Goal: Feedback & Contribution: Contribute content

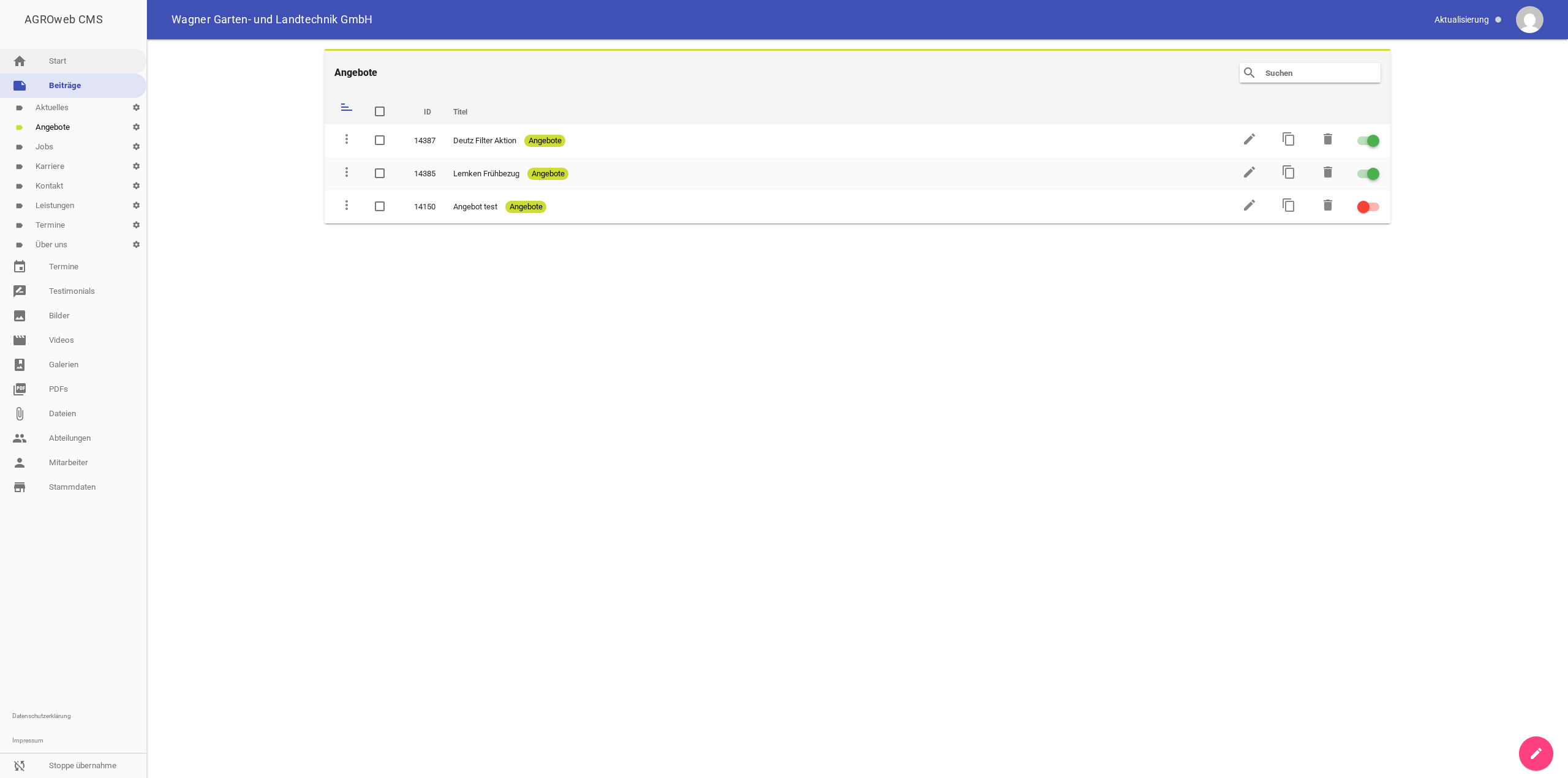
click at [86, 62] on link "home Start" at bounding box center [73, 61] width 146 height 25
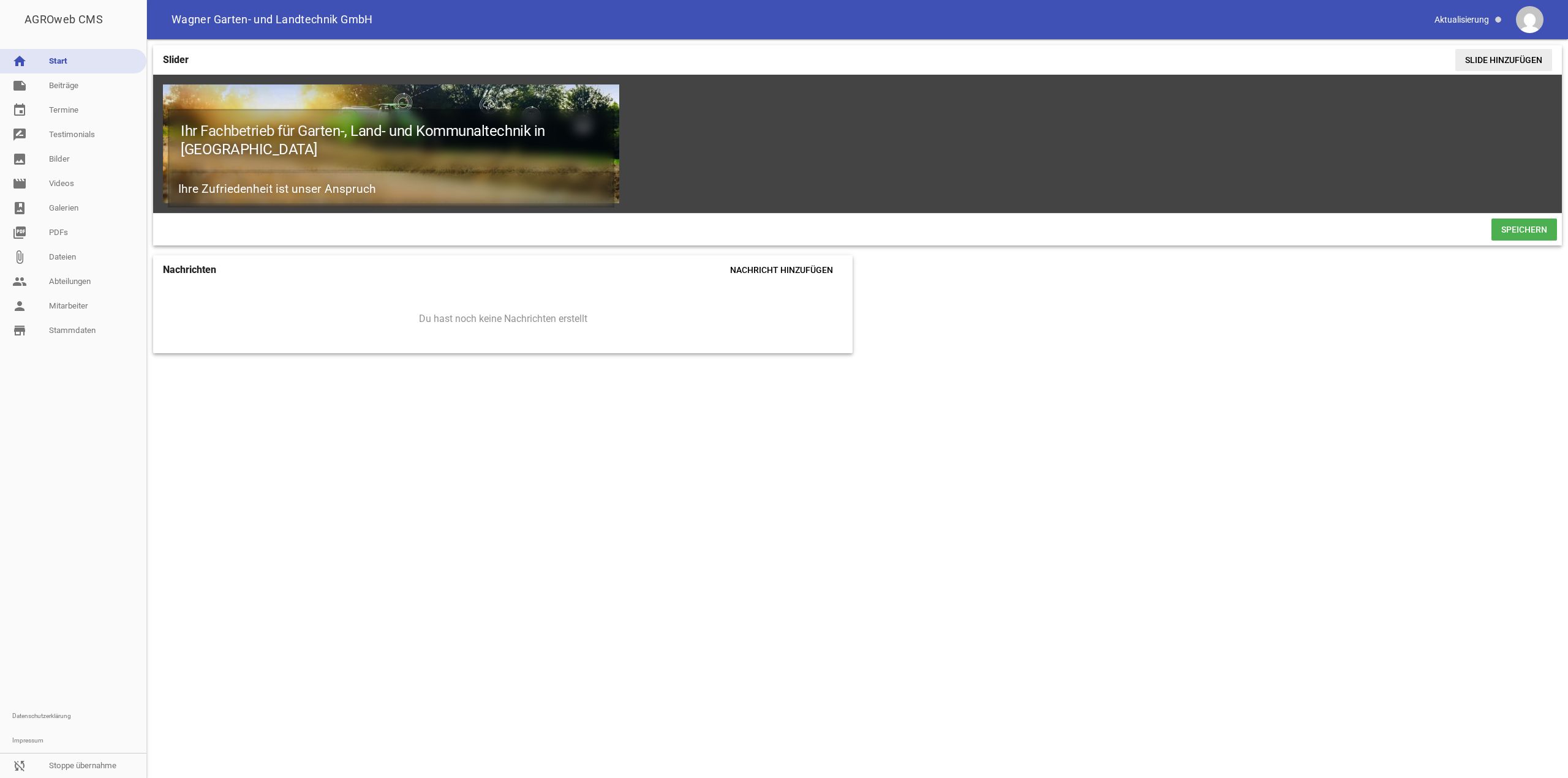
click at [1519, 67] on span "Slide hinzufügen" at bounding box center [1504, 60] width 97 height 22
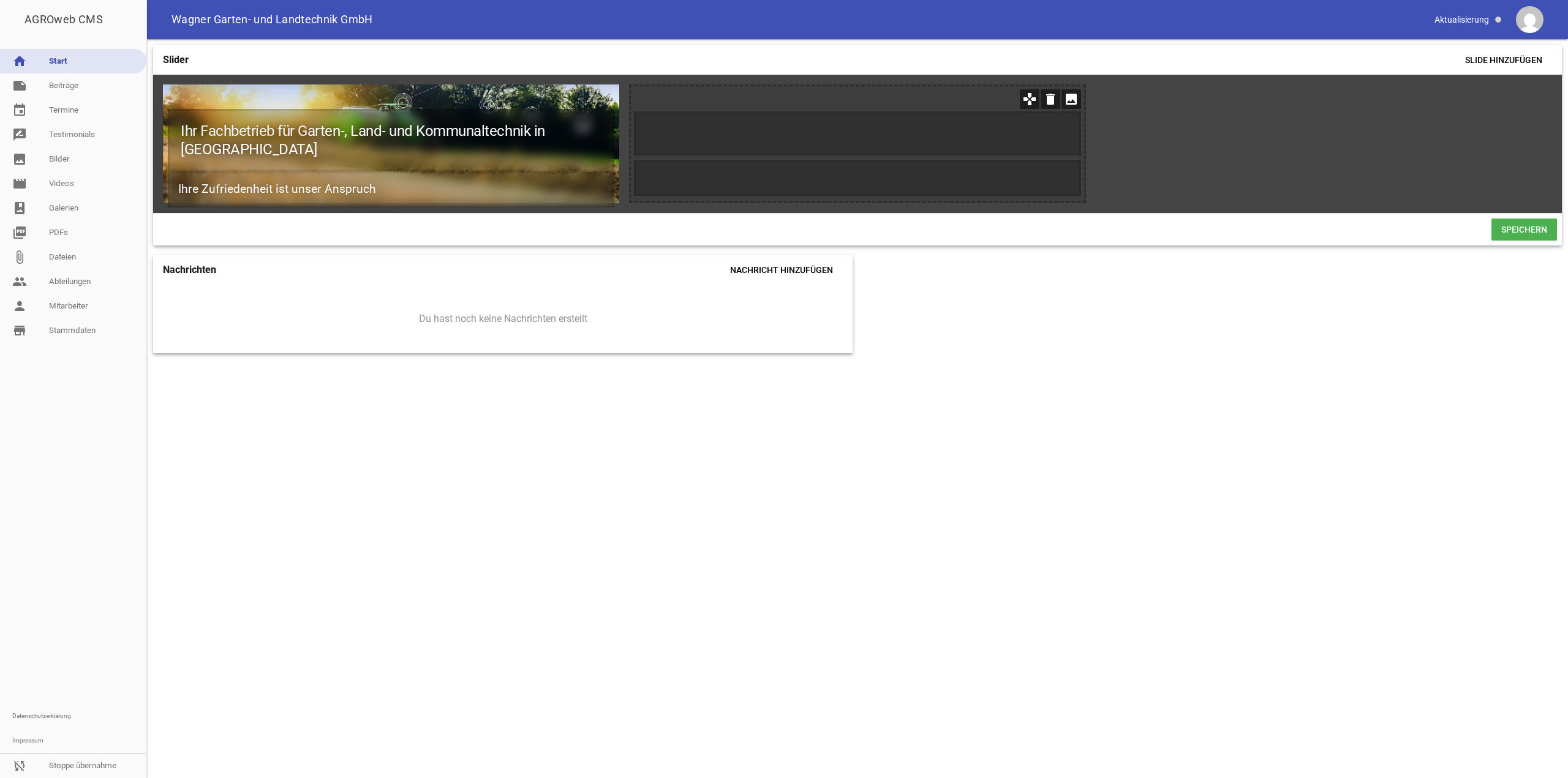
click at [1066, 100] on icon "image" at bounding box center [1071, 99] width 20 height 20
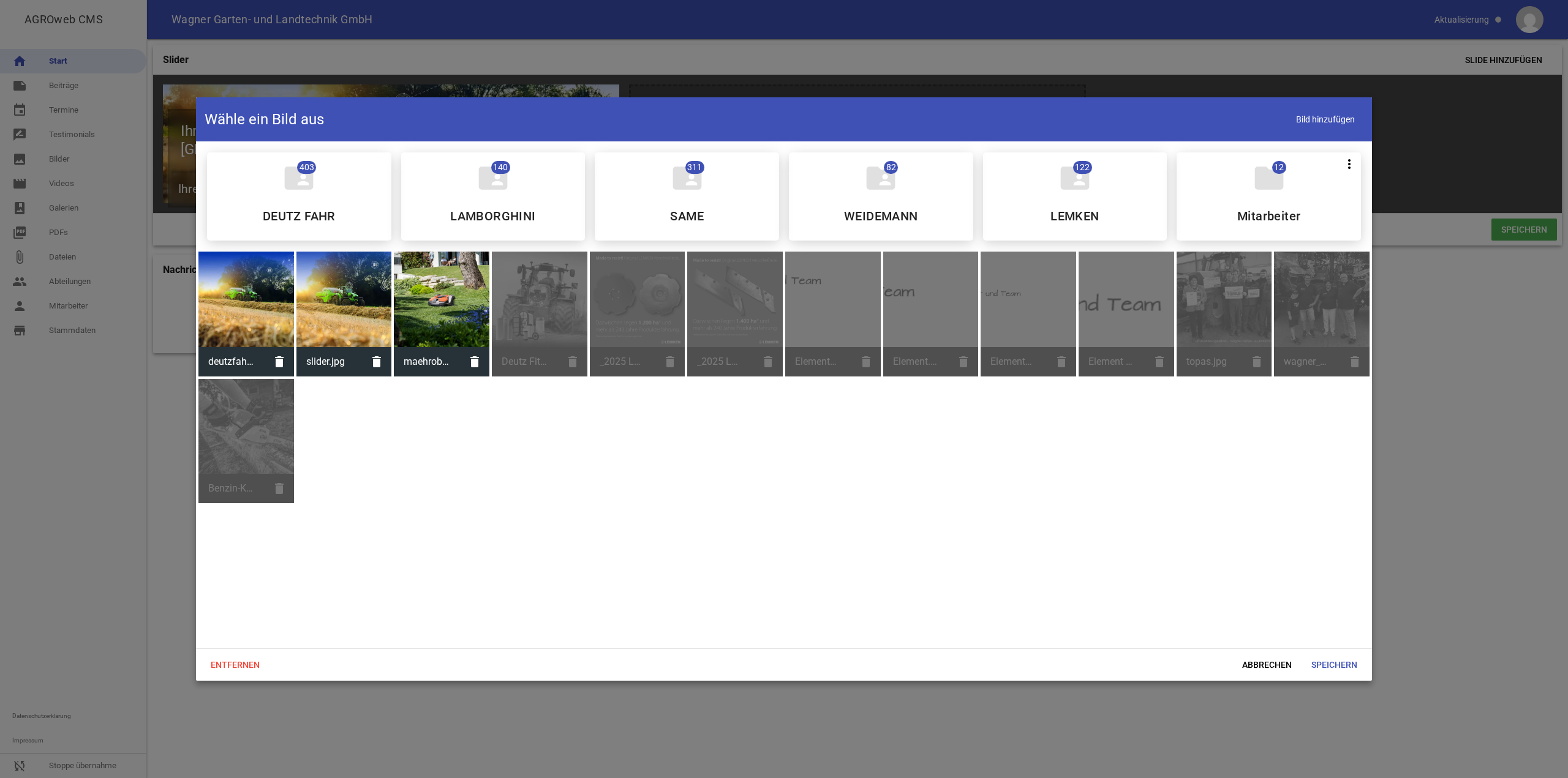
click at [446, 316] on div at bounding box center [441, 299] width 95 height 95
click at [1345, 663] on span "Speichern" at bounding box center [1334, 664] width 66 height 22
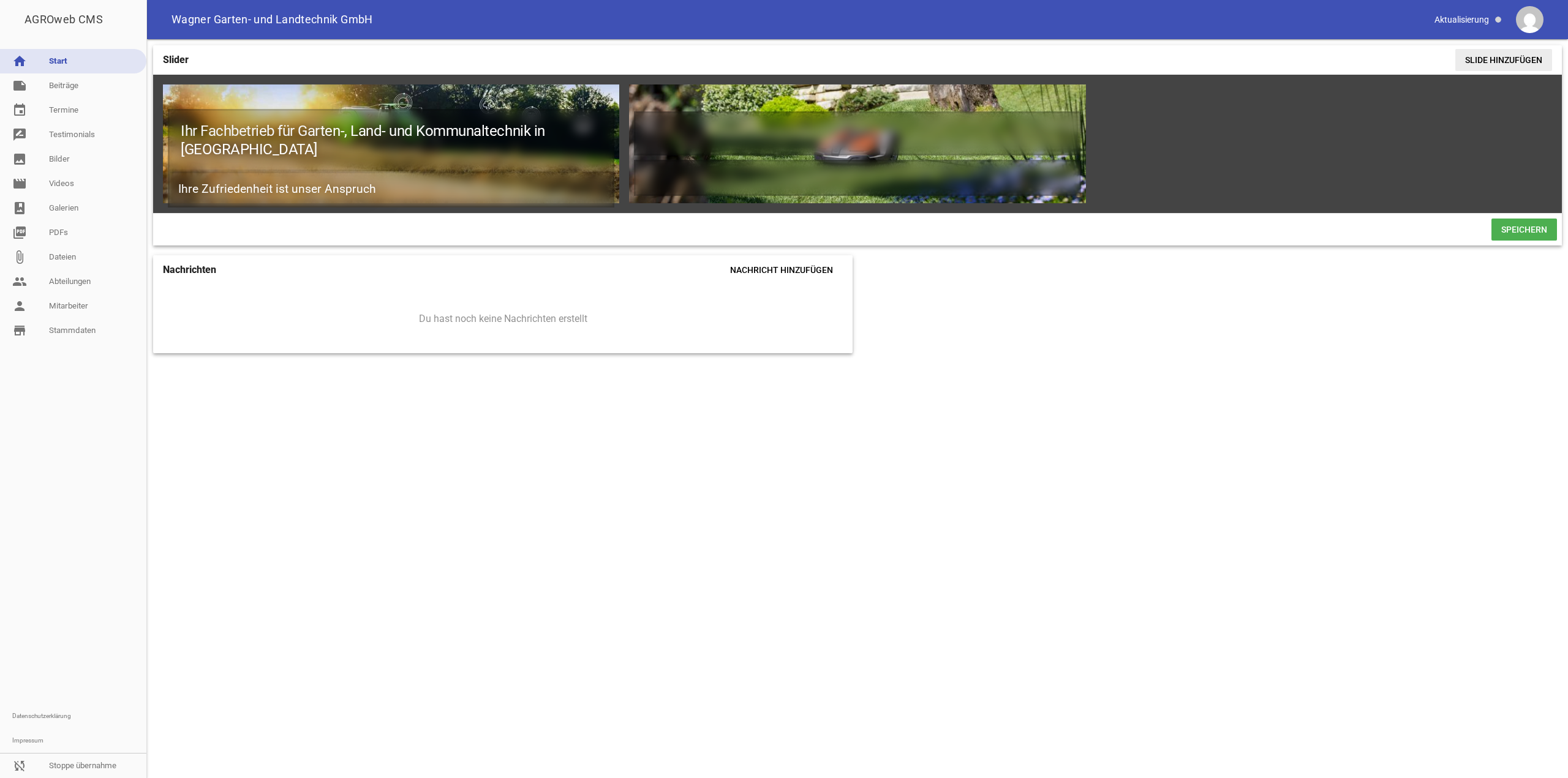
click at [1488, 61] on span "Slide hinzufügen" at bounding box center [1504, 60] width 97 height 22
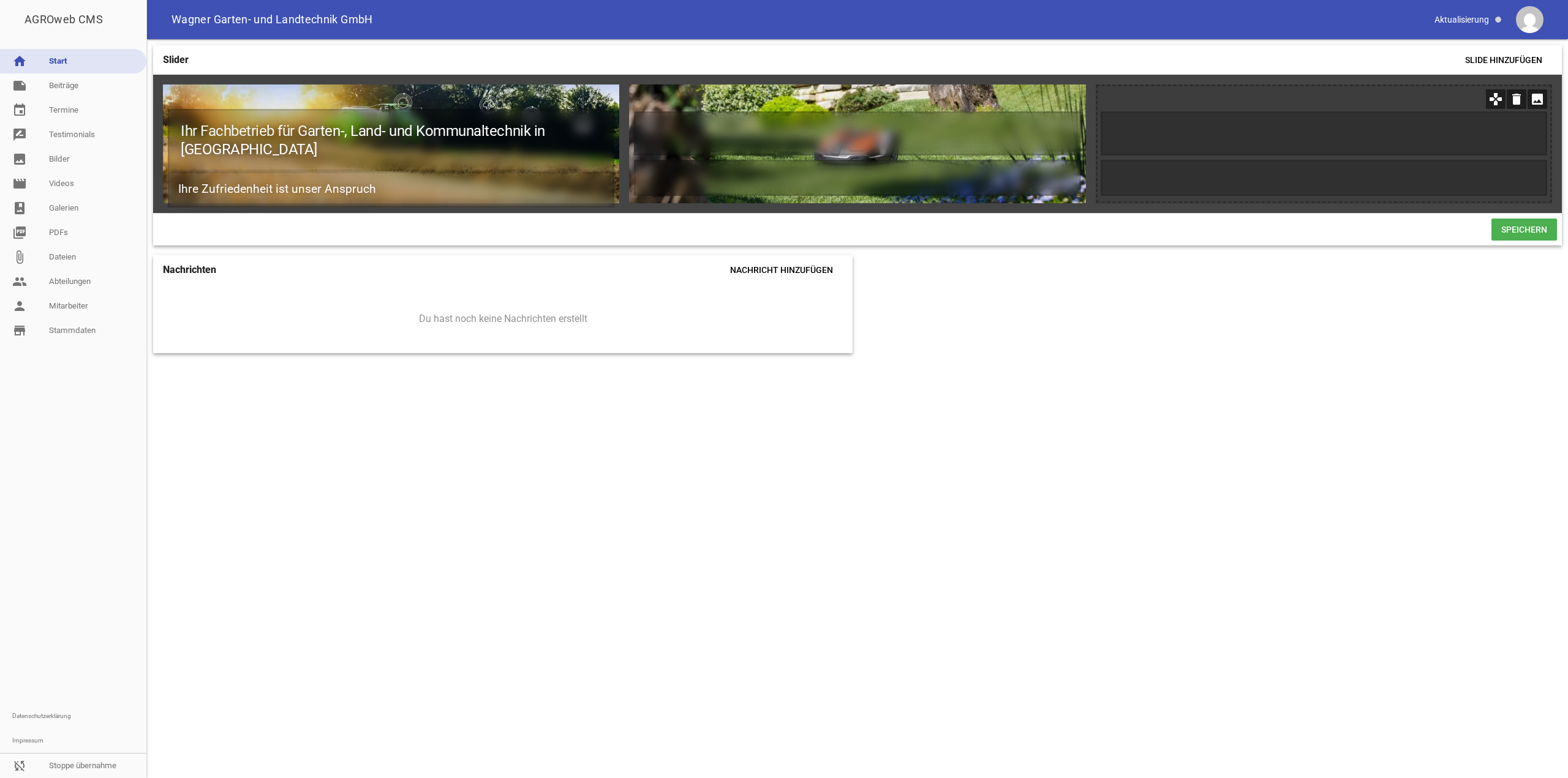
click at [1539, 100] on icon "image" at bounding box center [1537, 99] width 20 height 20
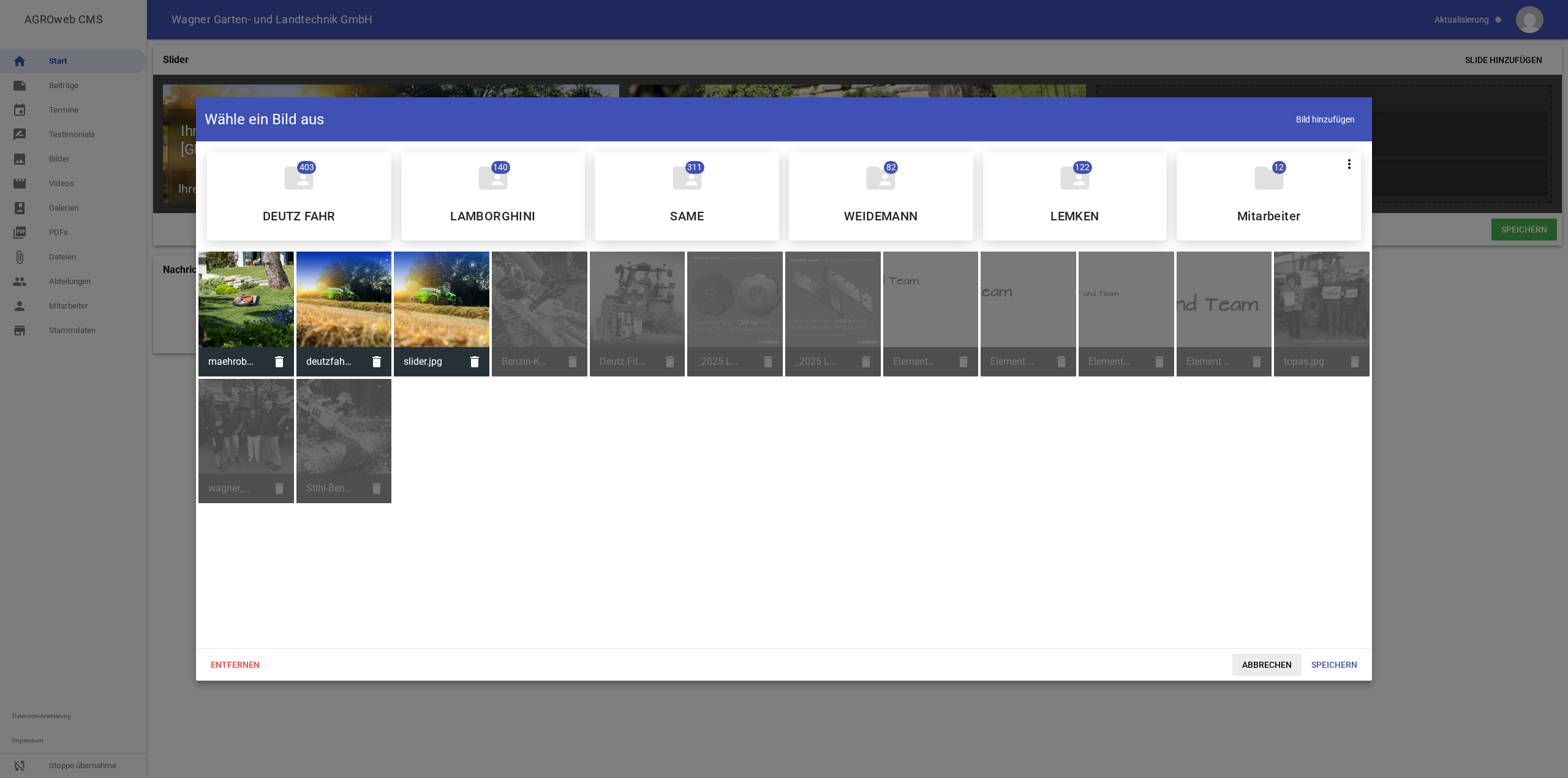
click at [1276, 669] on span "Abbrechen" at bounding box center [1268, 664] width 69 height 22
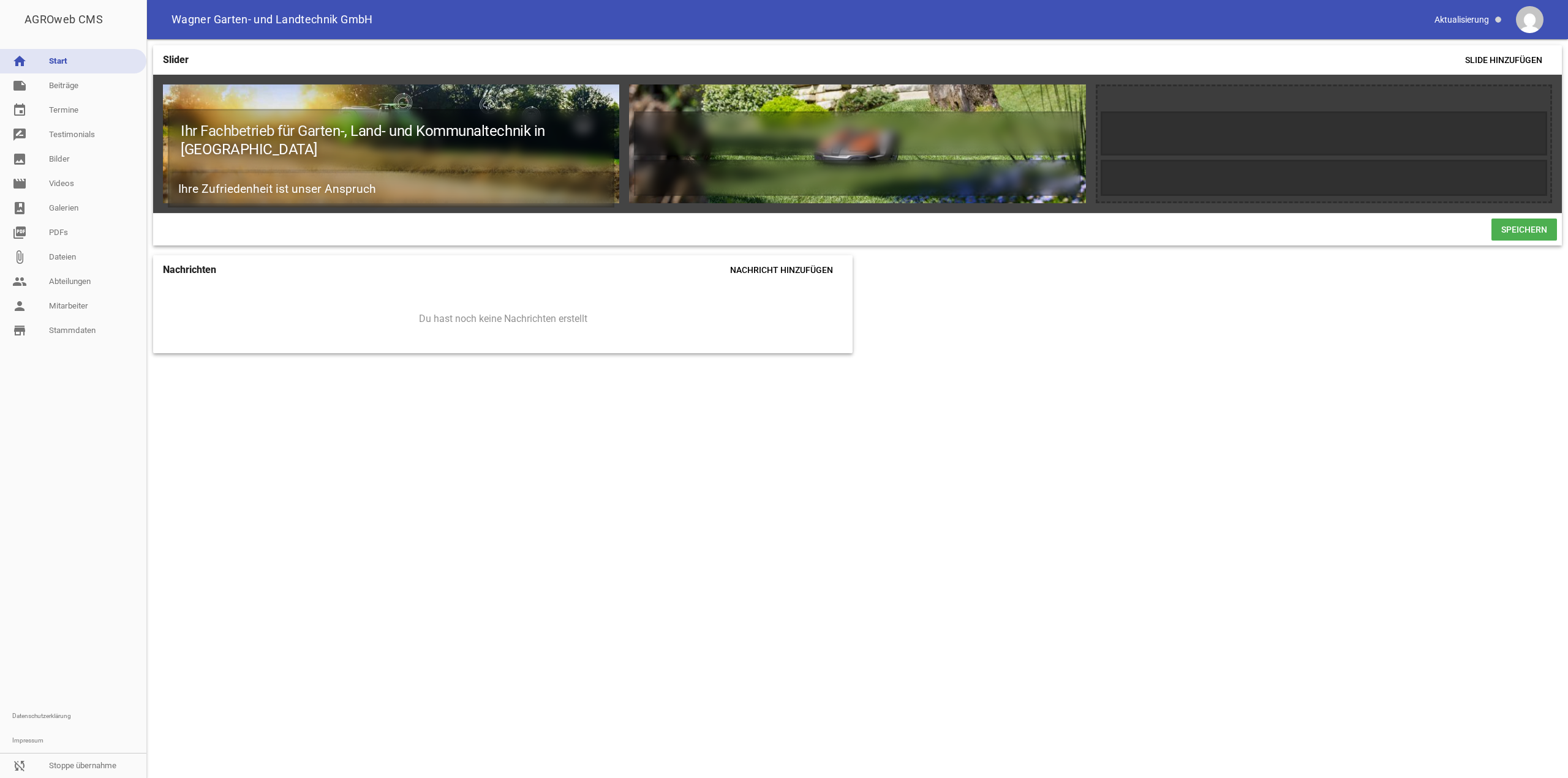
click at [1516, 240] on span "Speichern" at bounding box center [1524, 229] width 66 height 22
click at [1533, 100] on icon "image" at bounding box center [1537, 99] width 20 height 20
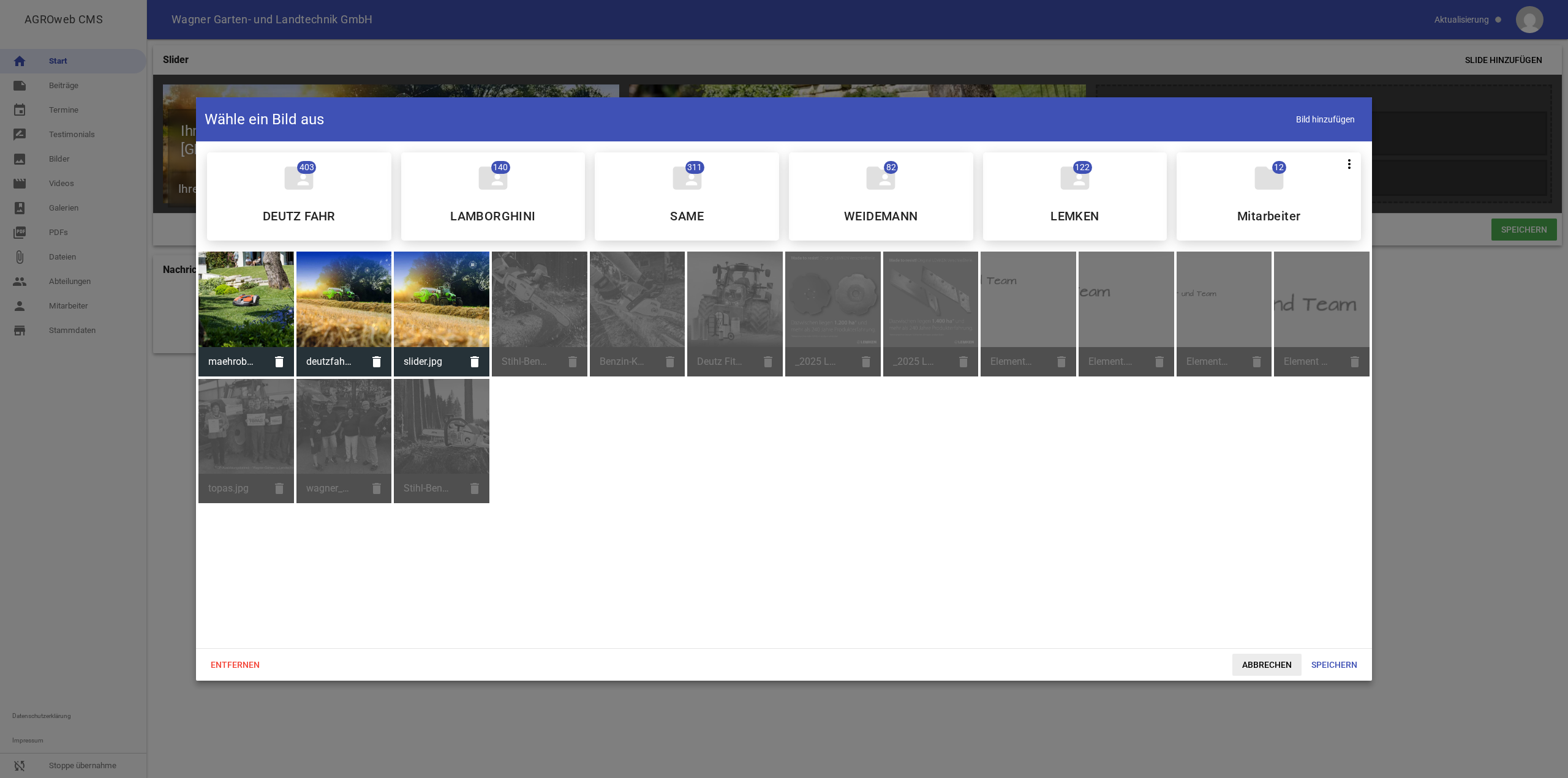
click at [1287, 670] on span "Abbrechen" at bounding box center [1268, 664] width 69 height 22
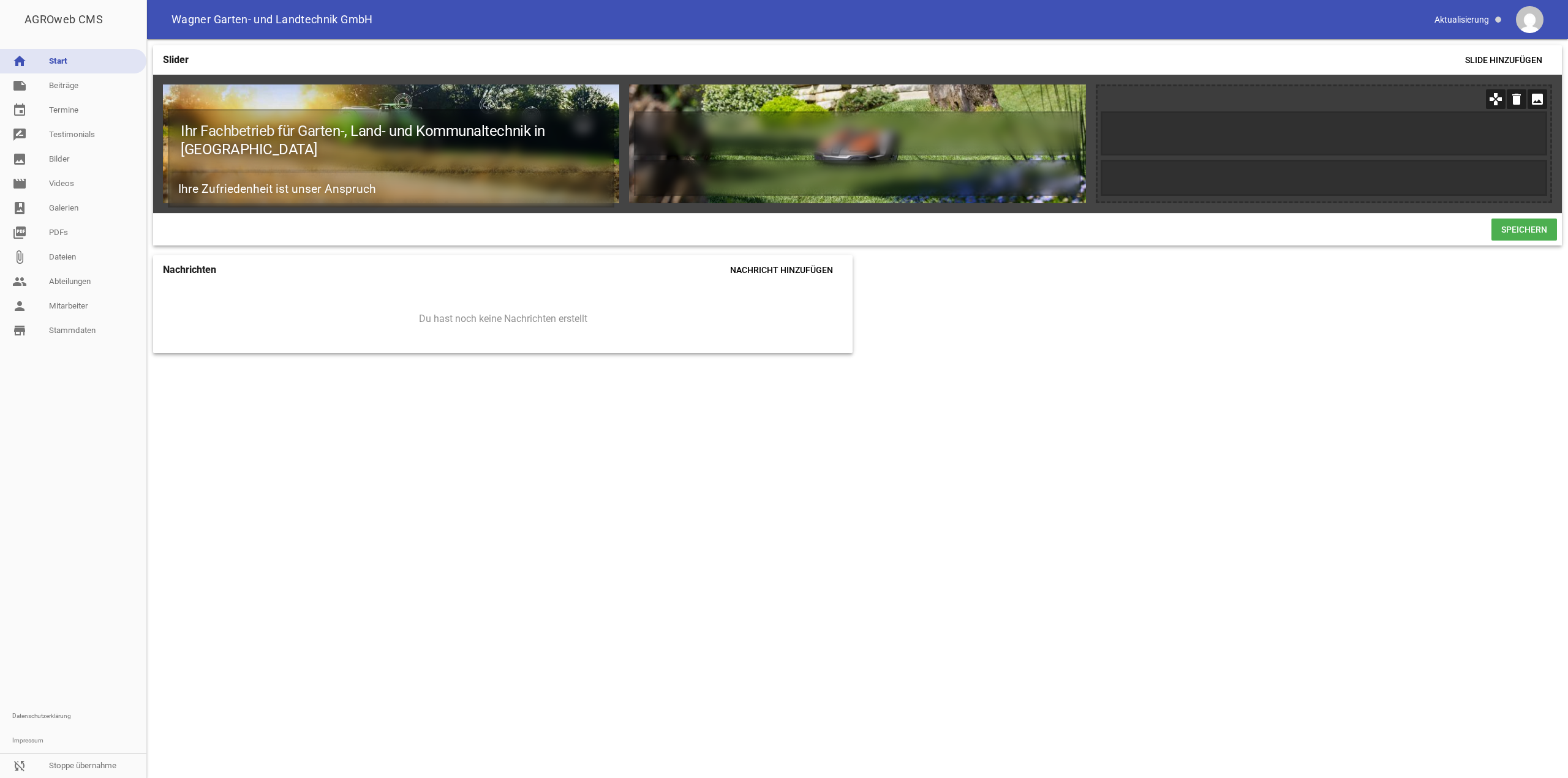
click at [1538, 95] on icon "image" at bounding box center [1537, 99] width 20 height 20
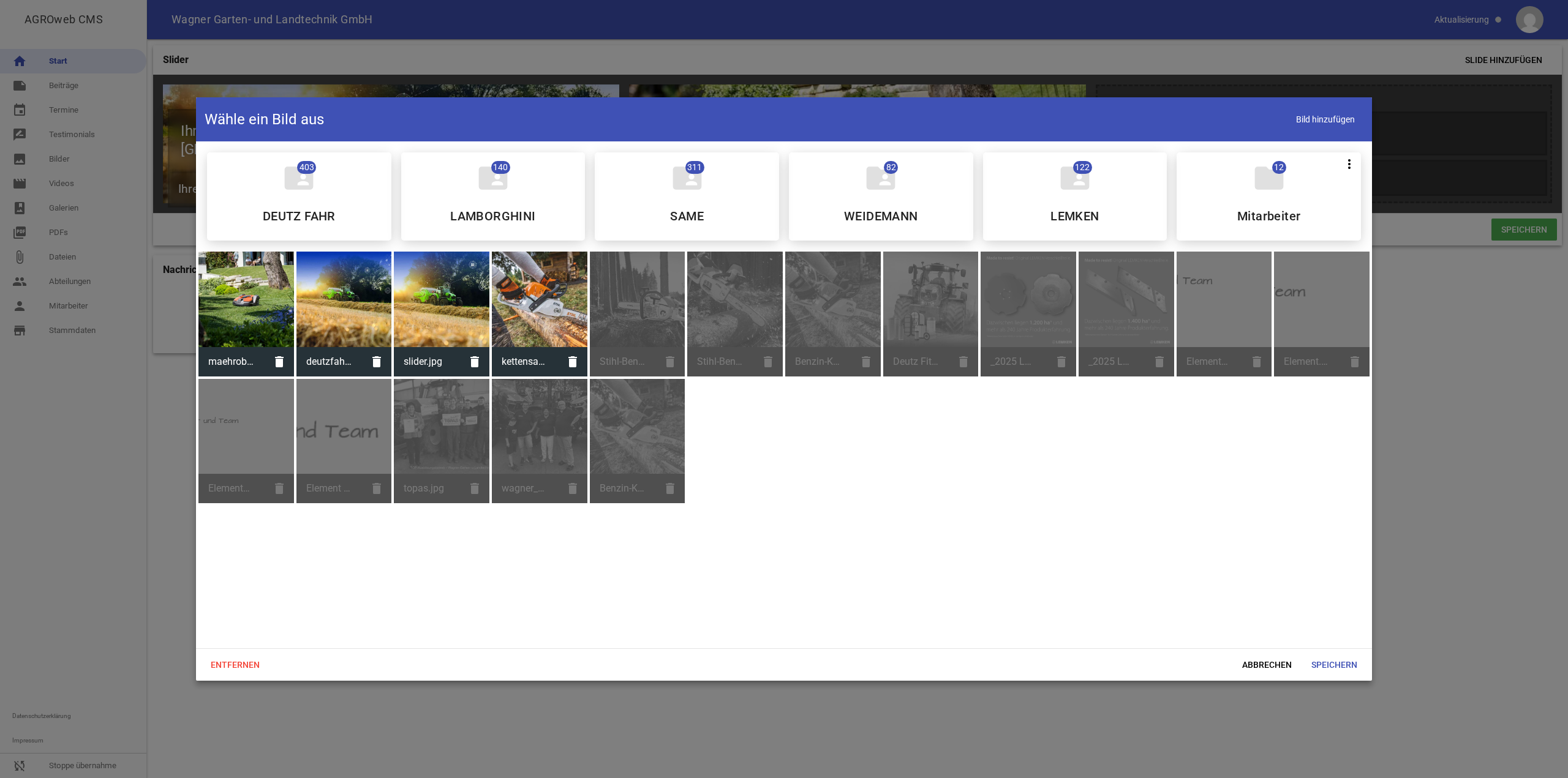
click at [542, 282] on div at bounding box center [539, 299] width 95 height 95
click at [1325, 655] on span "Speichern" at bounding box center [1334, 664] width 66 height 22
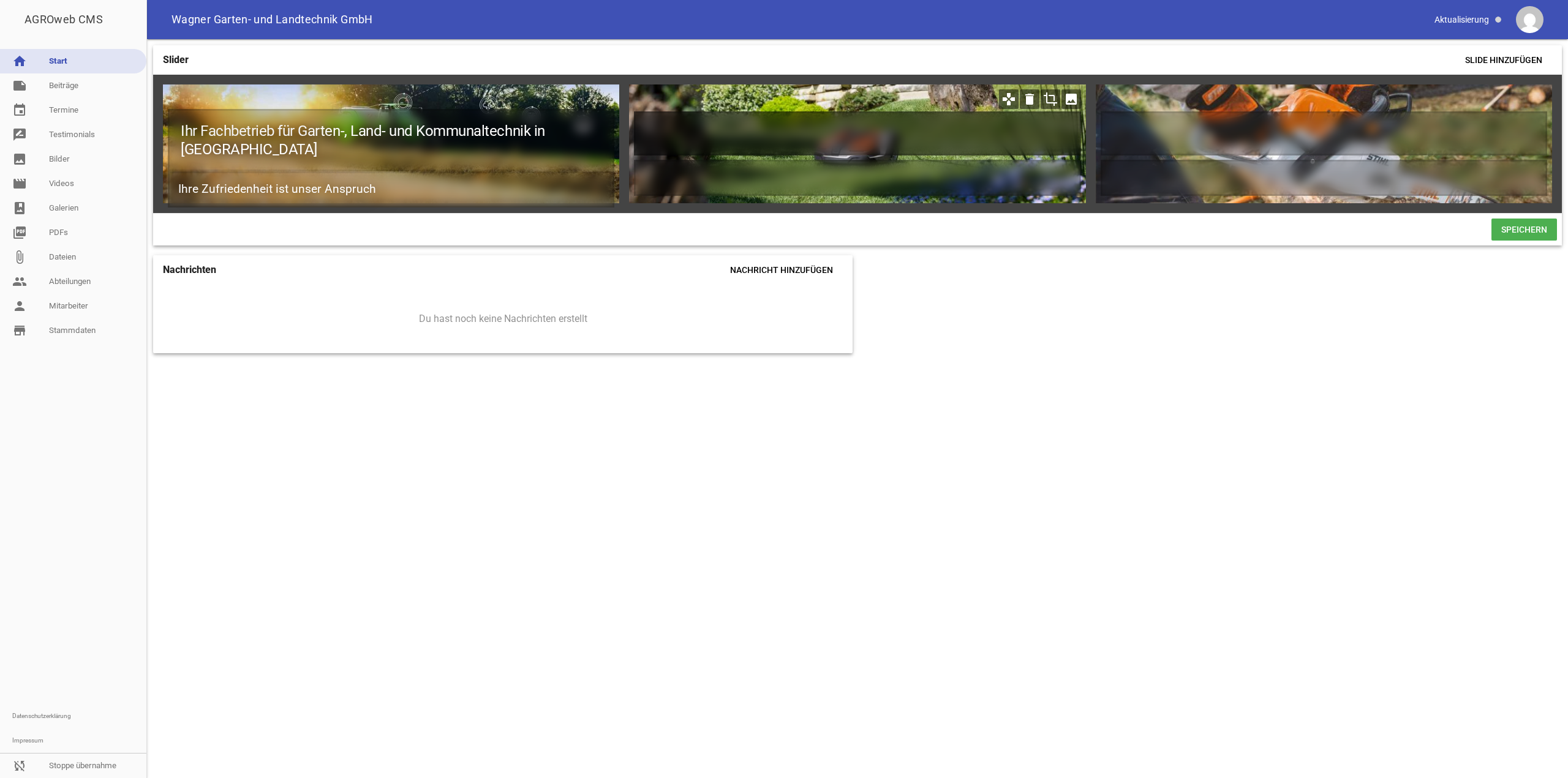
click at [851, 138] on h1 at bounding box center [857, 134] width 446 height 44
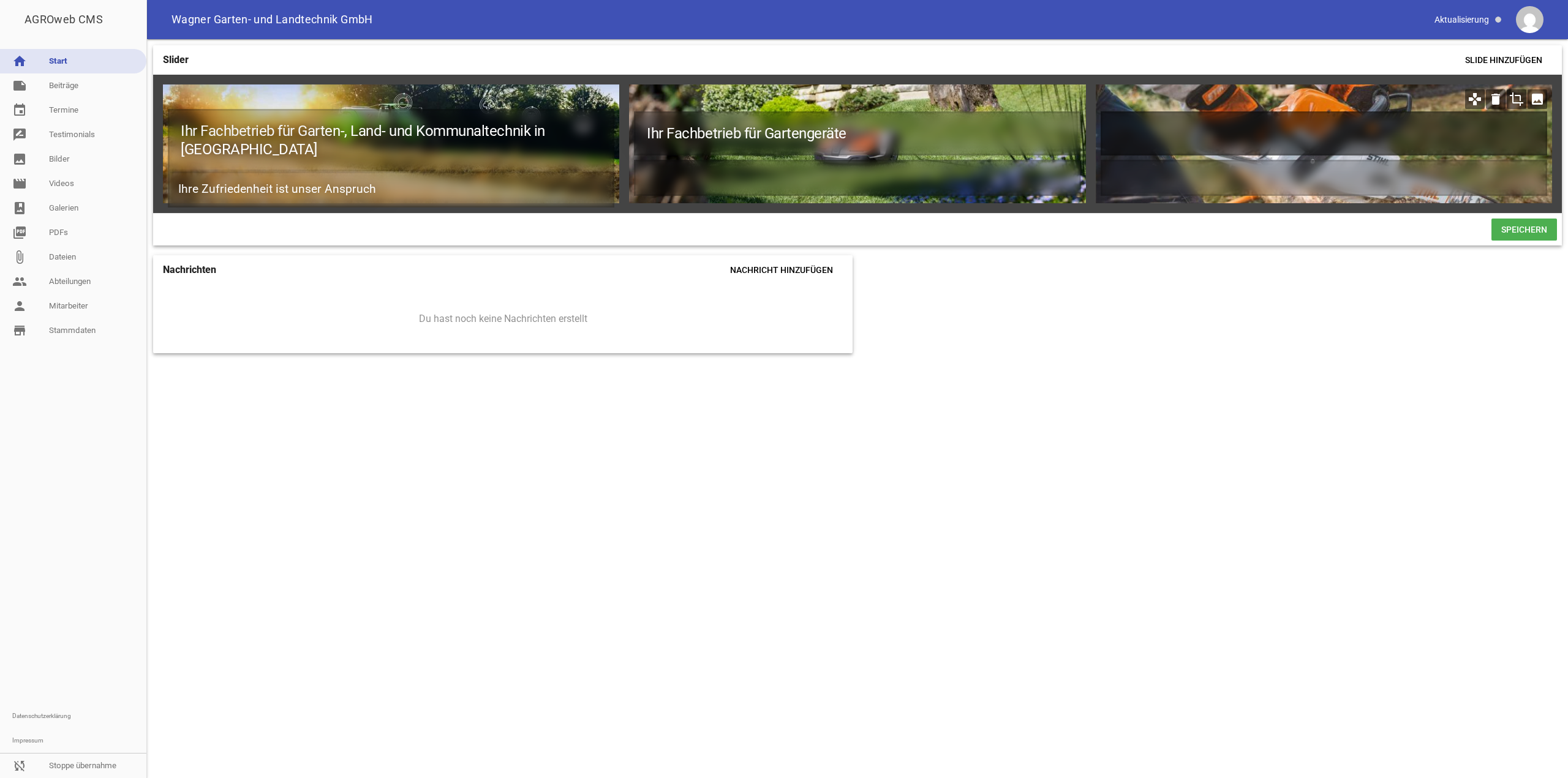
click at [1235, 119] on h1 at bounding box center [1324, 134] width 446 height 44
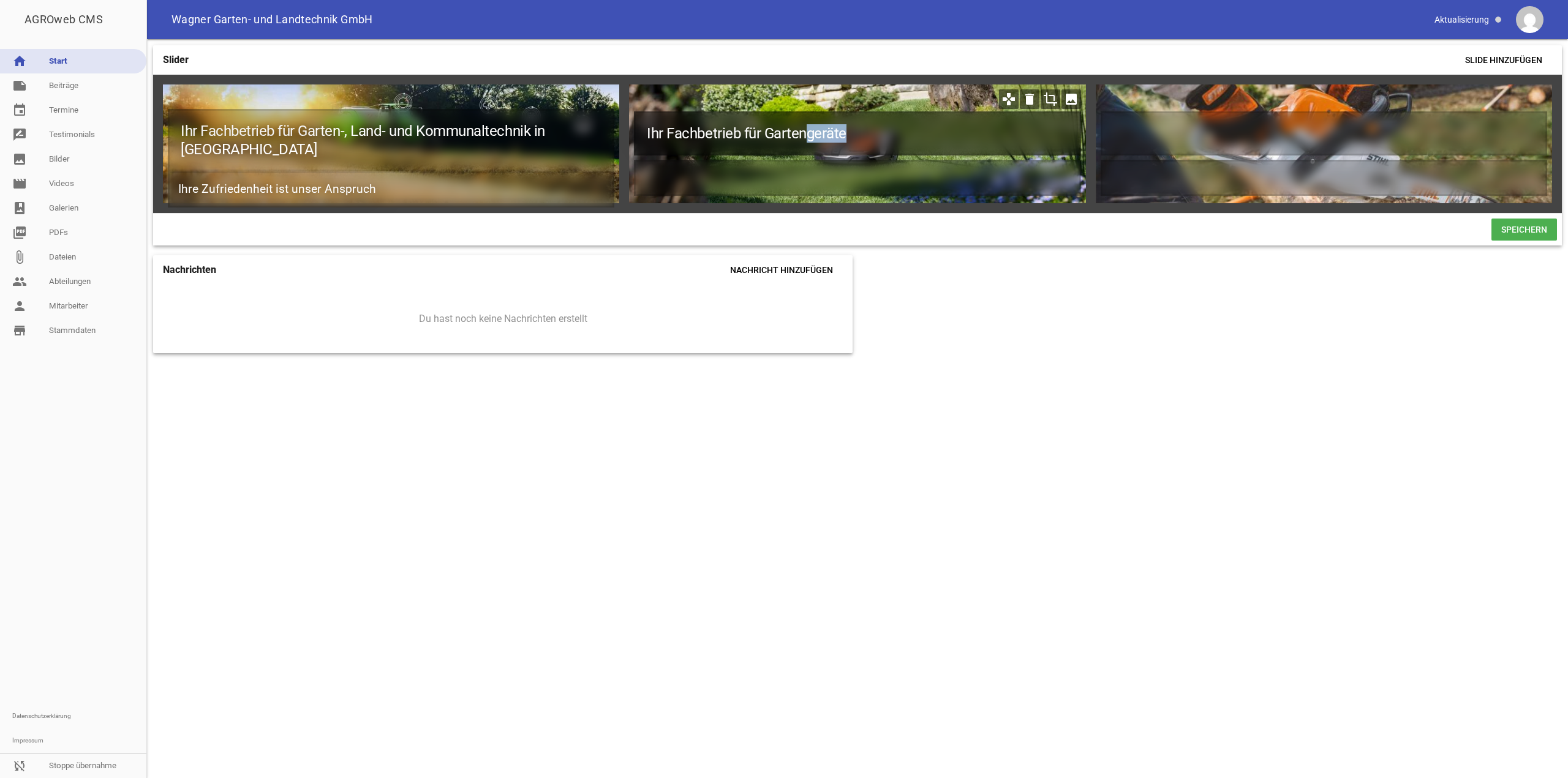
drag, startPoint x: 865, startPoint y: 139, endPoint x: 804, endPoint y: 141, distance: 61.0
click at [804, 141] on h1 "Ihr Fachbetrieb für Gartengeräte" at bounding box center [857, 134] width 446 height 44
click at [889, 136] on h1 "Ihr Fachbetrieb für Gartengeräte" at bounding box center [857, 134] width 446 height 44
click at [744, 129] on h1 "Ihr Fachbetrieb für Gartengeräte" at bounding box center [857, 134] width 446 height 44
drag, startPoint x: 902, startPoint y: 127, endPoint x: 623, endPoint y: 128, distance: 279.0
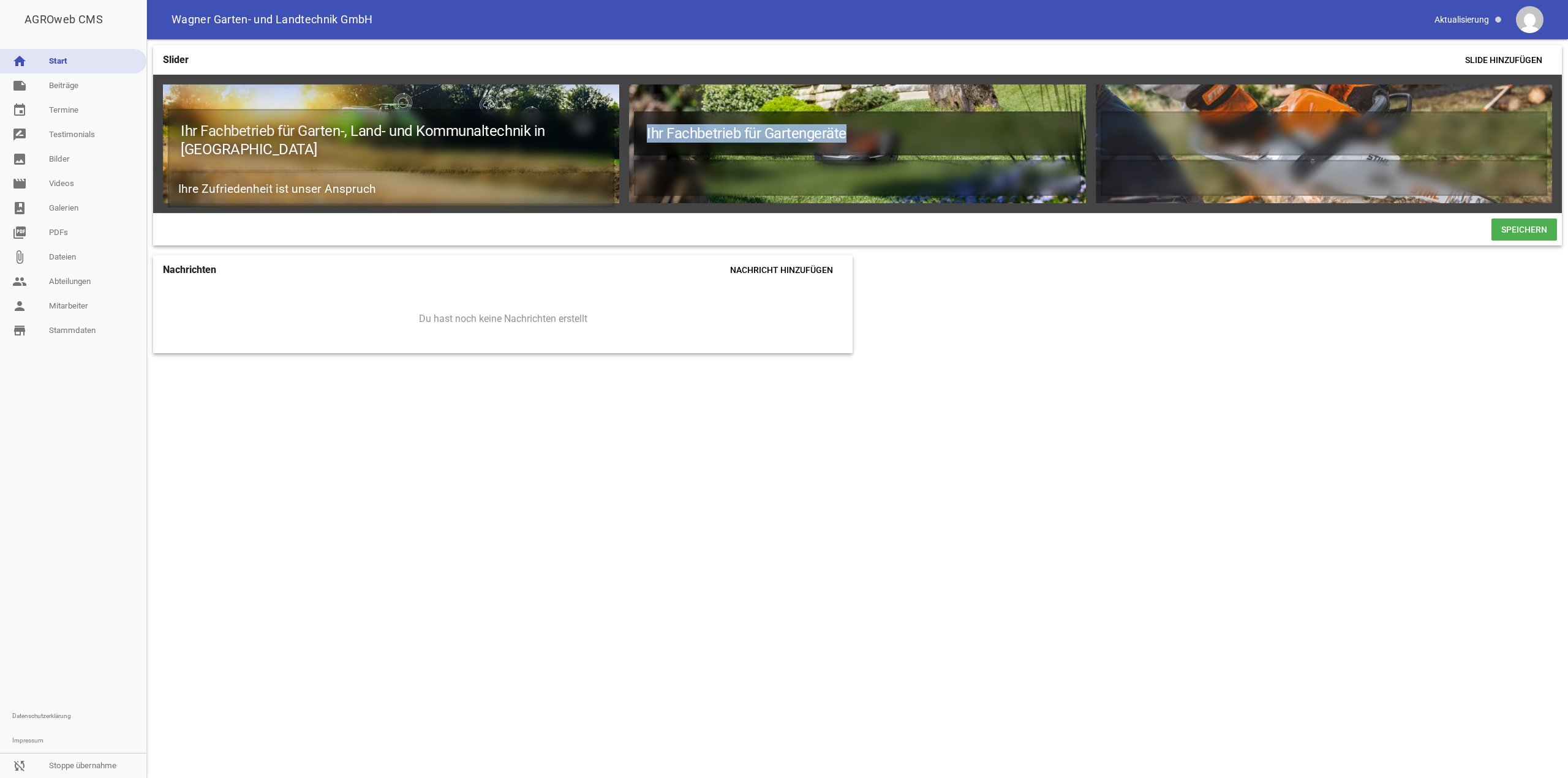
click at [623, 128] on div "Ihr Fachbetrieb für Garten-, Land- und Kommunaltechnik in Friedberg Ihre Zufrie…" at bounding box center [858, 143] width 1409 height 138
copy h1 "Ihr Fachbetrieb für Gartengeräte"
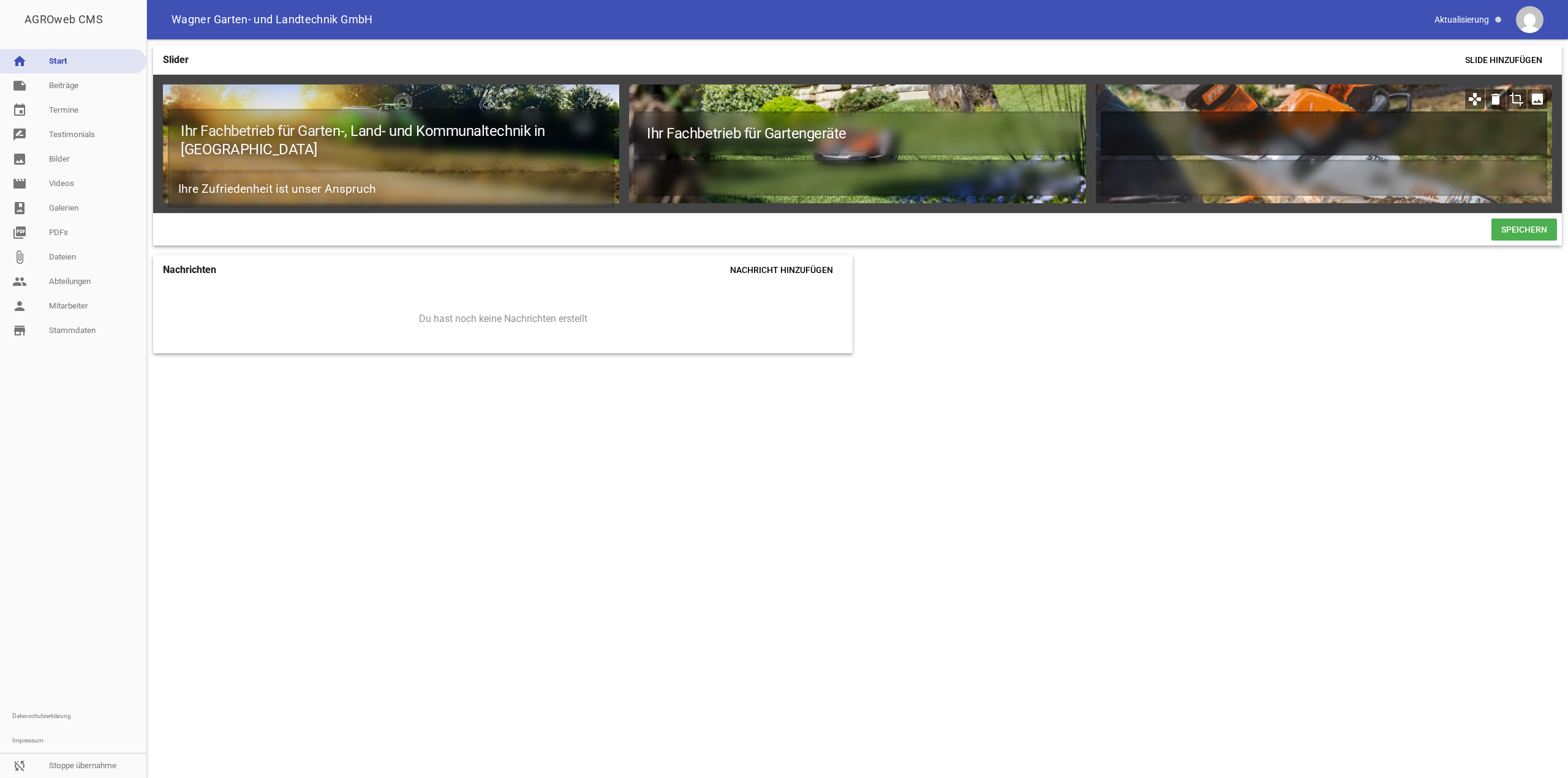
click at [1209, 118] on h1 at bounding box center [1324, 134] width 446 height 44
paste h1
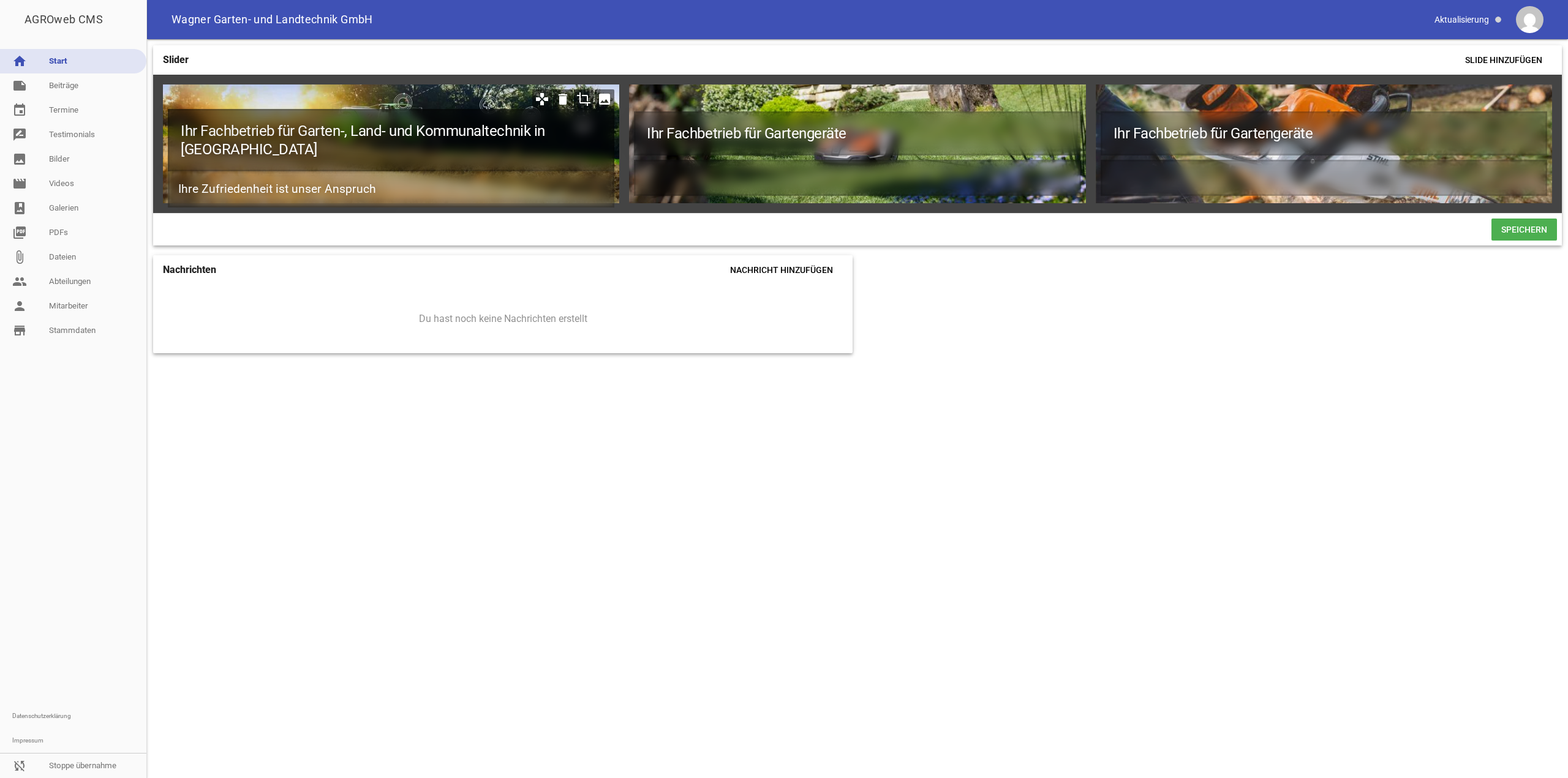
click at [443, 130] on h1 "Ihr Fachbetrieb für Garten-, Land- und Kommunaltechnik in [GEOGRAPHIC_DATA]" at bounding box center [391, 140] width 446 height 62
copy h1 "Kommunaltechnik"
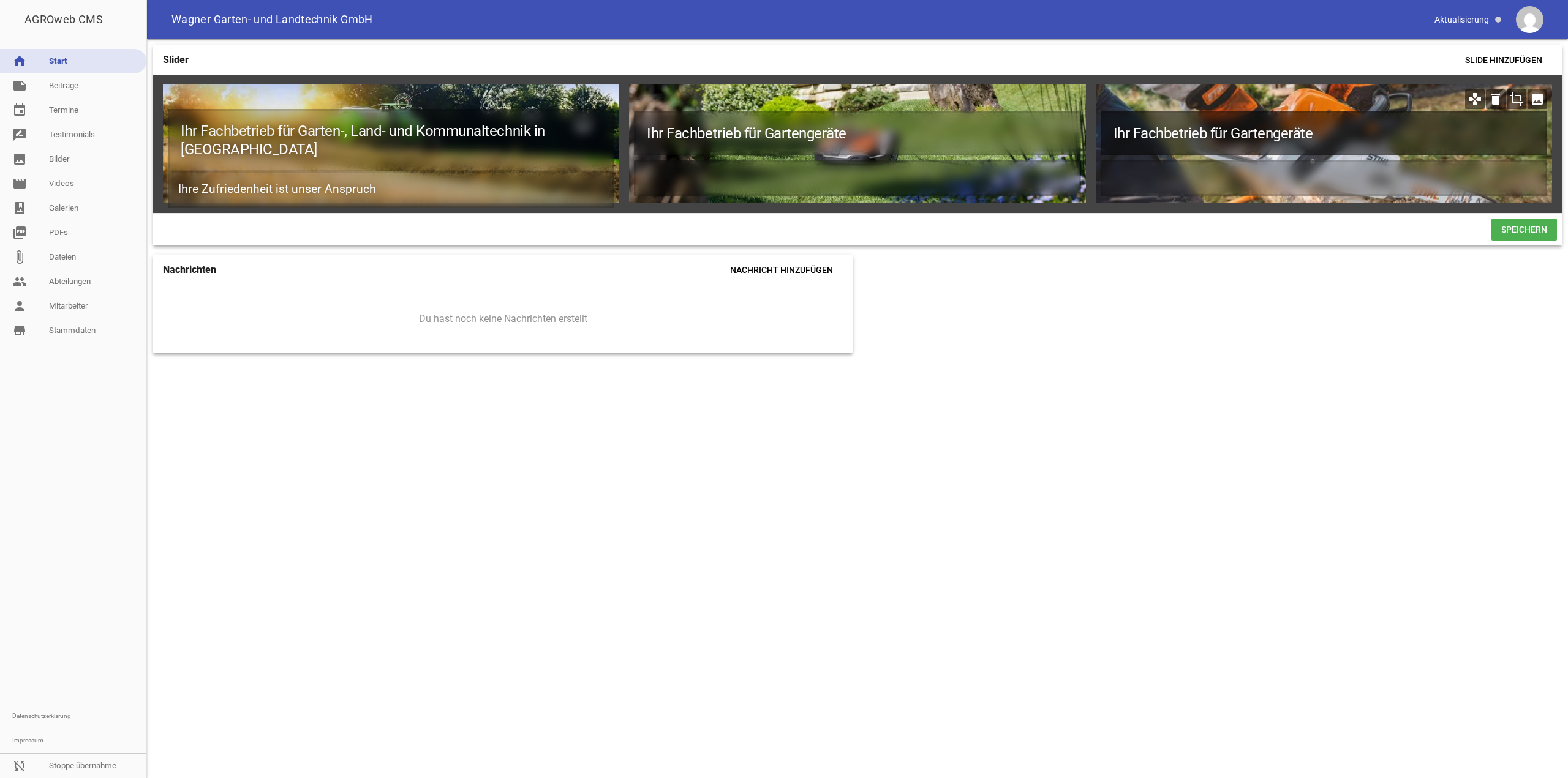
click at [1285, 128] on h1 "Ihr Fachbetrieb für Gartengeräte" at bounding box center [1324, 134] width 446 height 44
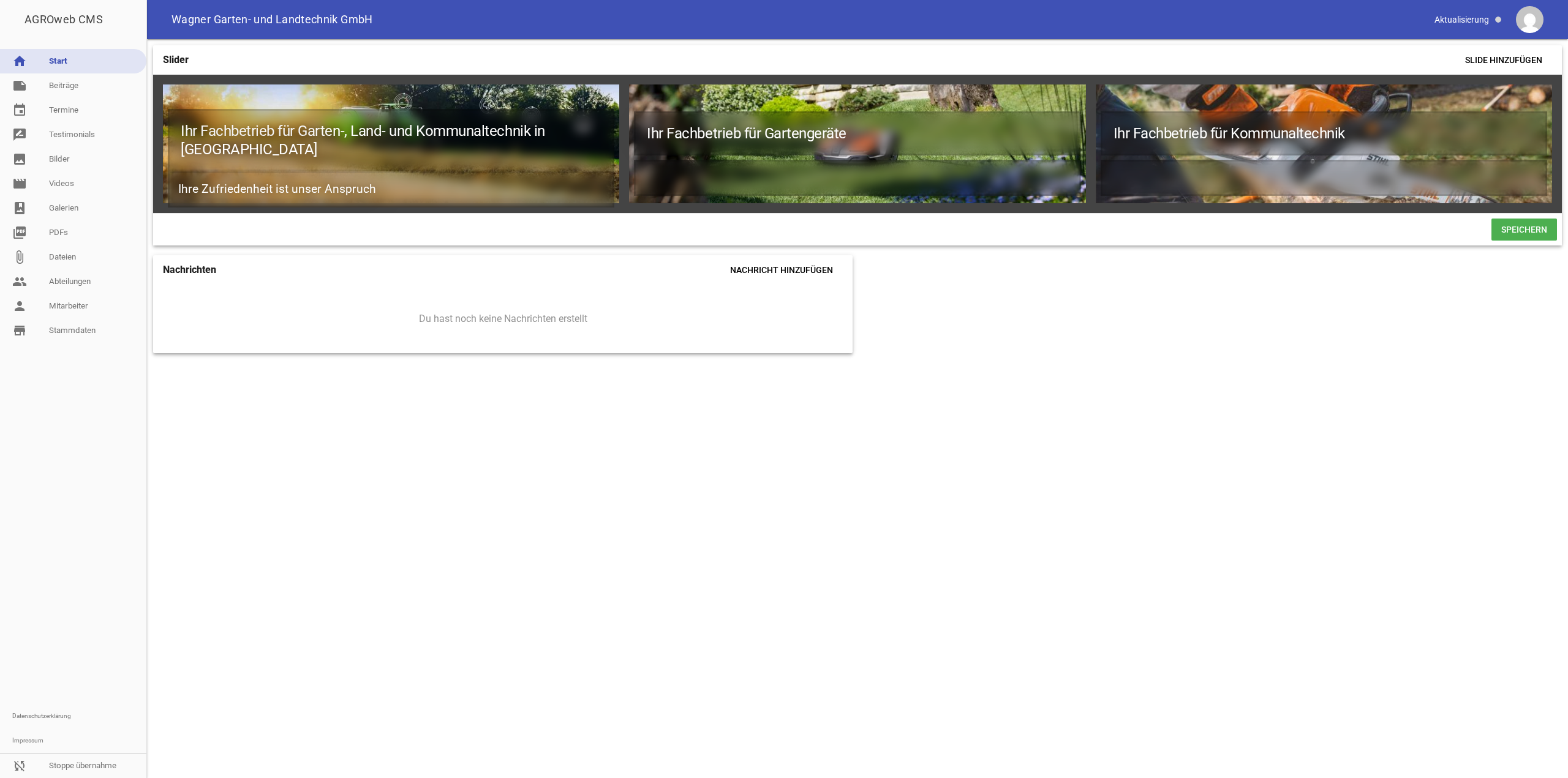
click at [1129, 230] on div at bounding box center [824, 229] width 1334 height 22
click at [1502, 55] on span "Slide hinzufügen" at bounding box center [1504, 60] width 97 height 22
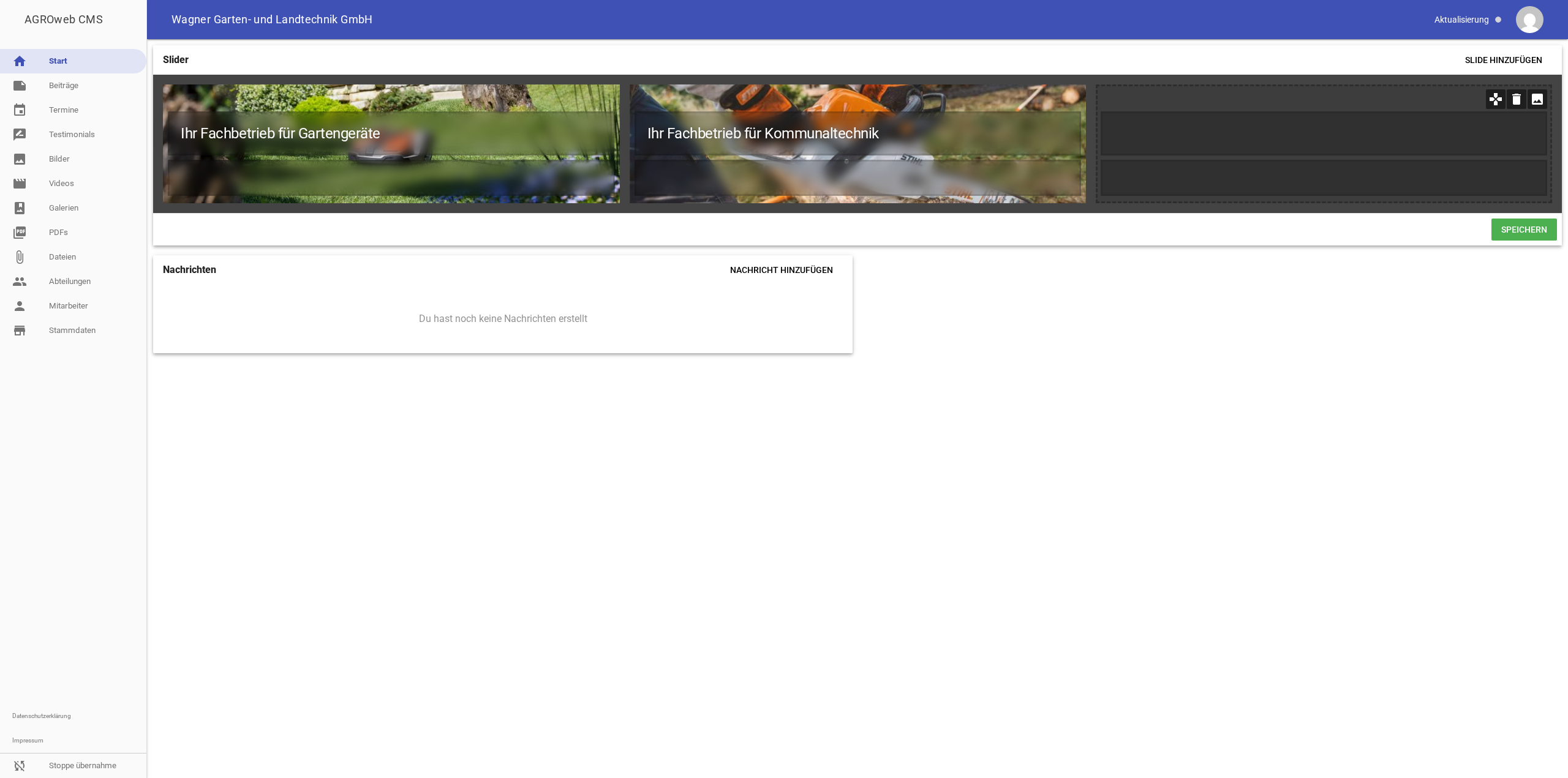
click at [1535, 98] on icon "image" at bounding box center [1537, 99] width 20 height 20
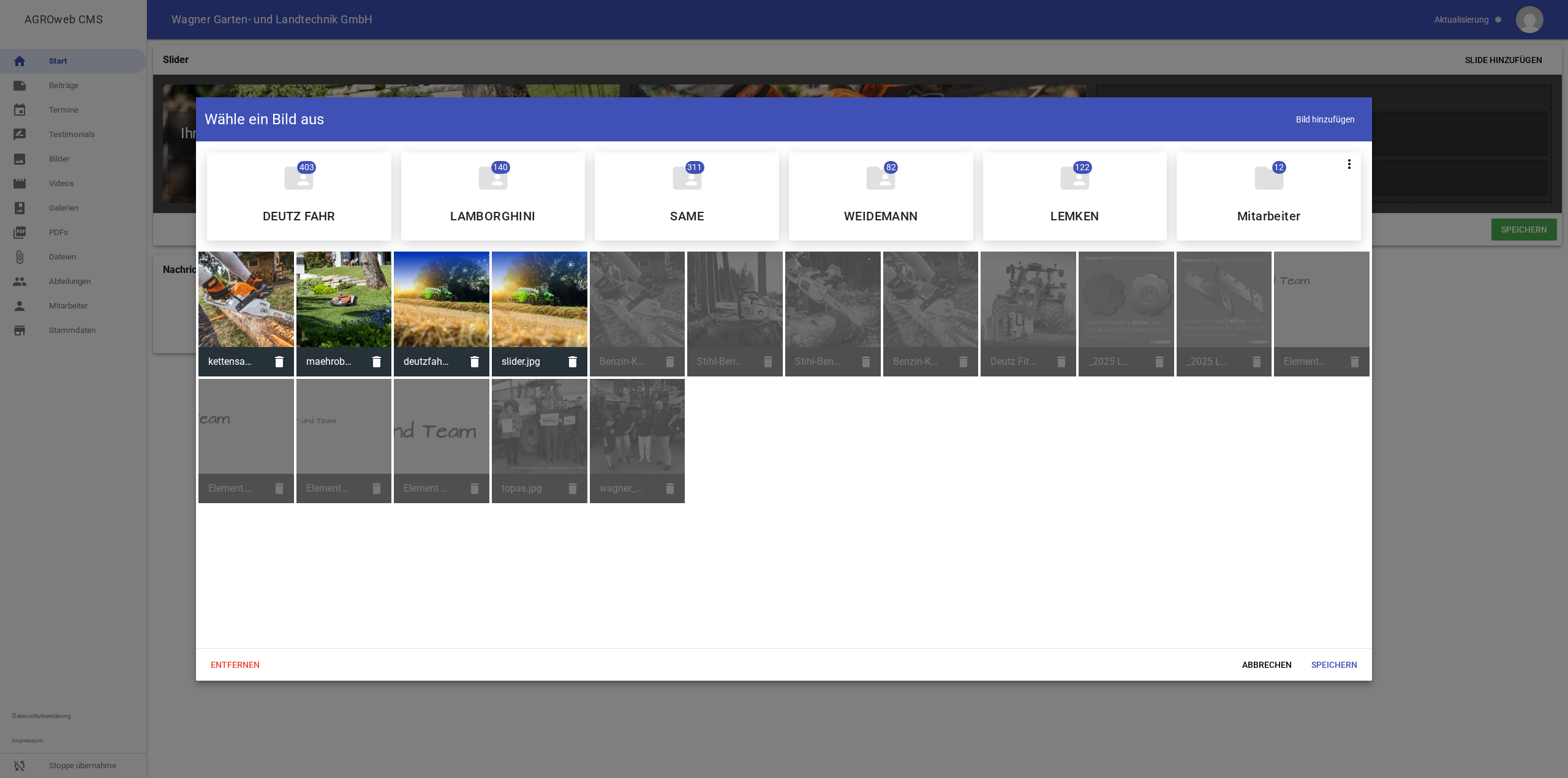
click at [775, 586] on div "folder_shared 403 DEUTZ FAHR folder_shared 140 LAMBORGHINI folder_shared 311 SA…" at bounding box center [784, 395] width 1176 height 507
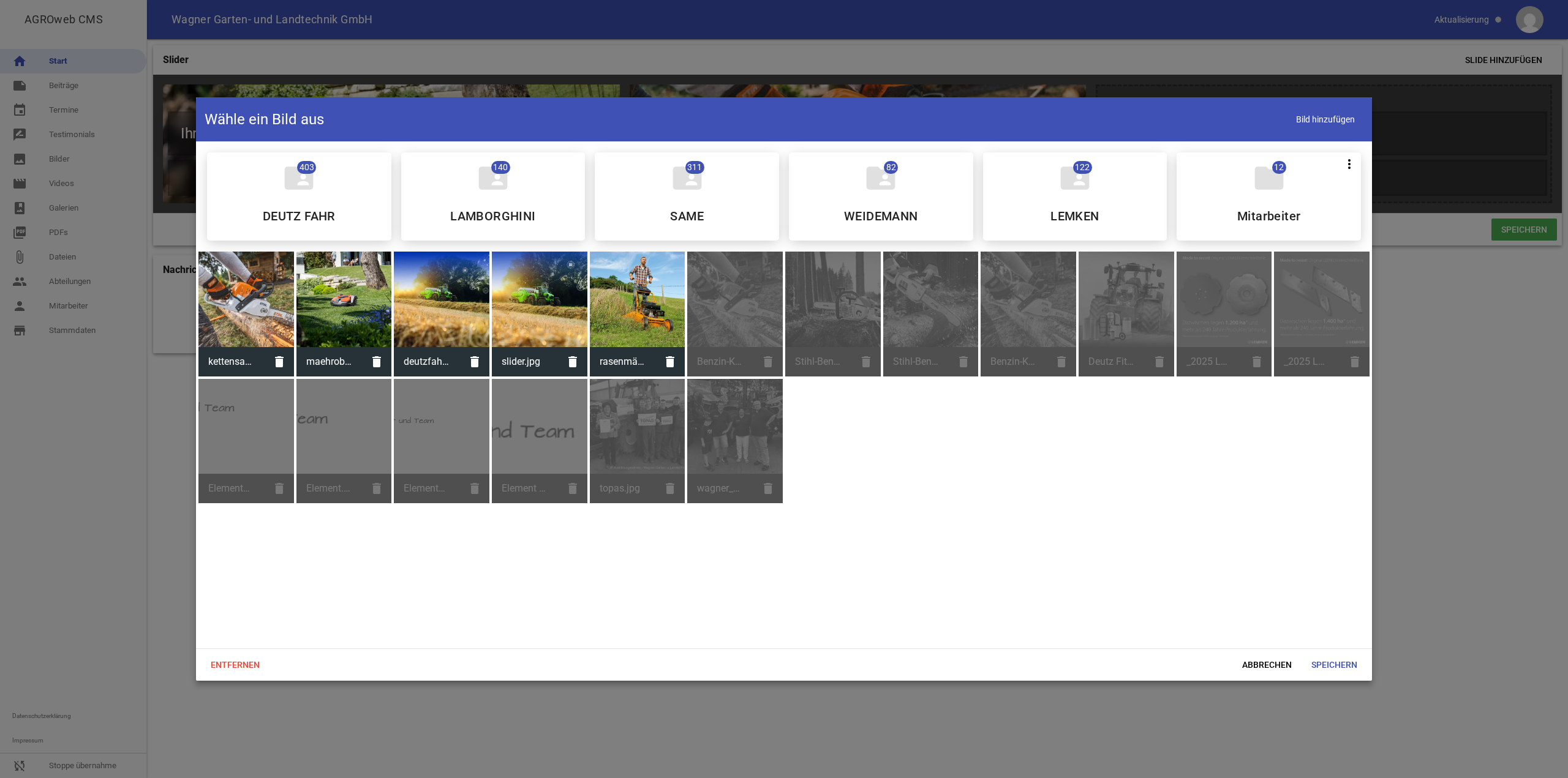
click at [624, 317] on div at bounding box center [638, 299] width 95 height 95
click at [1346, 659] on span "Speichern" at bounding box center [1334, 664] width 66 height 22
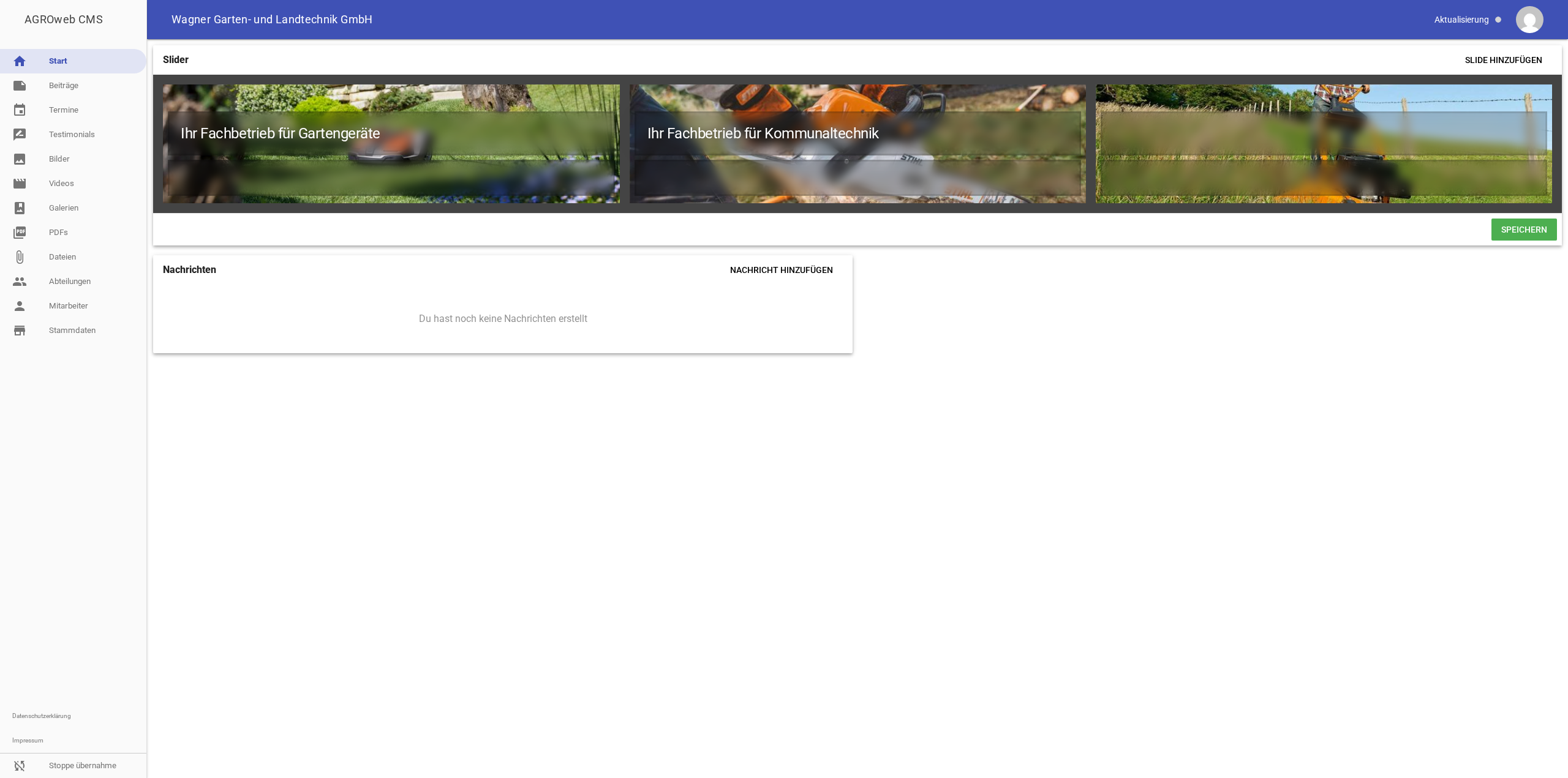
click at [1531, 240] on span "Speichern" at bounding box center [1524, 229] width 66 height 22
click at [1502, 95] on icon "delete" at bounding box center [1495, 99] width 20 height 20
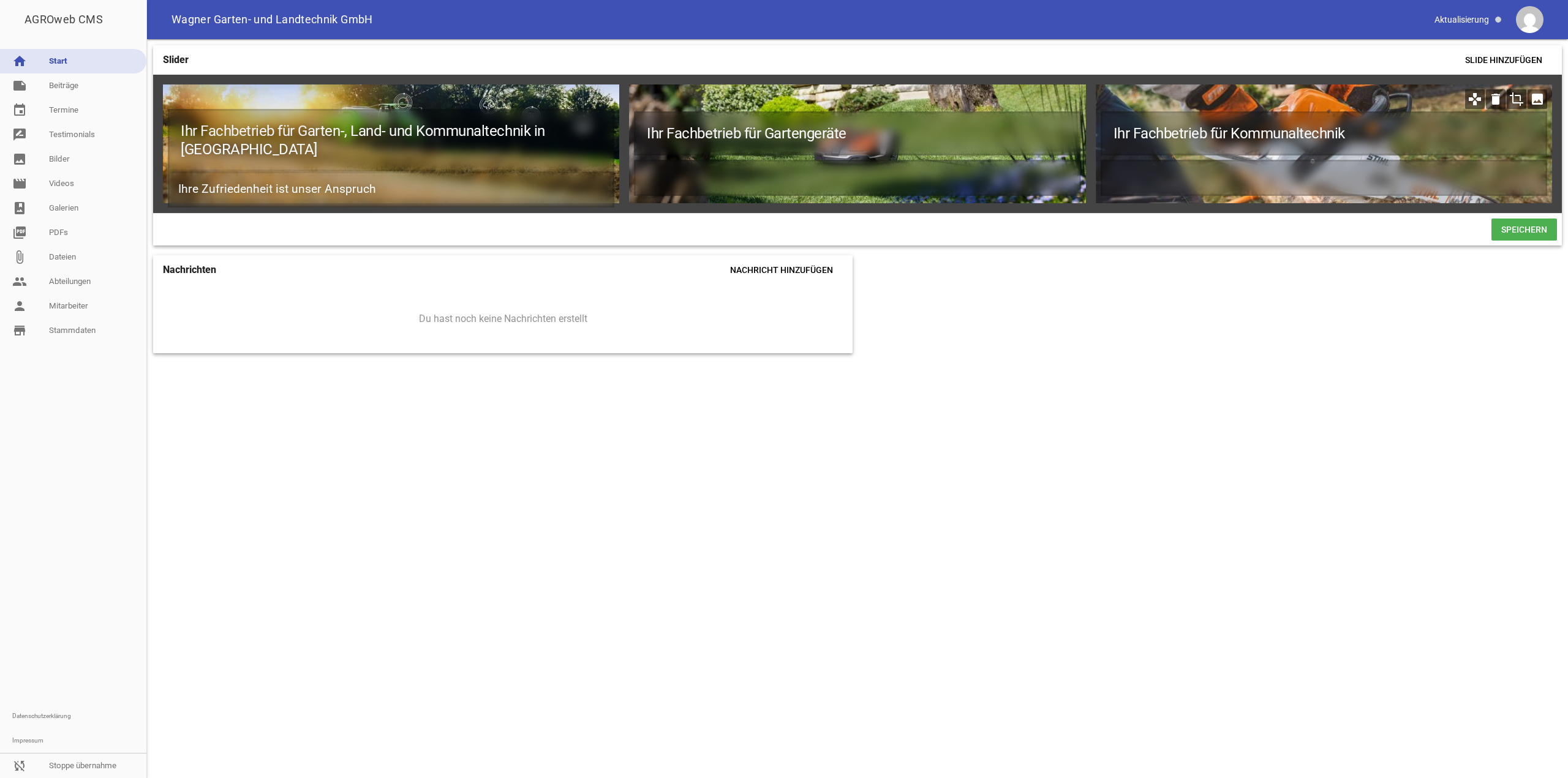
scroll to position [0, 0]
click at [1506, 230] on span "Speichern" at bounding box center [1524, 229] width 66 height 22
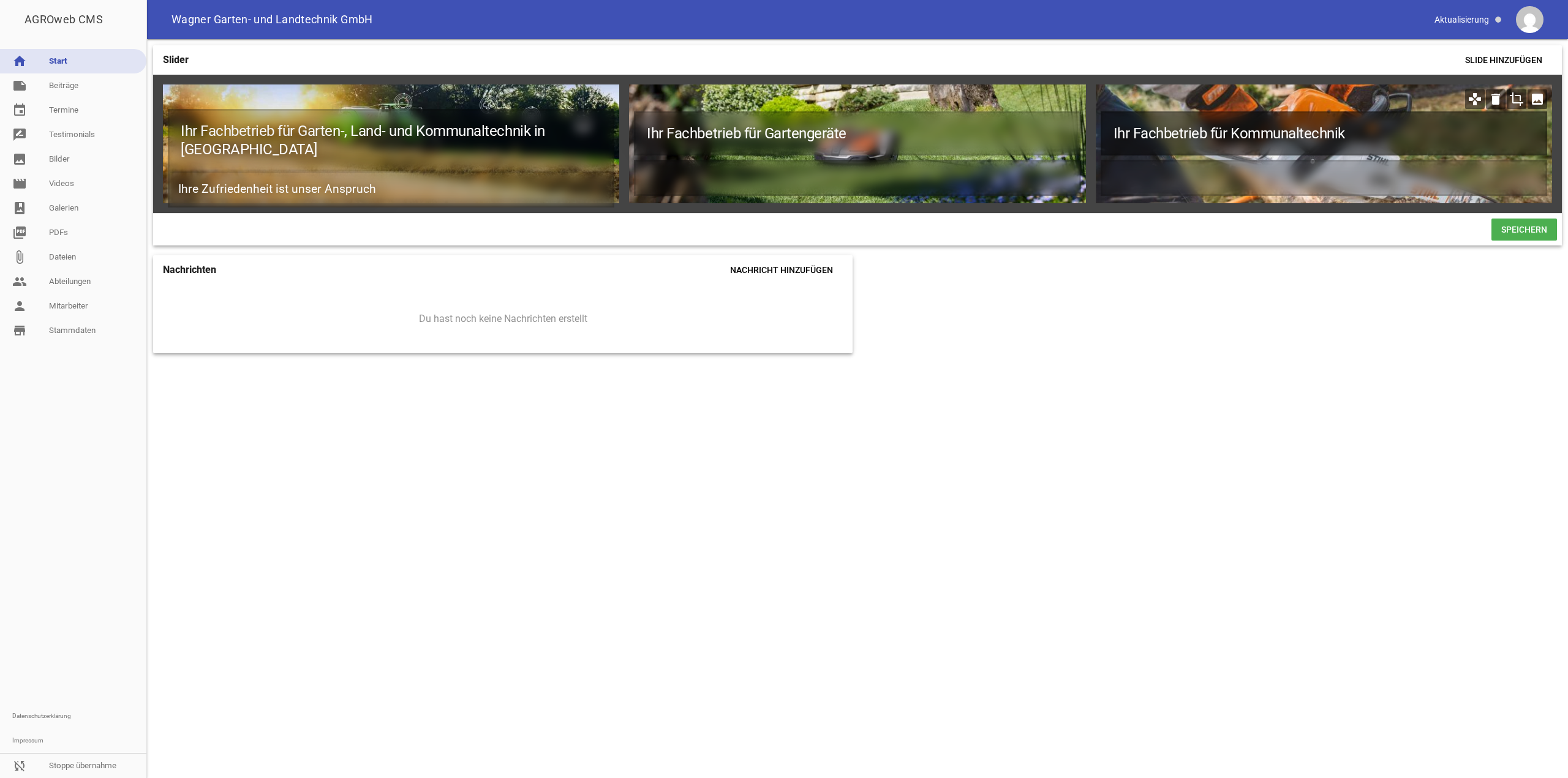
click at [1288, 136] on h1 "Ihr Fachbetrieb für Kommunaltechnik" at bounding box center [1324, 134] width 446 height 44
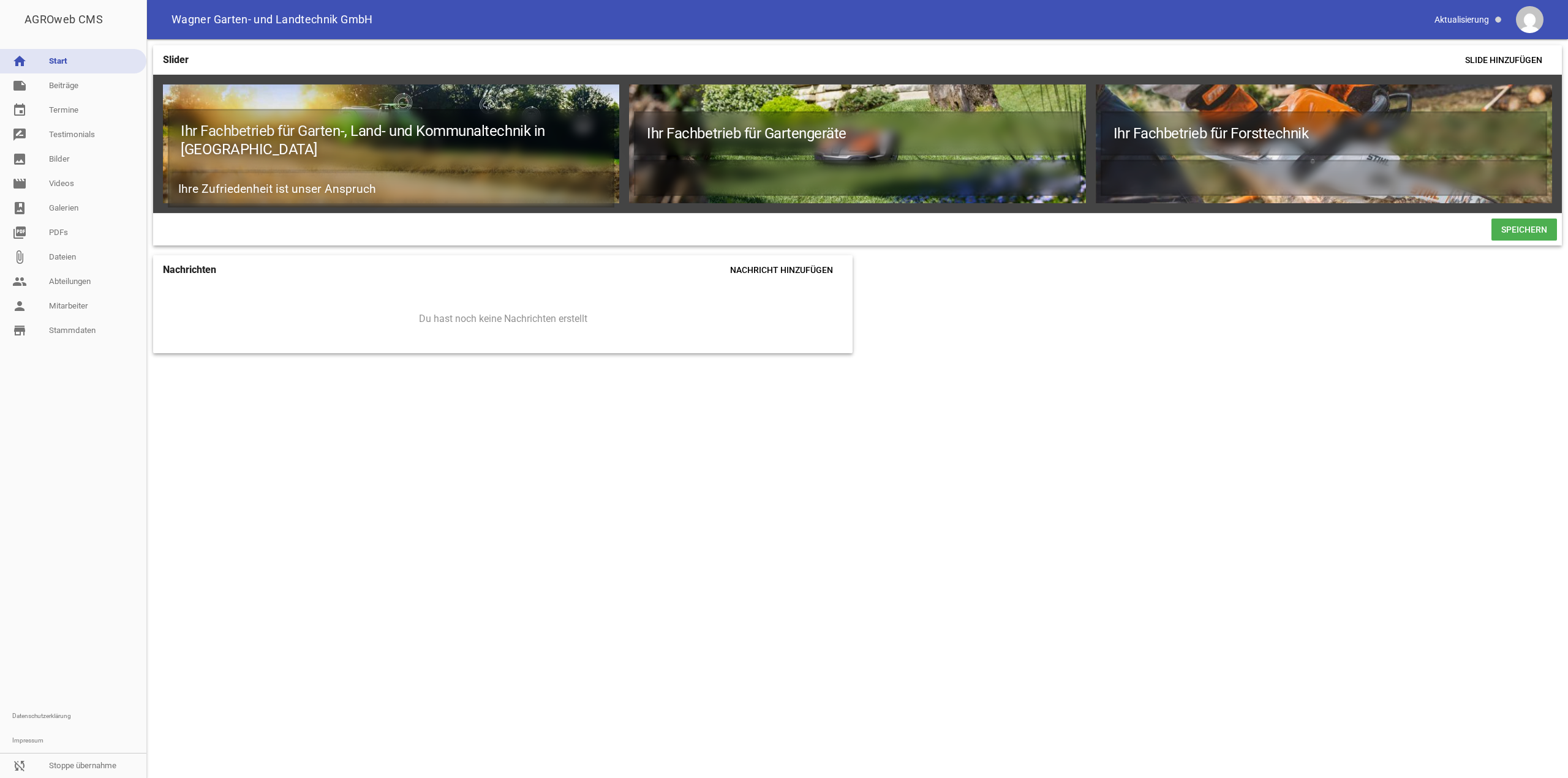
click at [1516, 236] on span "Speichern" at bounding box center [1524, 229] width 66 height 22
click at [1542, 96] on icon "image" at bounding box center [1537, 99] width 20 height 20
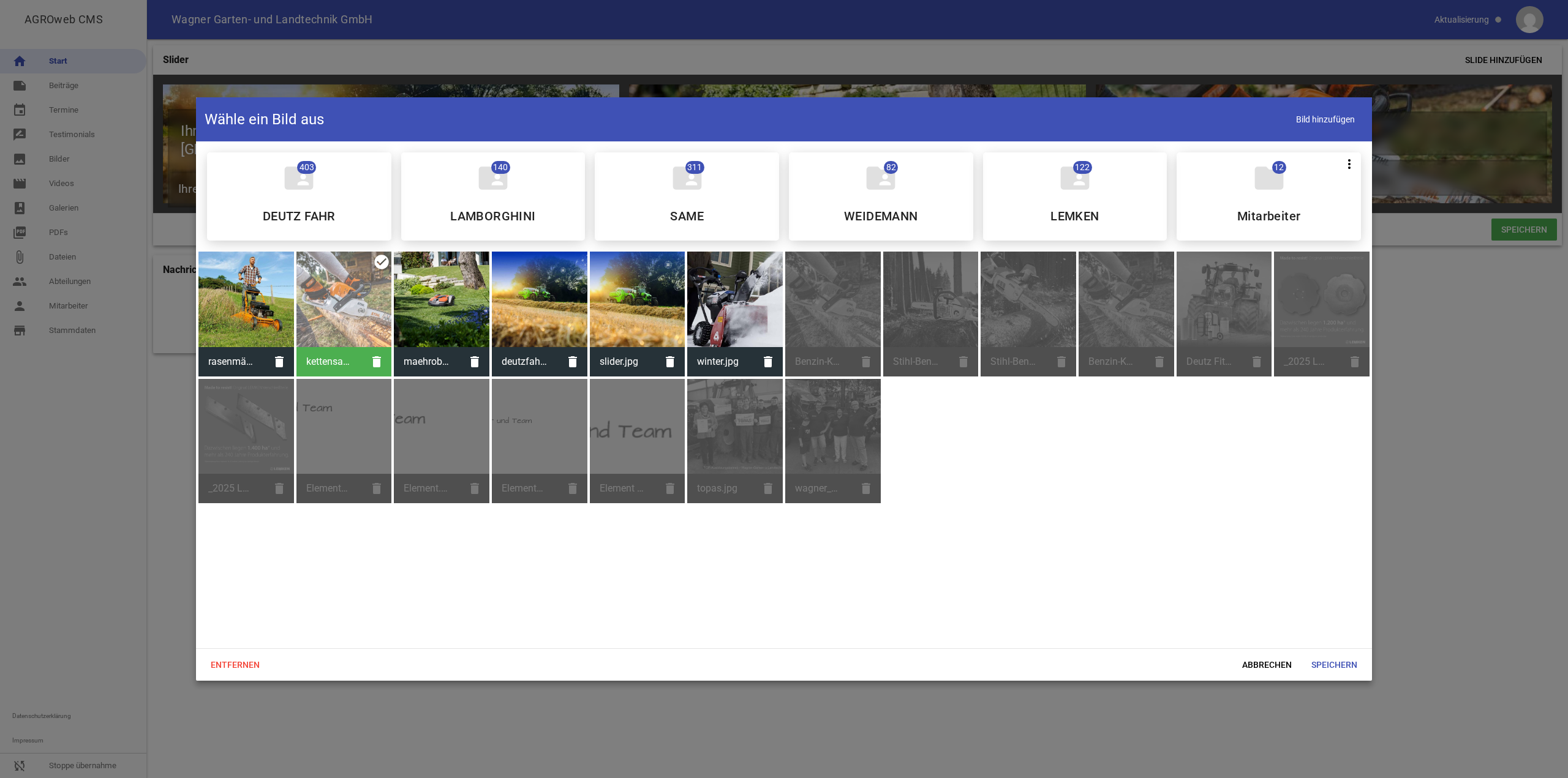
click at [1382, 519] on div at bounding box center [784, 389] width 1568 height 778
click at [1244, 660] on span "Abbrechen" at bounding box center [1268, 664] width 69 height 22
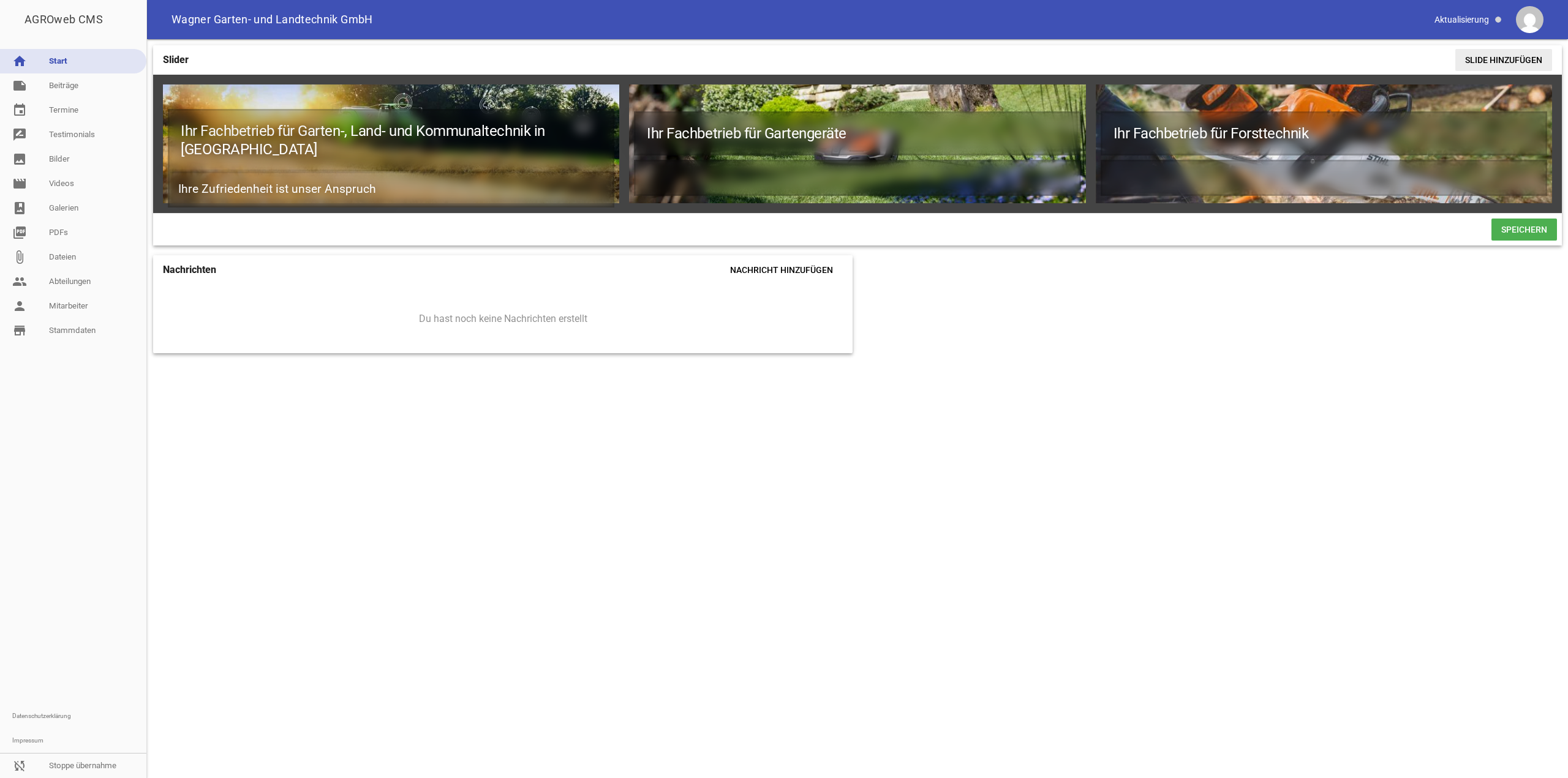
click at [1509, 61] on span "Slide hinzufügen" at bounding box center [1504, 60] width 97 height 22
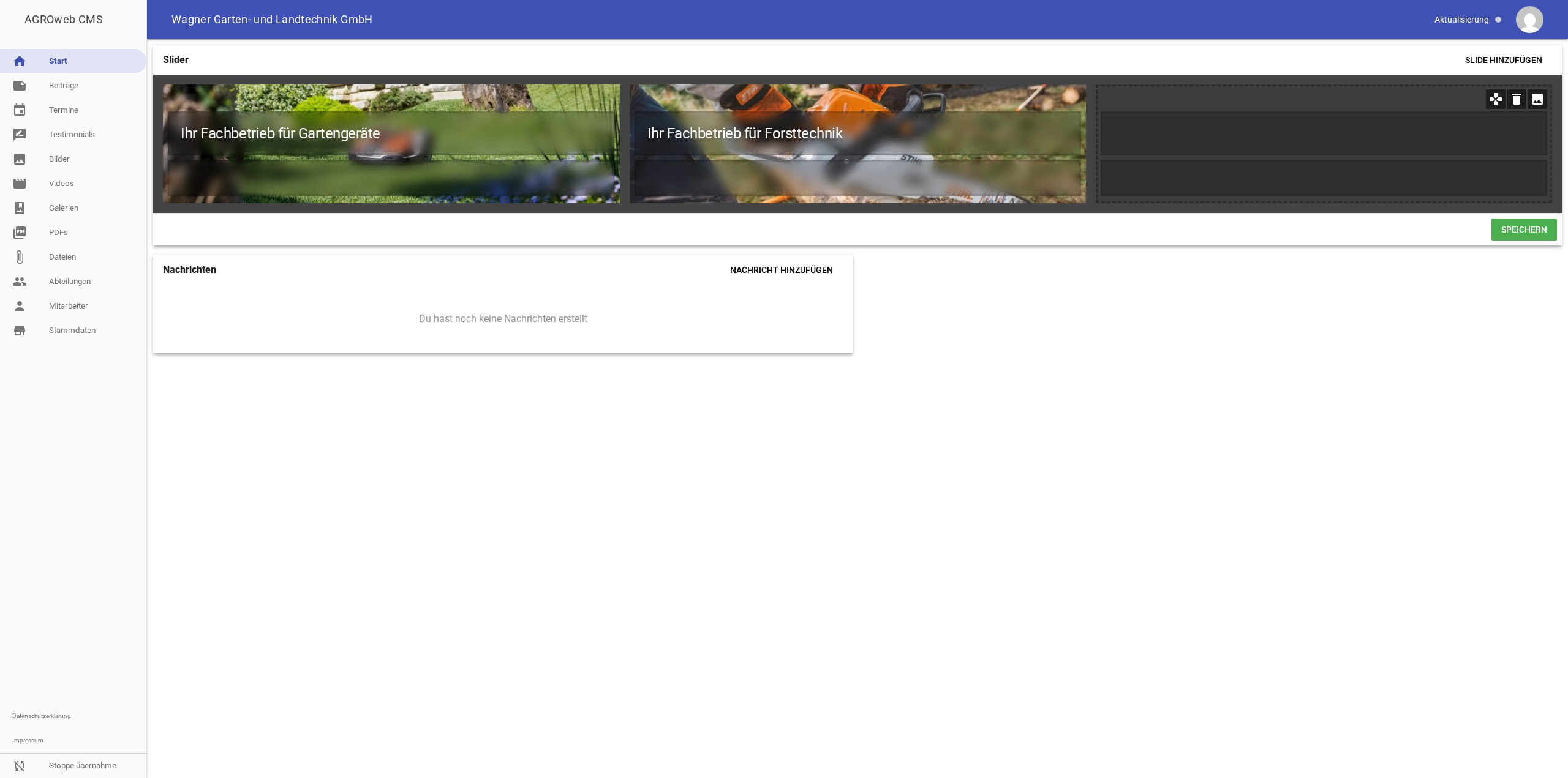
click at [1537, 98] on icon "image" at bounding box center [1537, 99] width 20 height 20
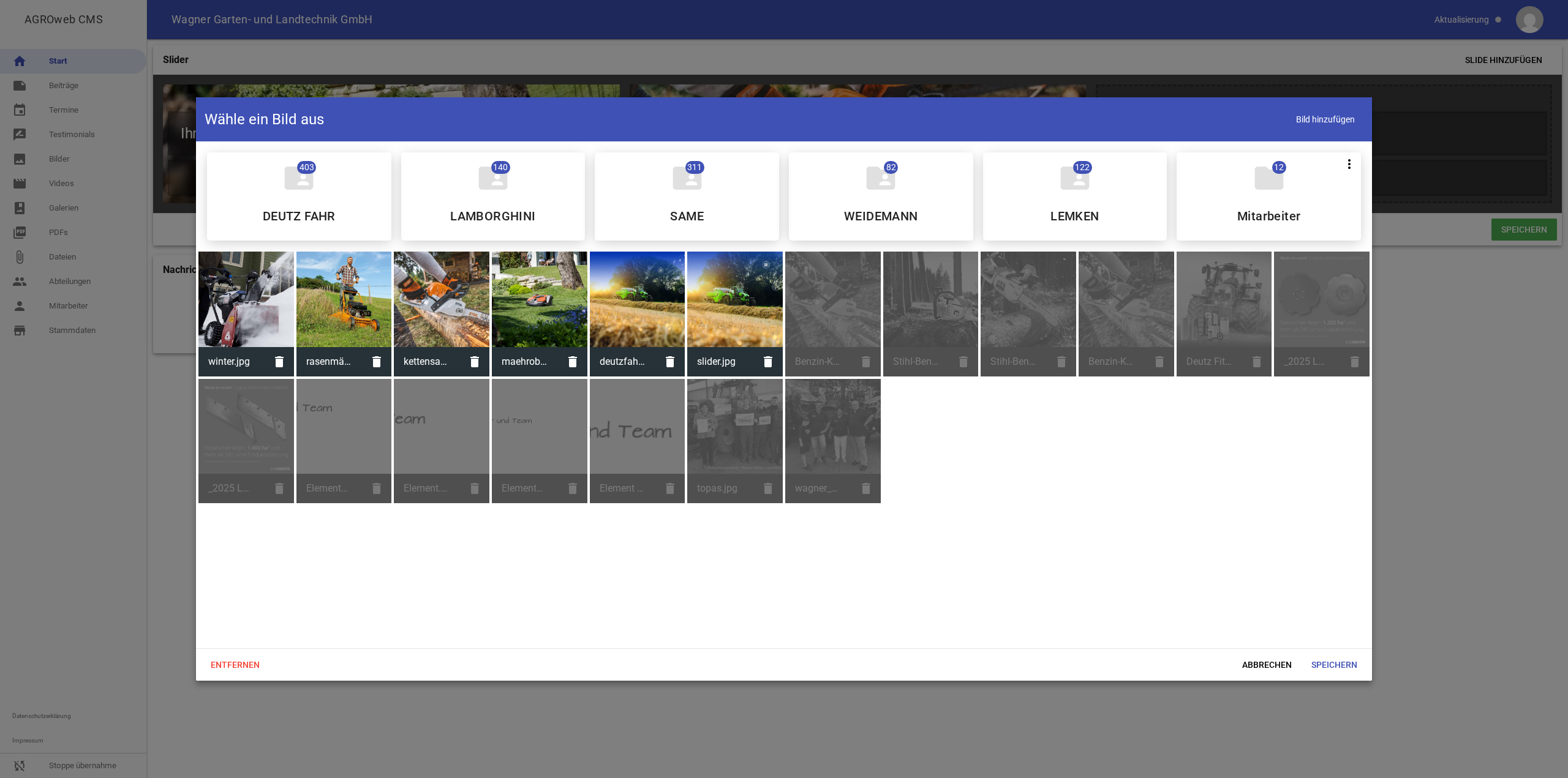
click at [235, 285] on div at bounding box center [246, 299] width 95 height 95
click at [1329, 668] on span "Speichern" at bounding box center [1334, 664] width 66 height 22
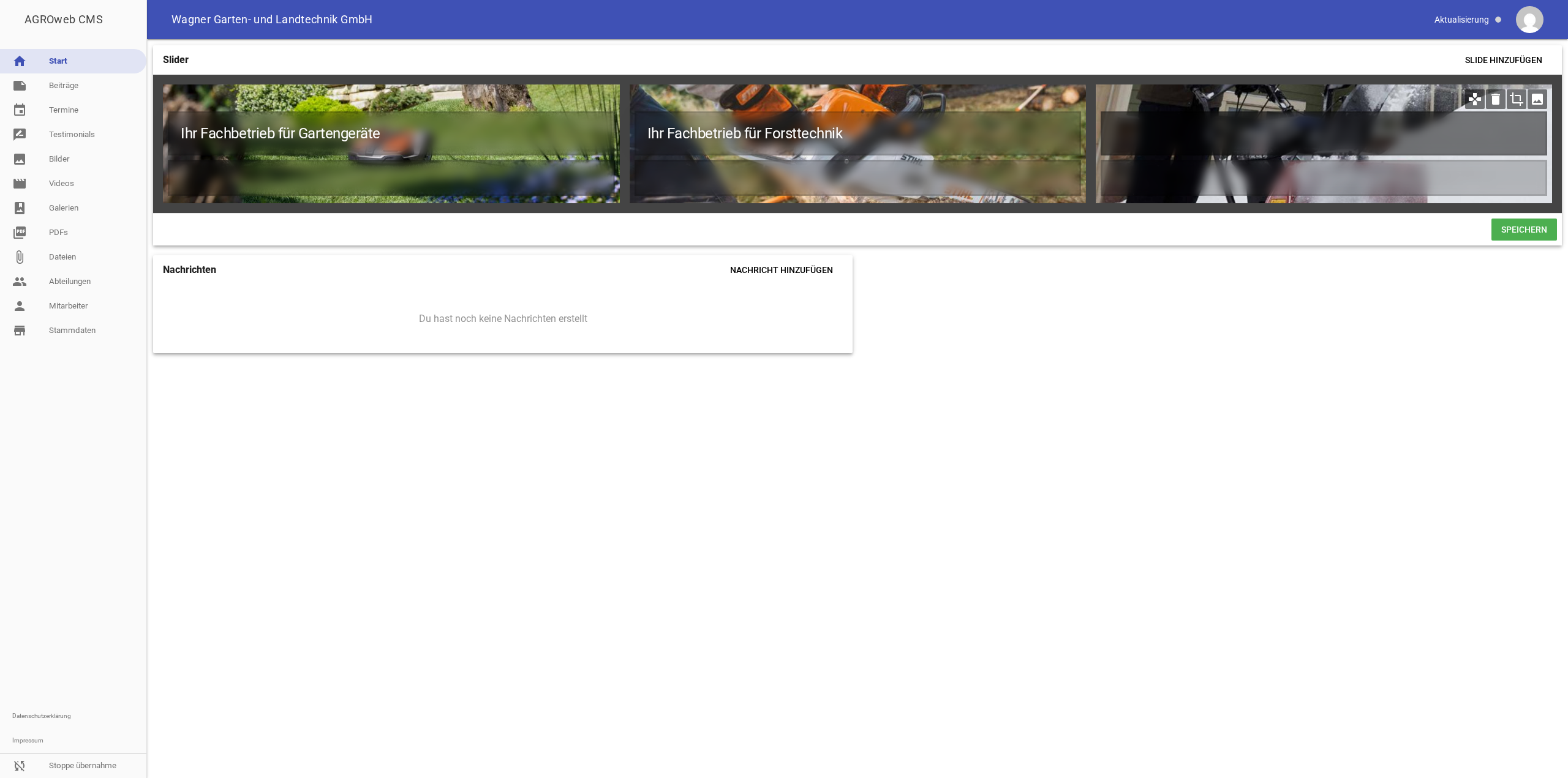
click at [1269, 146] on h1 at bounding box center [1324, 134] width 446 height 44
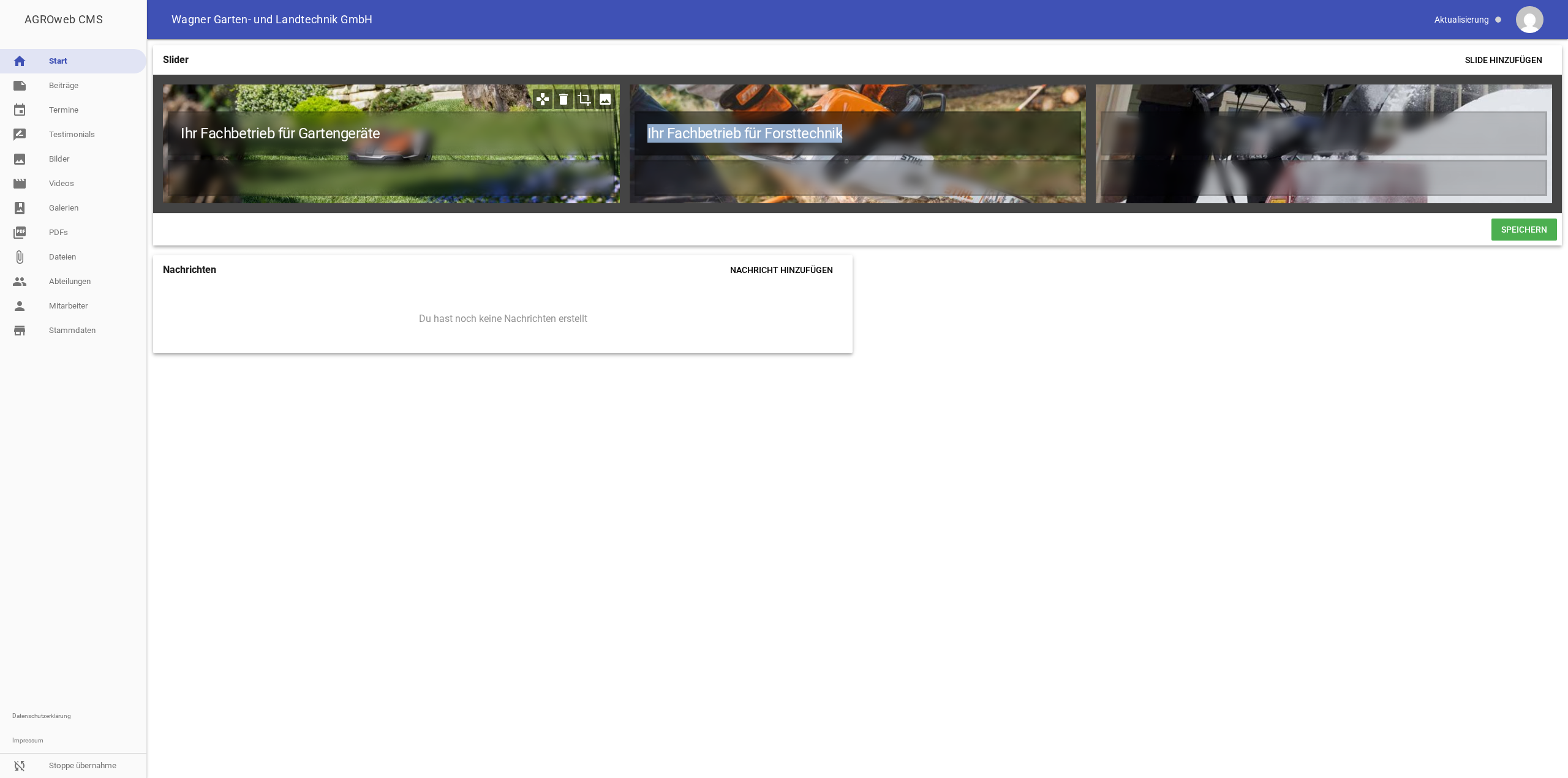
drag, startPoint x: 759, startPoint y: 131, endPoint x: 557, endPoint y: 126, distance: 202.1
click at [557, 126] on div "Ihr Fachbetrieb für Garten-, Land- und Kommunaltechnik in [GEOGRAPHIC_DATA] Ihr…" at bounding box center [858, 143] width 1409 height 138
copy h1 "Ihr Fachbetrieb für Forsttechnik"
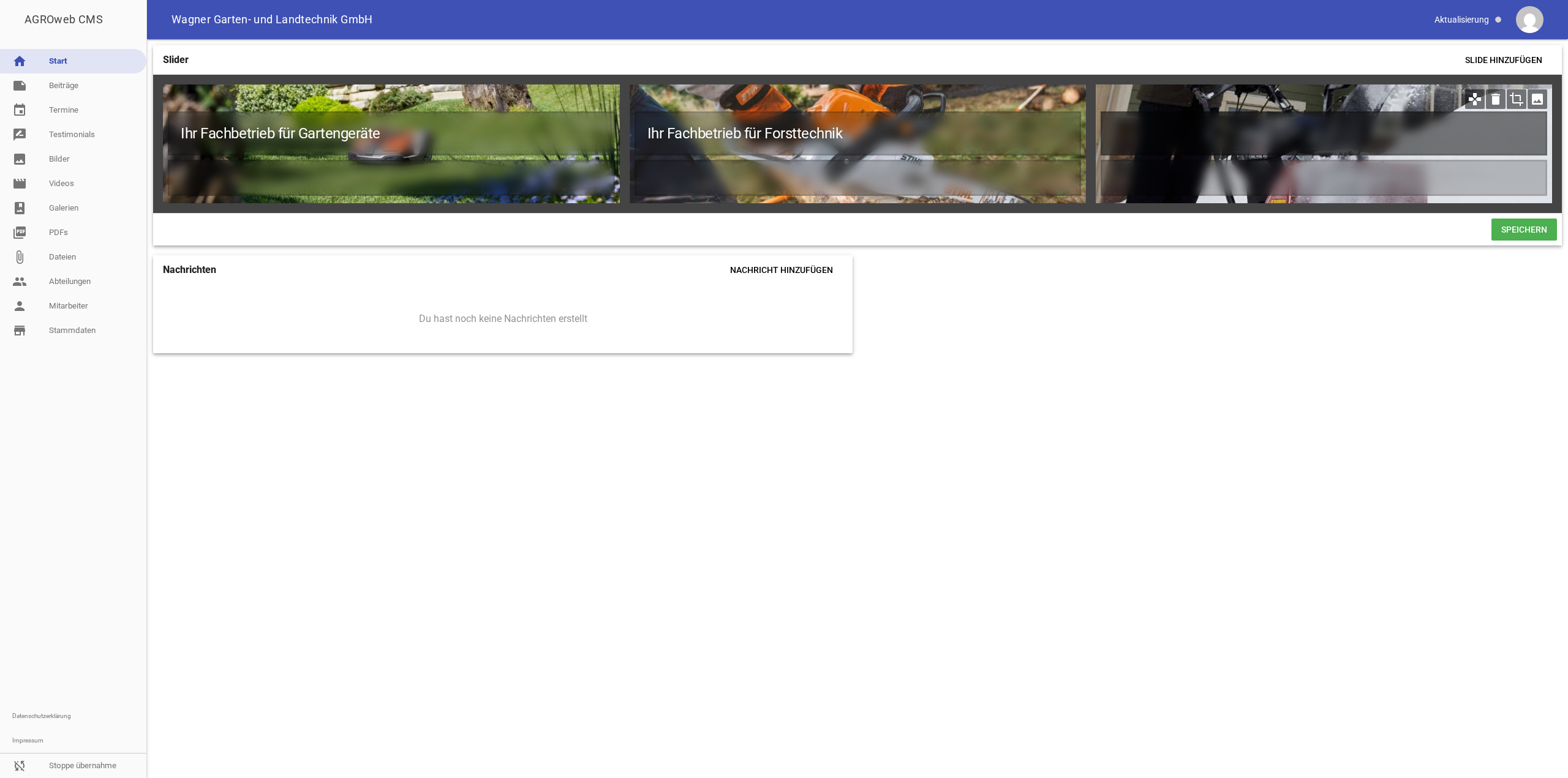
click at [1326, 136] on h1 at bounding box center [1324, 134] width 446 height 44
paste h1
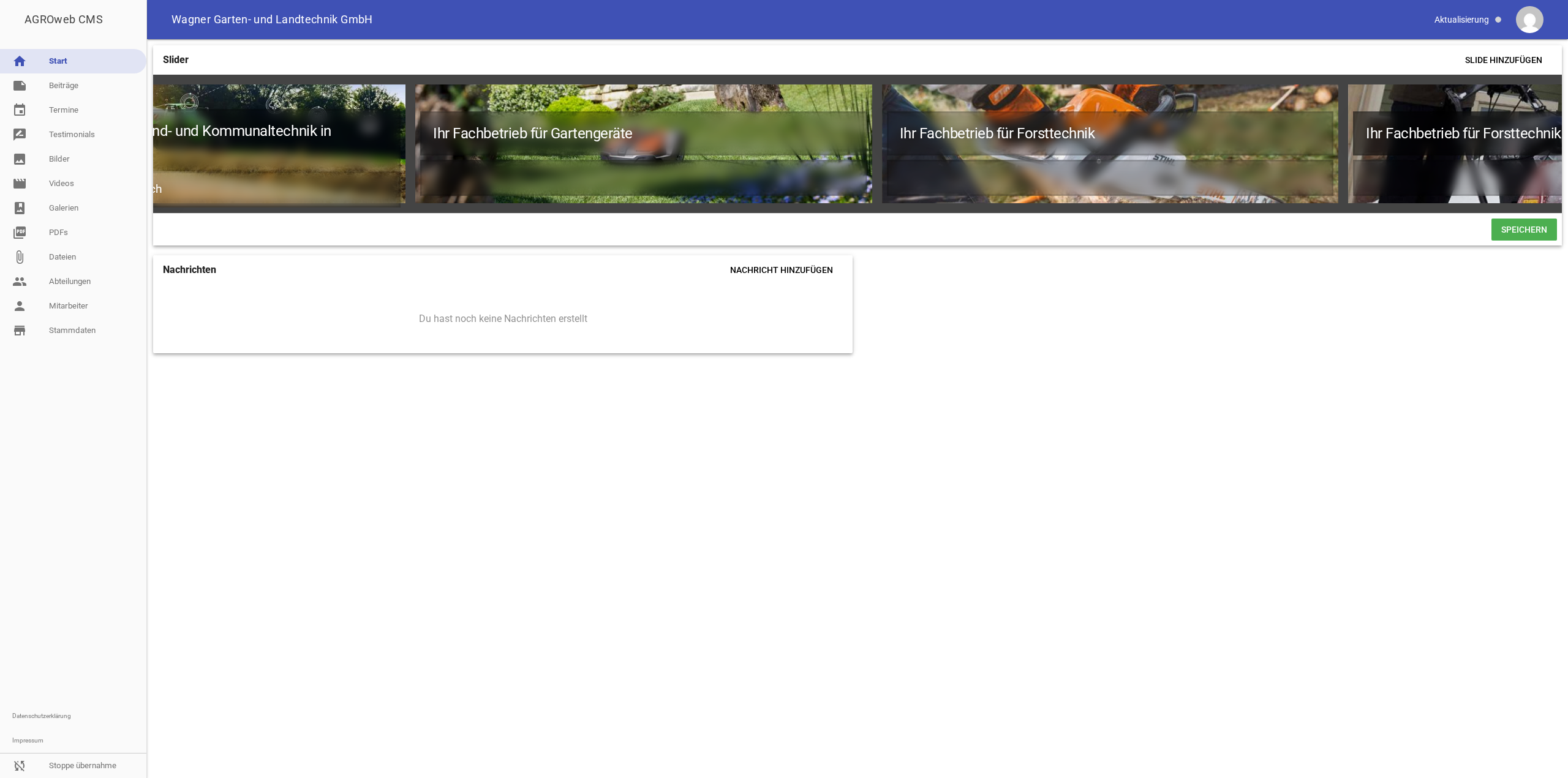
scroll to position [0, 134]
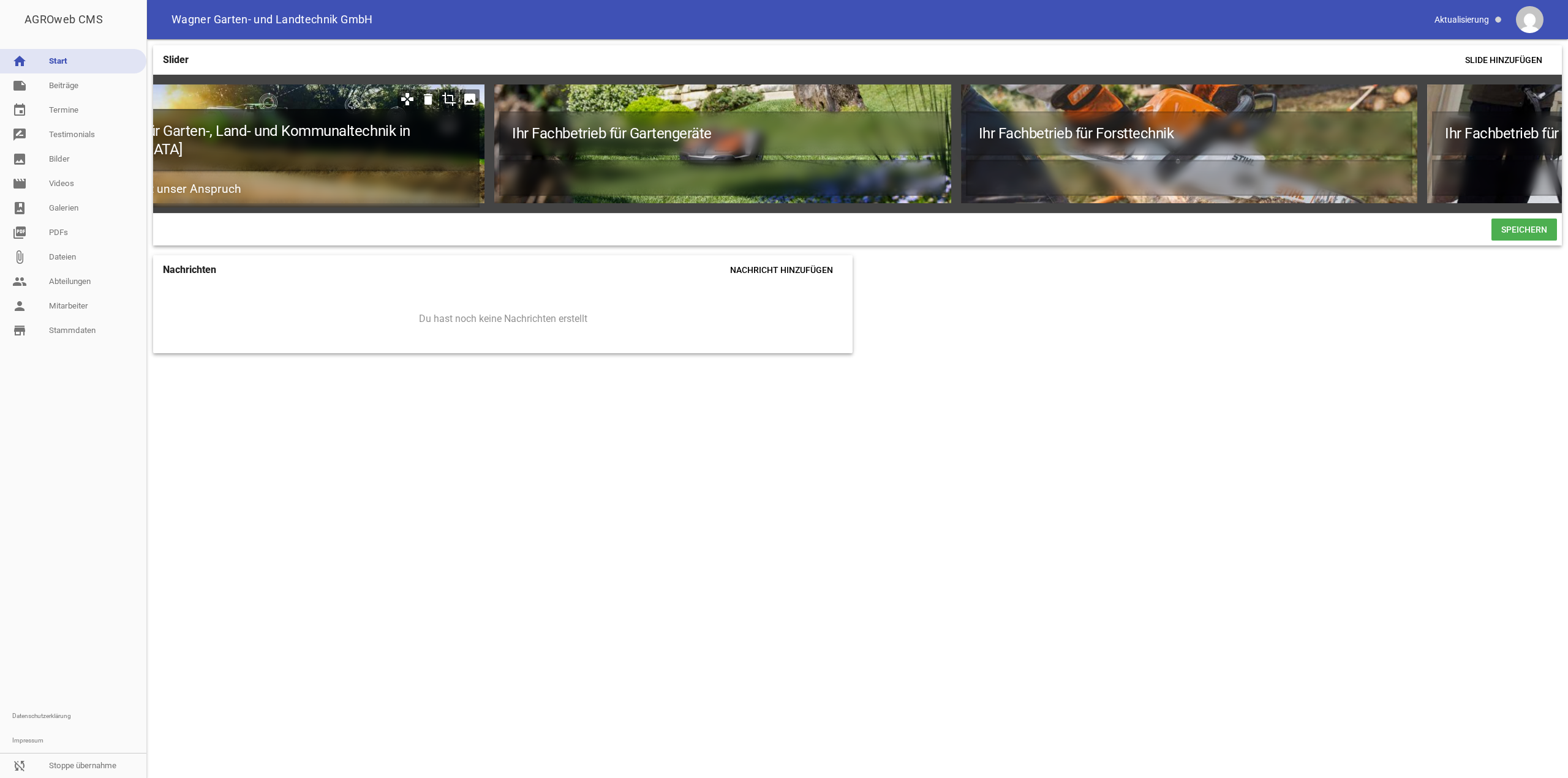
click at [328, 131] on h1 "Ihr Fachbetrieb für Garten-, Land- und Kommunaltechnik in [GEOGRAPHIC_DATA]" at bounding box center [256, 140] width 446 height 62
copy h1 "Kommunaltechnik"
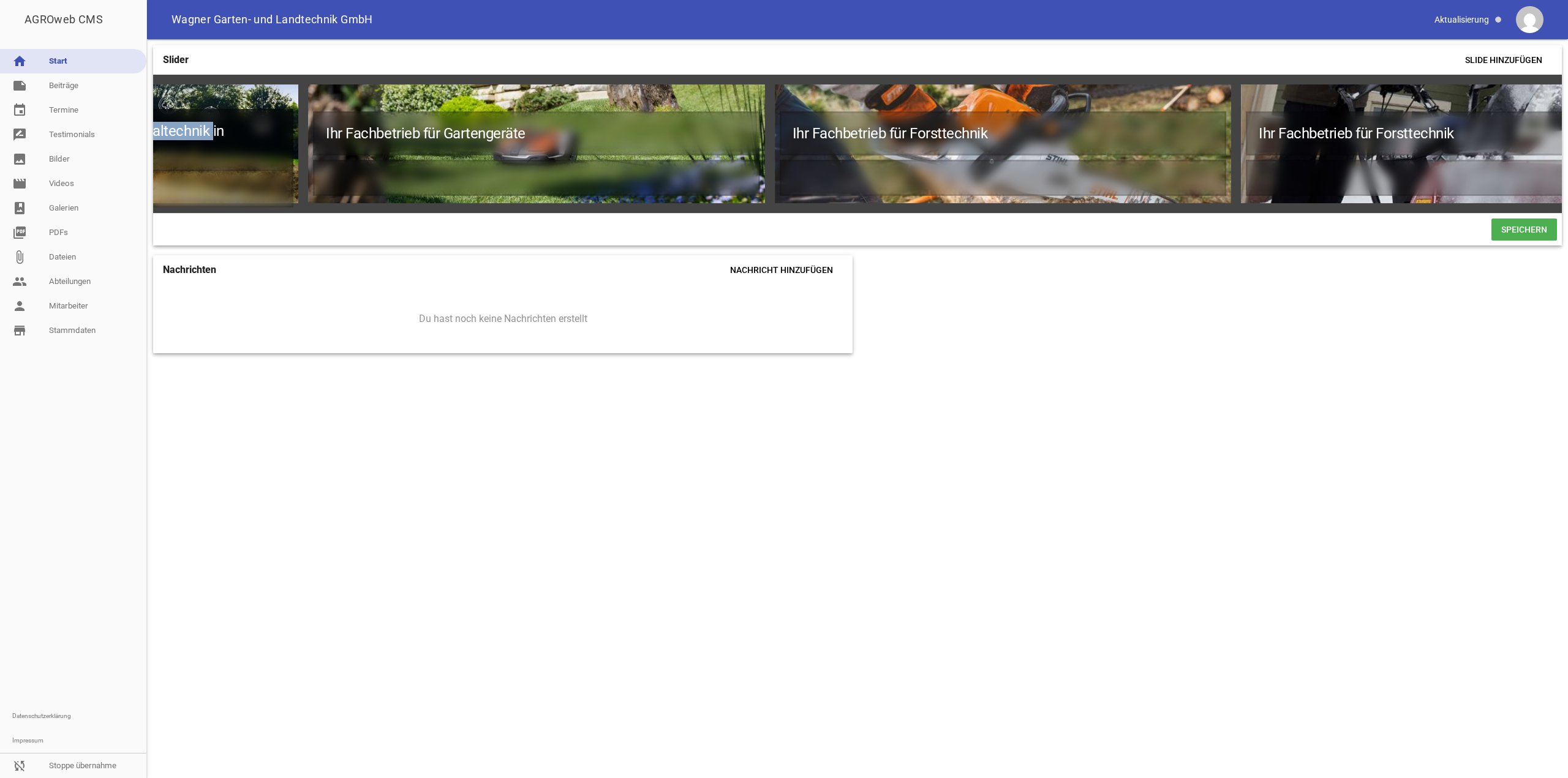
scroll to position [0, 466]
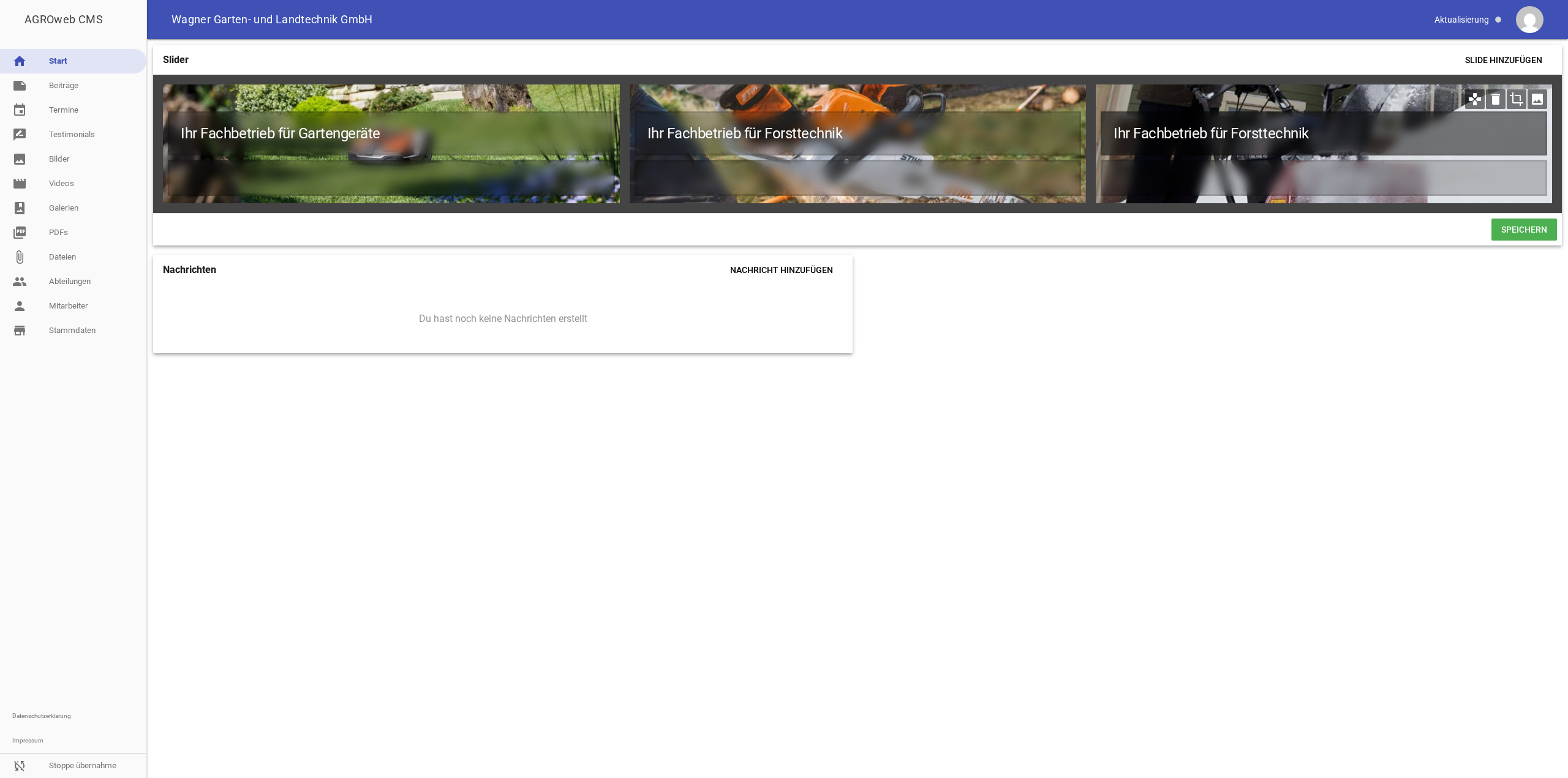
click at [1278, 145] on h1 "Ihr Fachbetrieb für Forsttechnik" at bounding box center [1324, 134] width 446 height 44
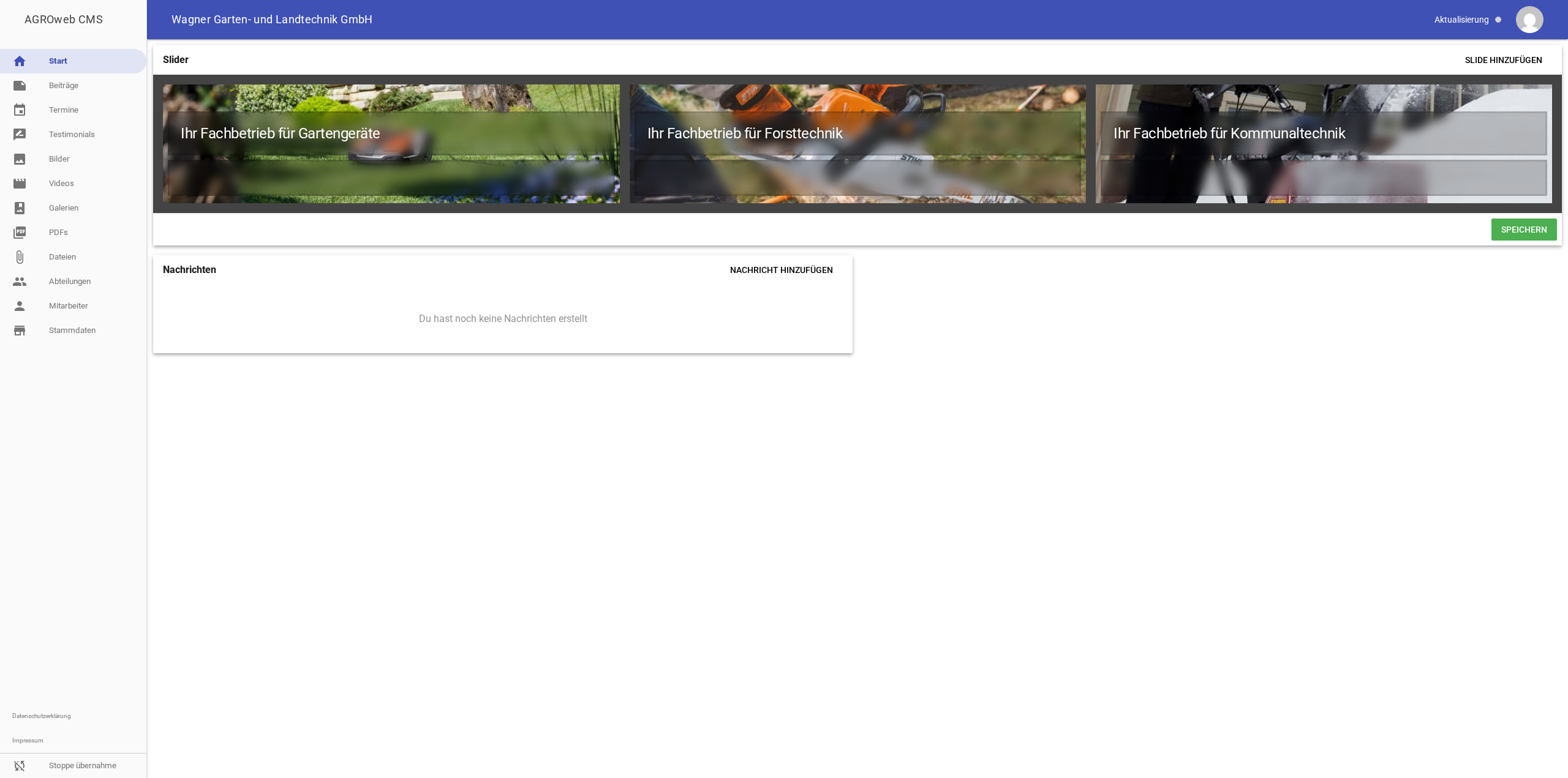
click at [1533, 240] on span "Speichern" at bounding box center [1524, 229] width 66 height 22
click at [1518, 228] on span "Speichern" at bounding box center [1524, 229] width 66 height 22
click at [1492, 101] on icon "delete" at bounding box center [1495, 99] width 20 height 20
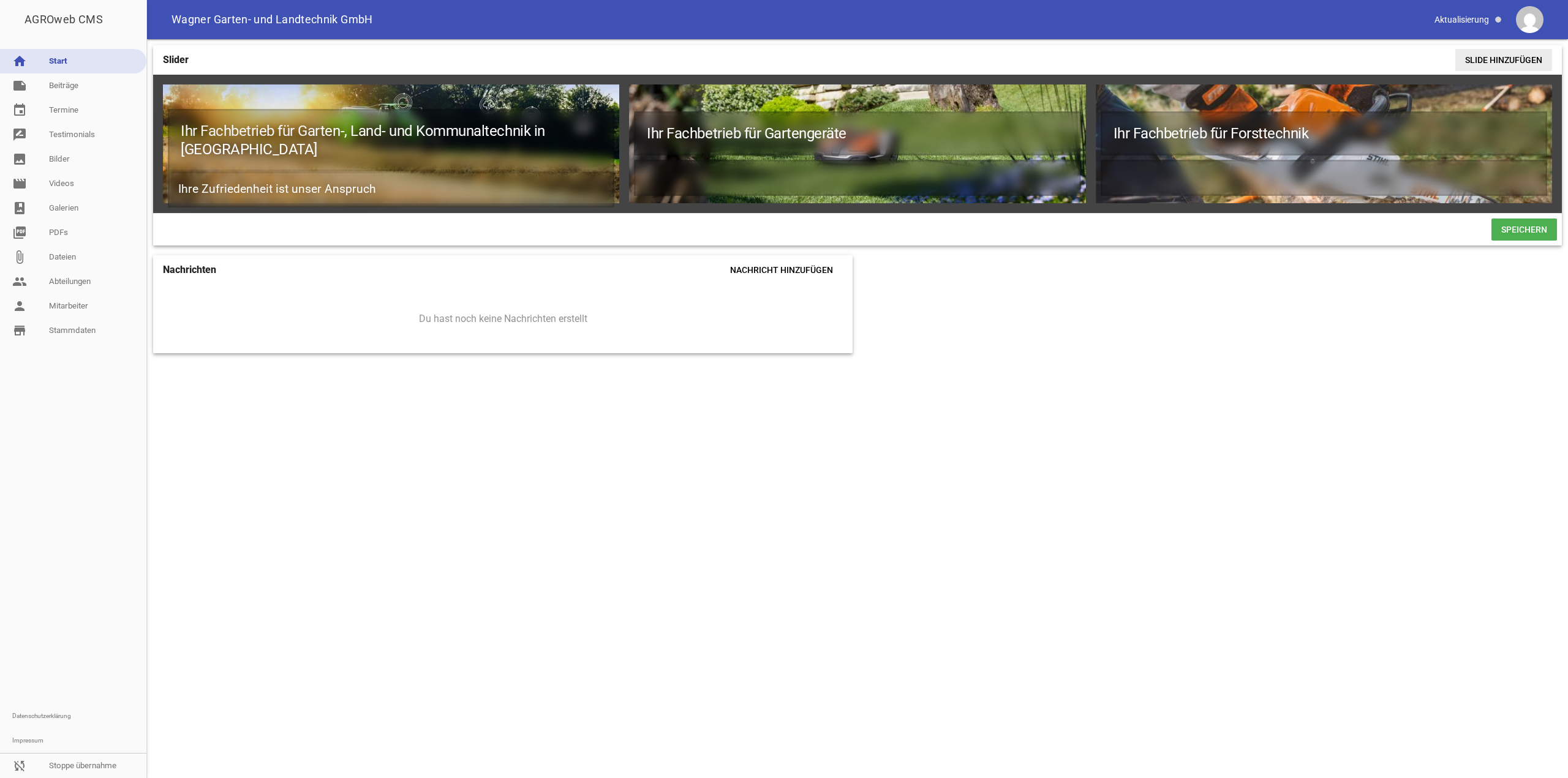
click at [1525, 57] on span "Slide hinzufügen" at bounding box center [1504, 60] width 97 height 22
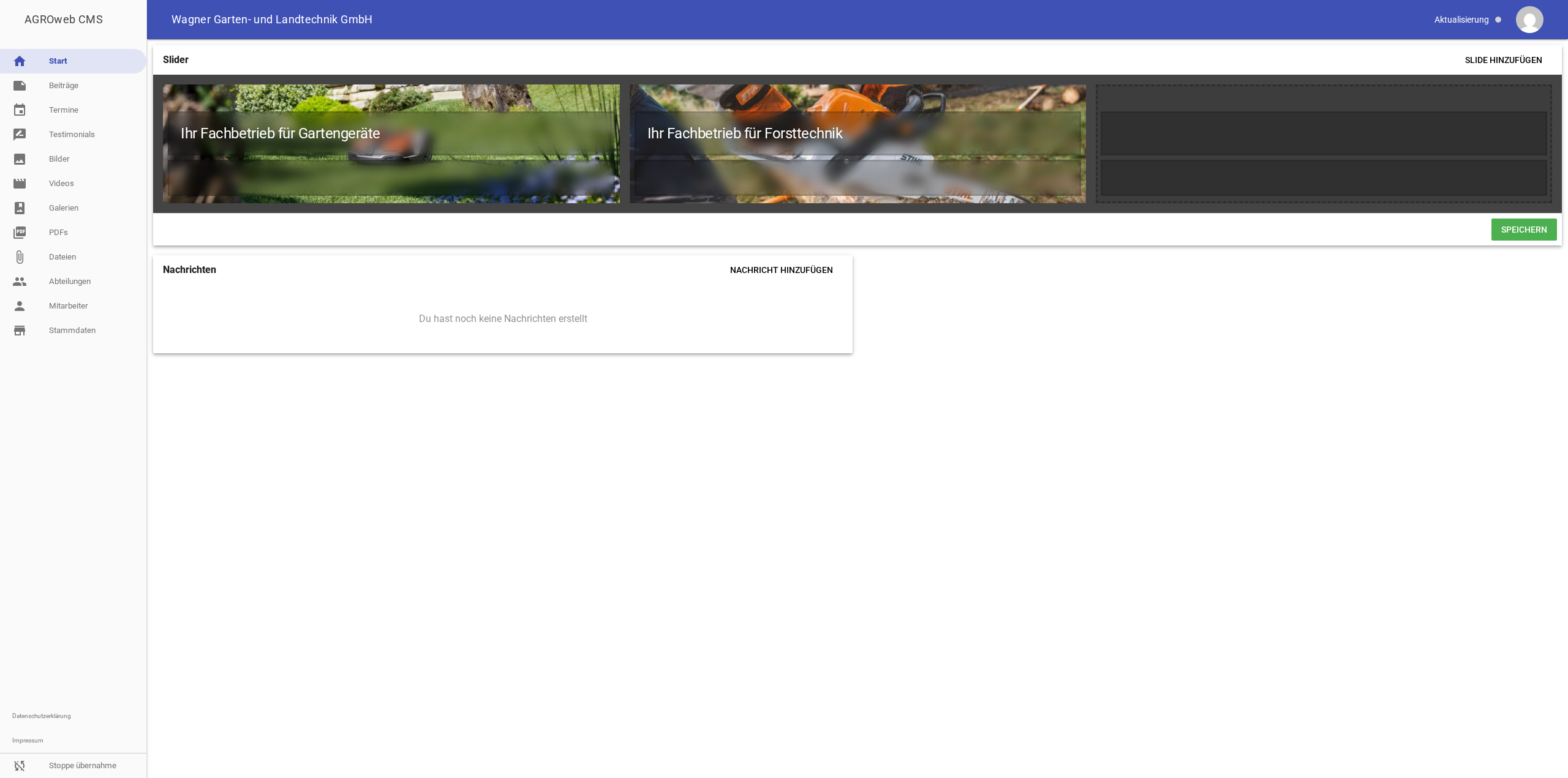
click at [1368, 227] on div at bounding box center [824, 229] width 1334 height 22
click at [1071, 94] on icon "image" at bounding box center [1071, 99] width 20 height 20
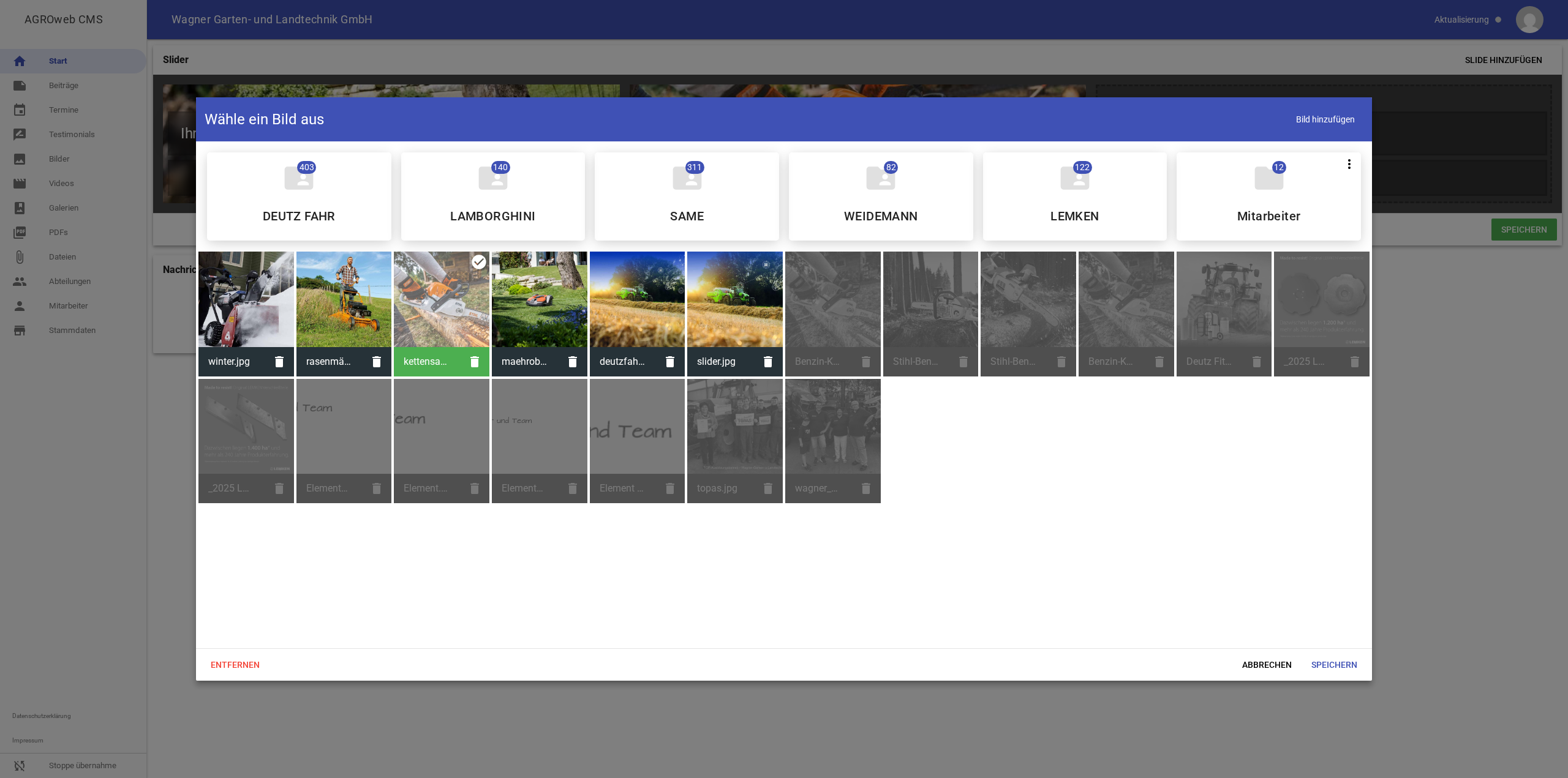
click at [447, 305] on div at bounding box center [441, 299] width 95 height 95
click at [475, 356] on icon "delete" at bounding box center [475, 362] width 30 height 30
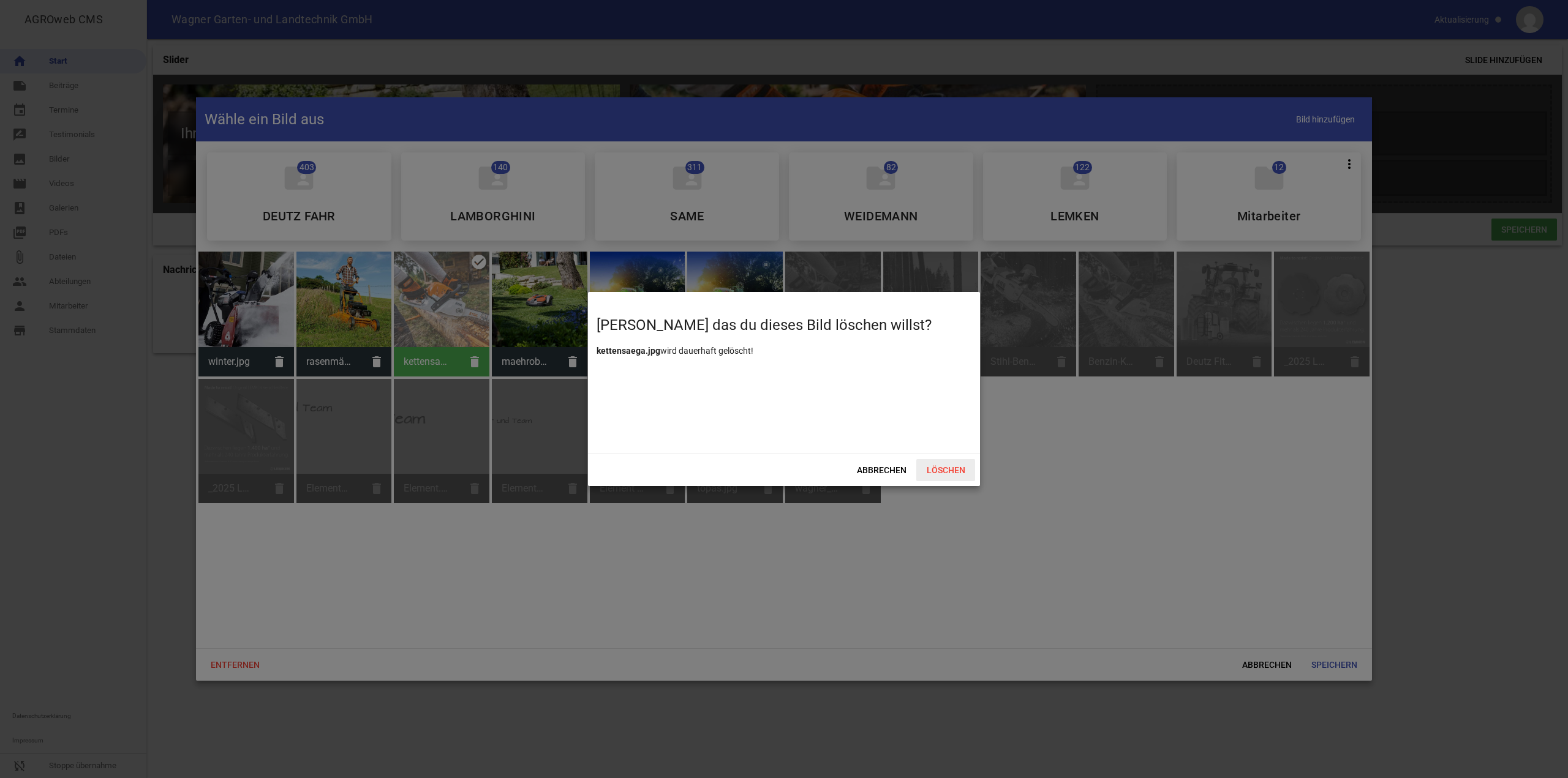
click at [942, 468] on span "Löschen" at bounding box center [946, 470] width 59 height 22
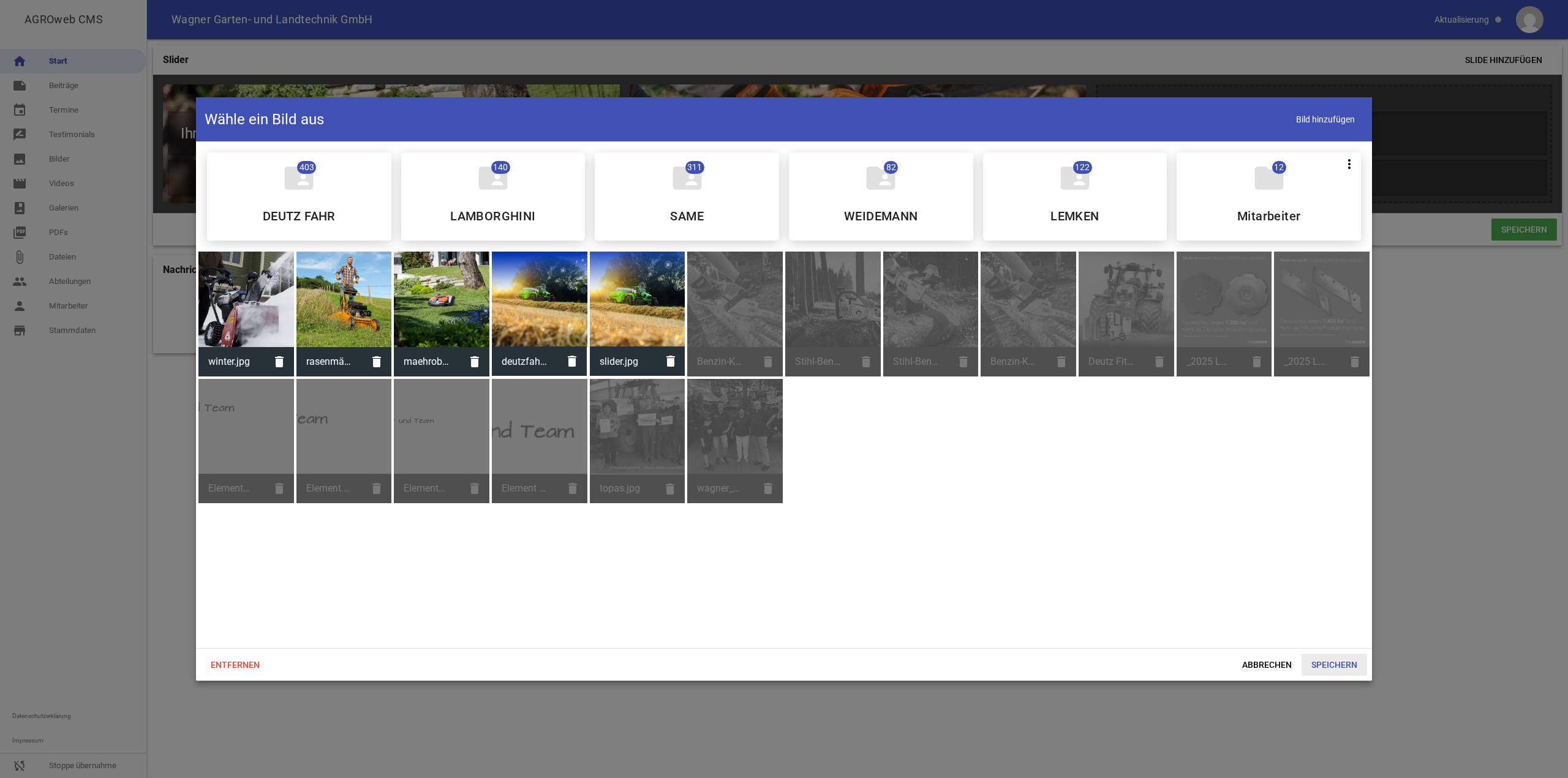
click at [1325, 660] on span "Speichern" at bounding box center [1334, 664] width 66 height 22
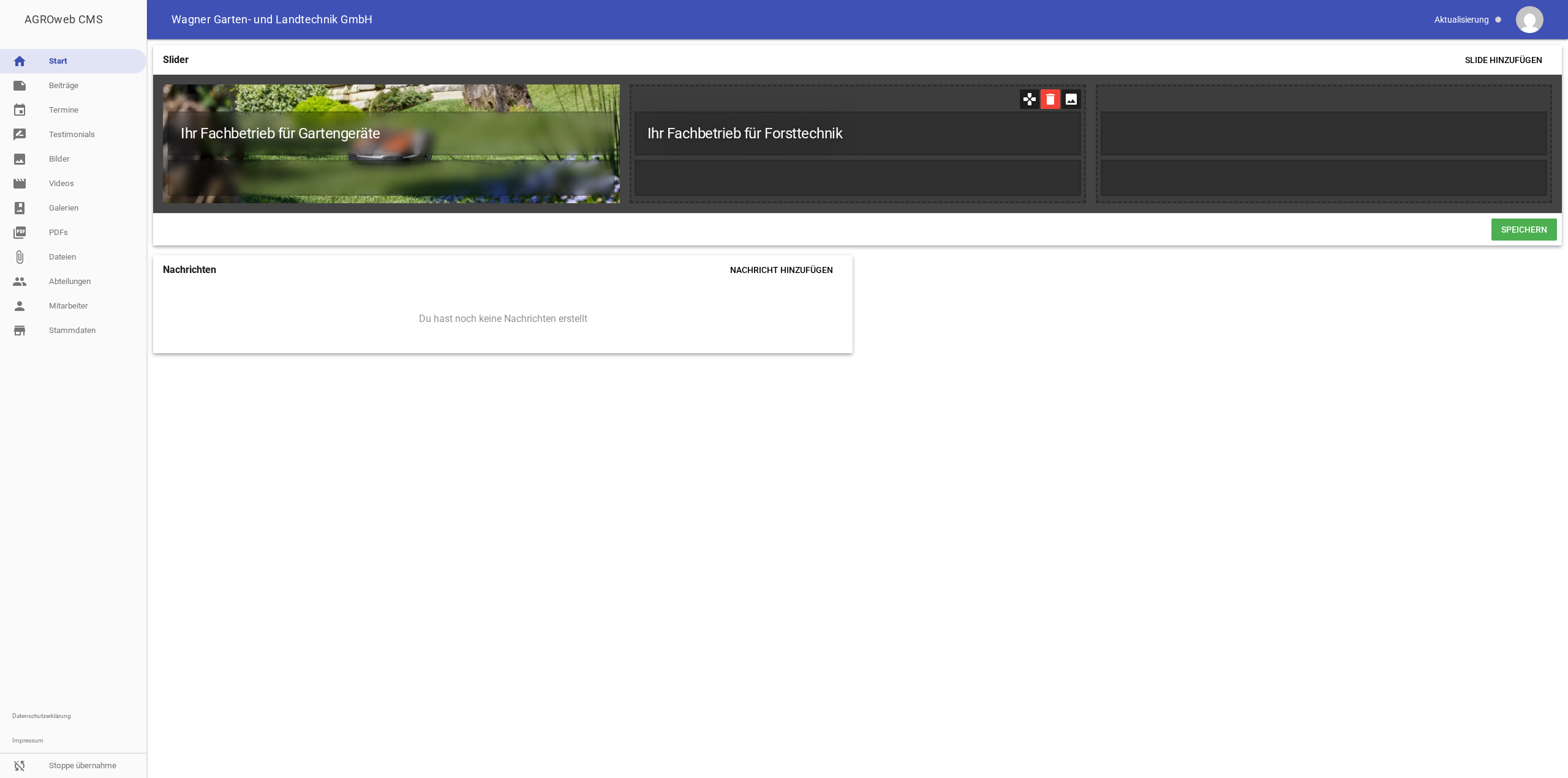
click at [1053, 93] on icon "delete" at bounding box center [1050, 99] width 20 height 20
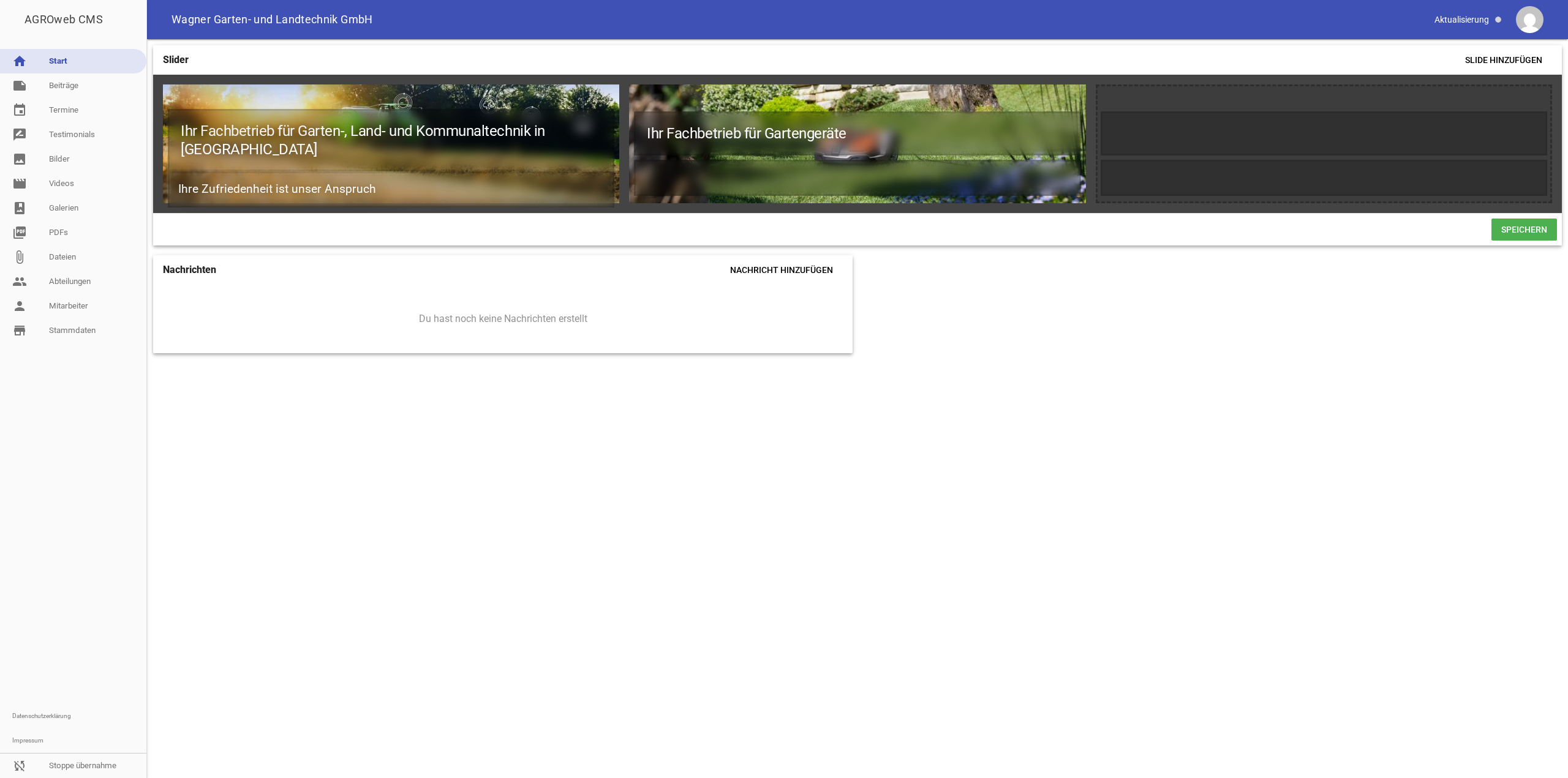
click at [1492, 233] on span "Speichern" at bounding box center [1524, 229] width 66 height 22
click at [1531, 97] on icon "image" at bounding box center [1537, 99] width 20 height 20
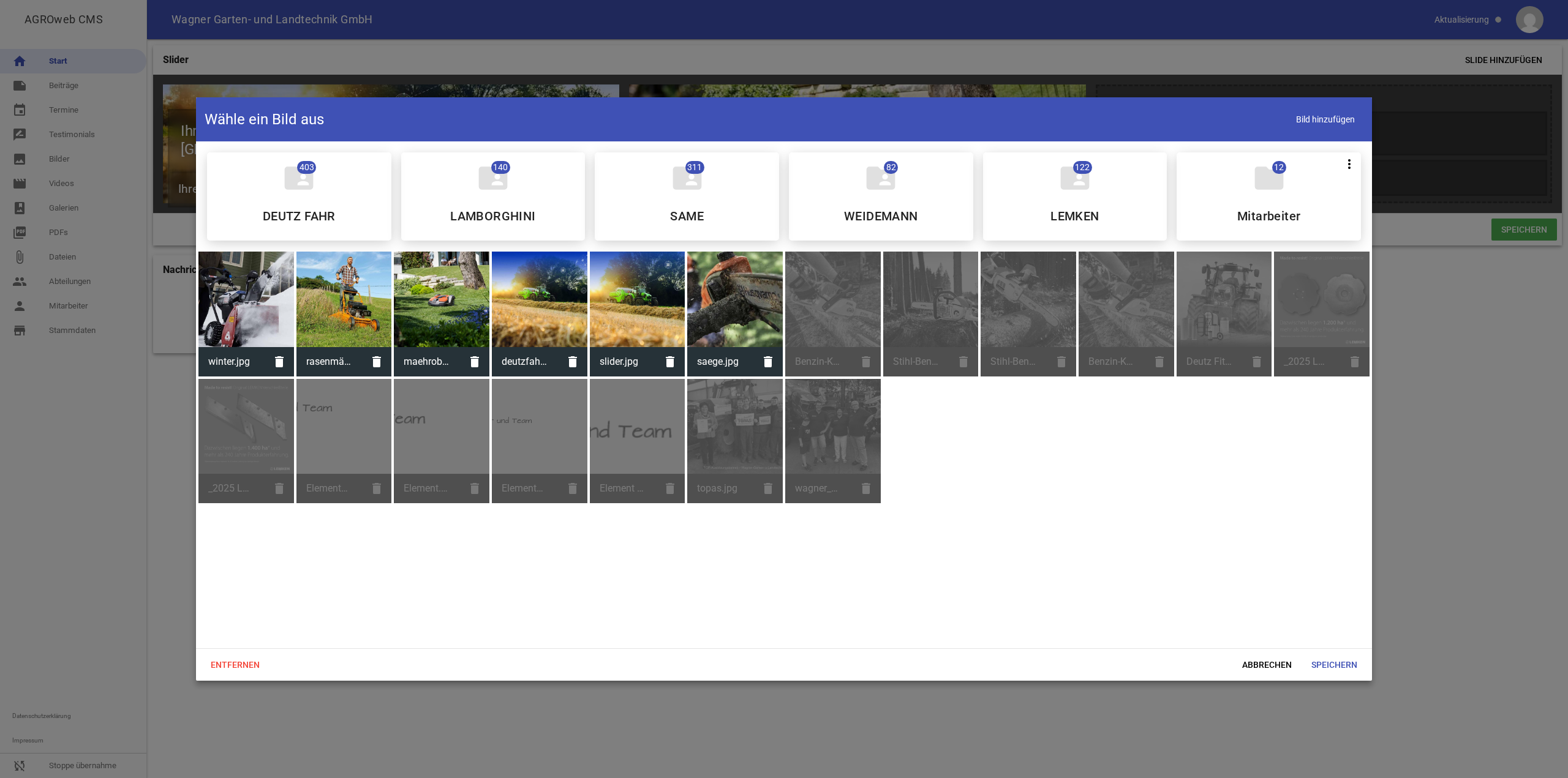
click at [730, 327] on div at bounding box center [735, 299] width 95 height 95
click at [1333, 662] on span "Speichern" at bounding box center [1334, 664] width 66 height 22
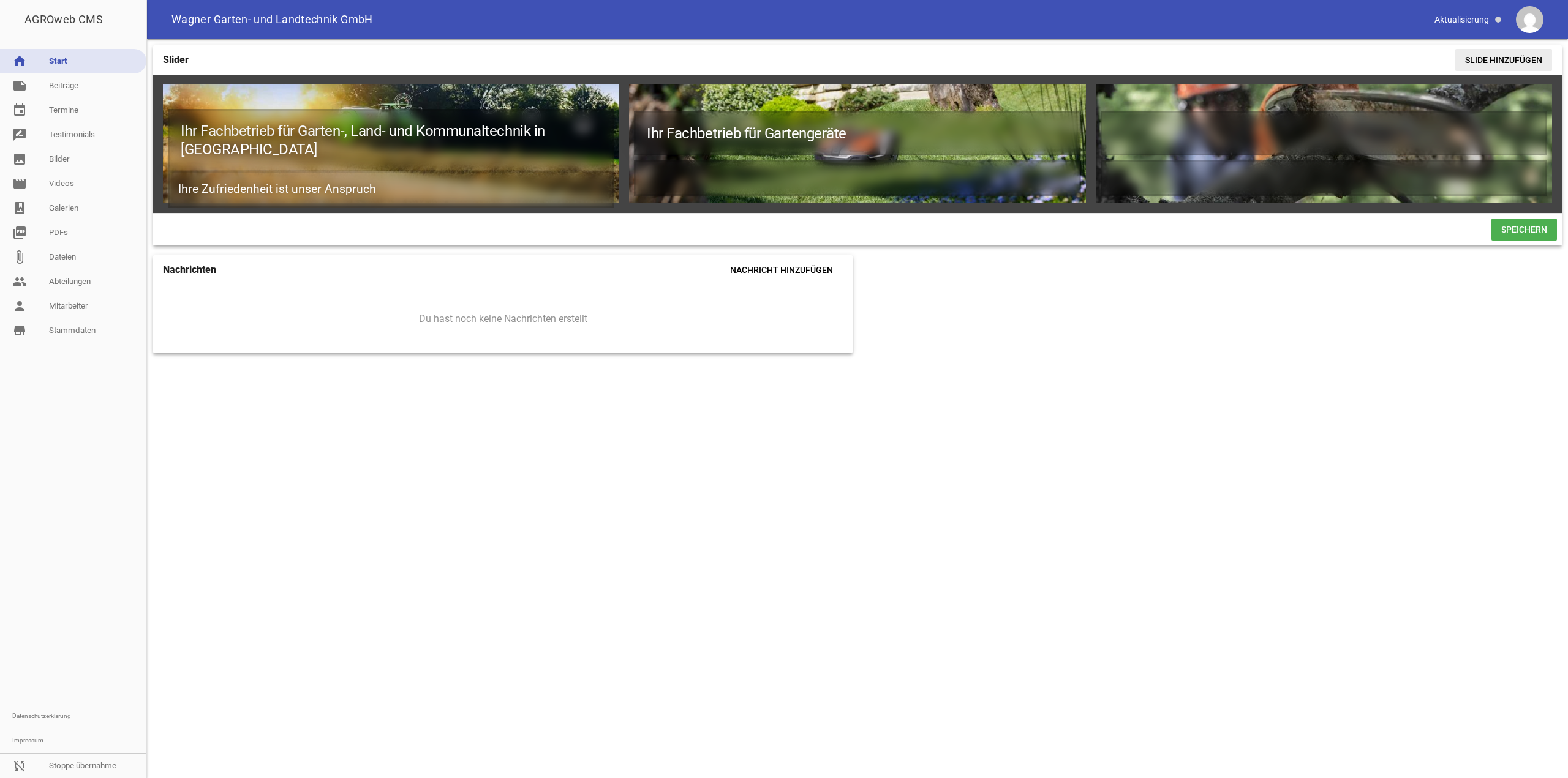
click at [1519, 59] on span "Slide hinzufügen" at bounding box center [1504, 60] width 97 height 22
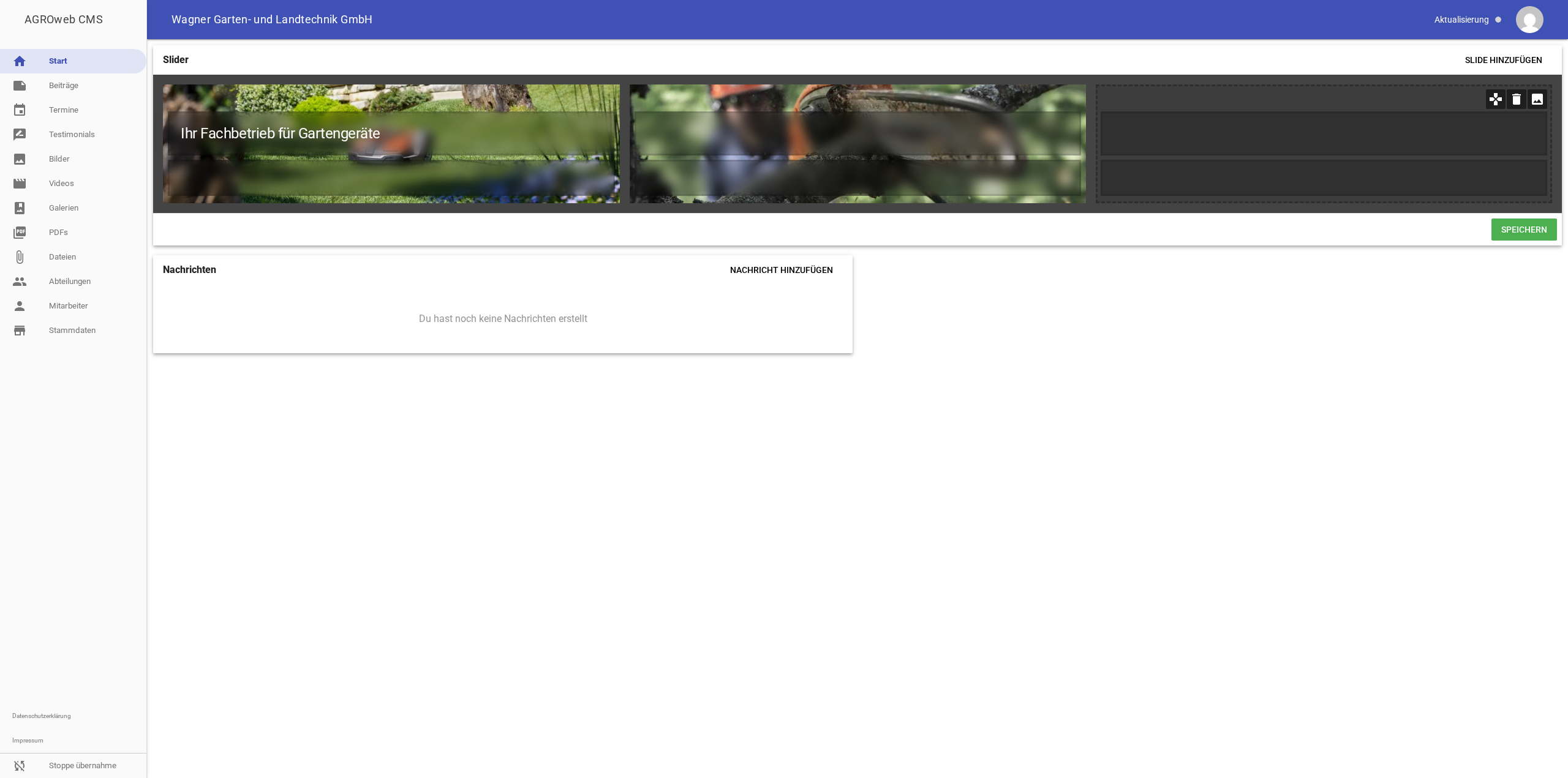
click at [1536, 97] on icon "image" at bounding box center [1537, 99] width 20 height 20
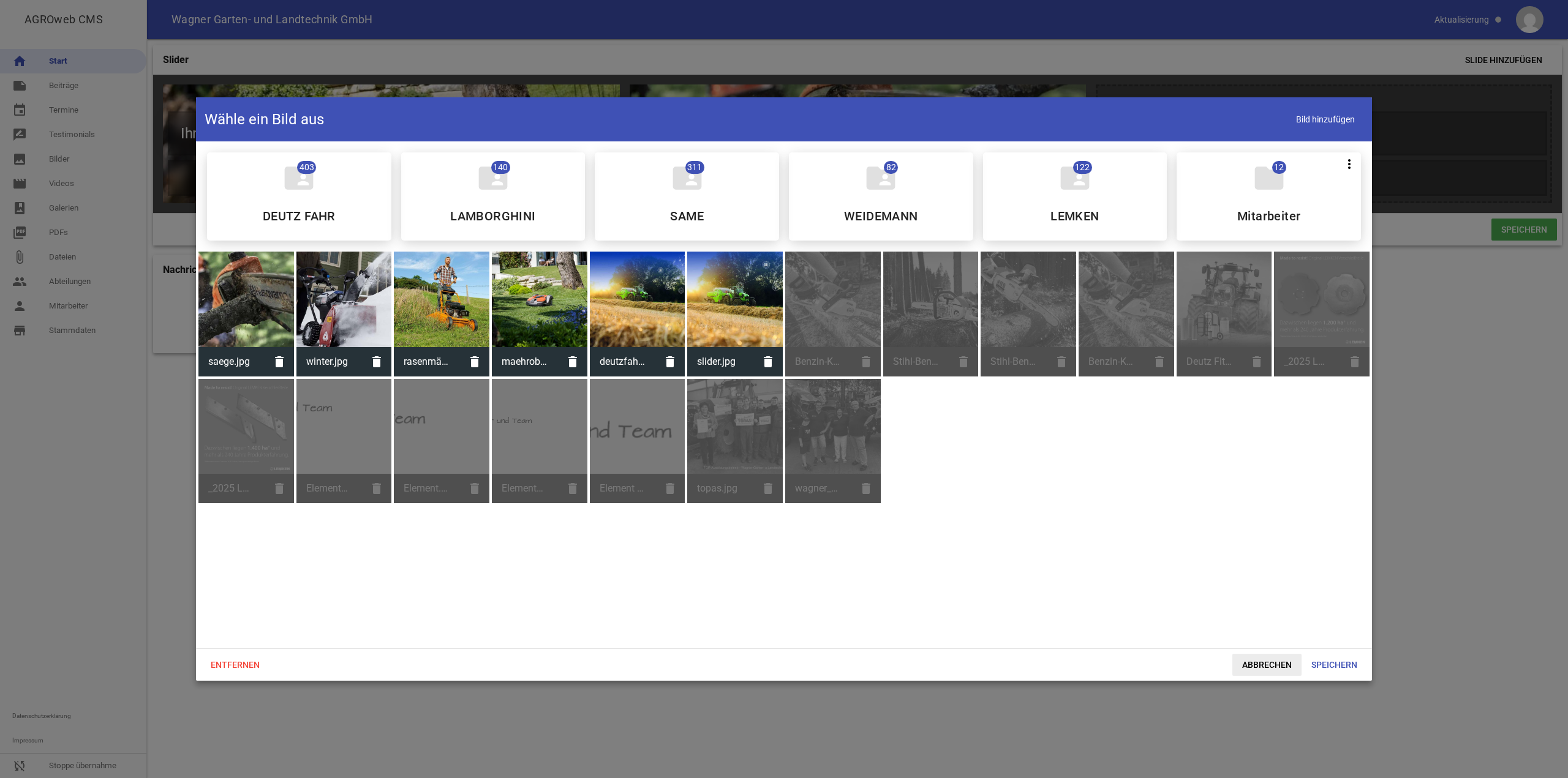
click at [1287, 659] on span "Abbrechen" at bounding box center [1268, 664] width 69 height 22
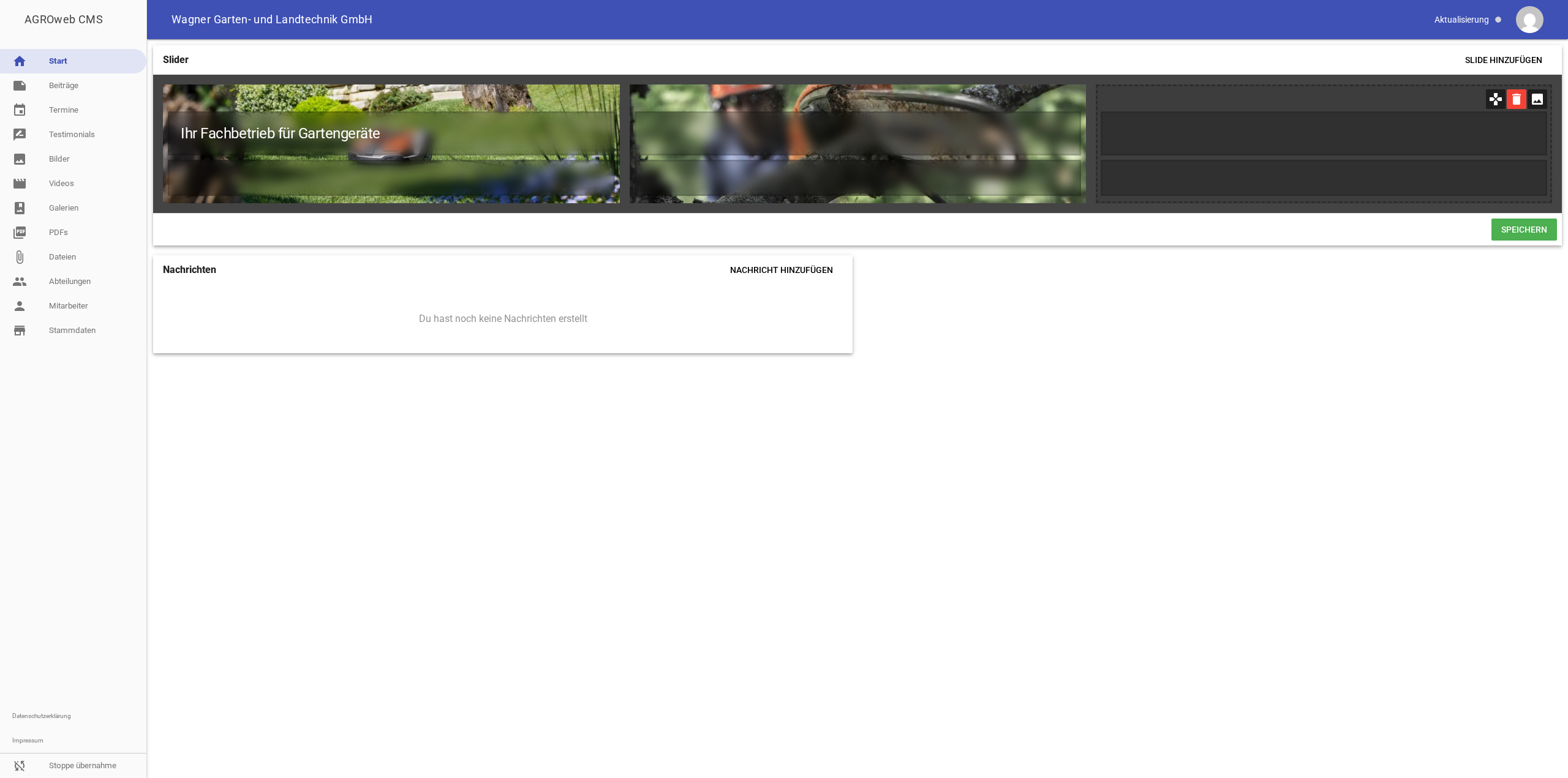
click at [1513, 103] on icon "delete" at bounding box center [1516, 99] width 20 height 20
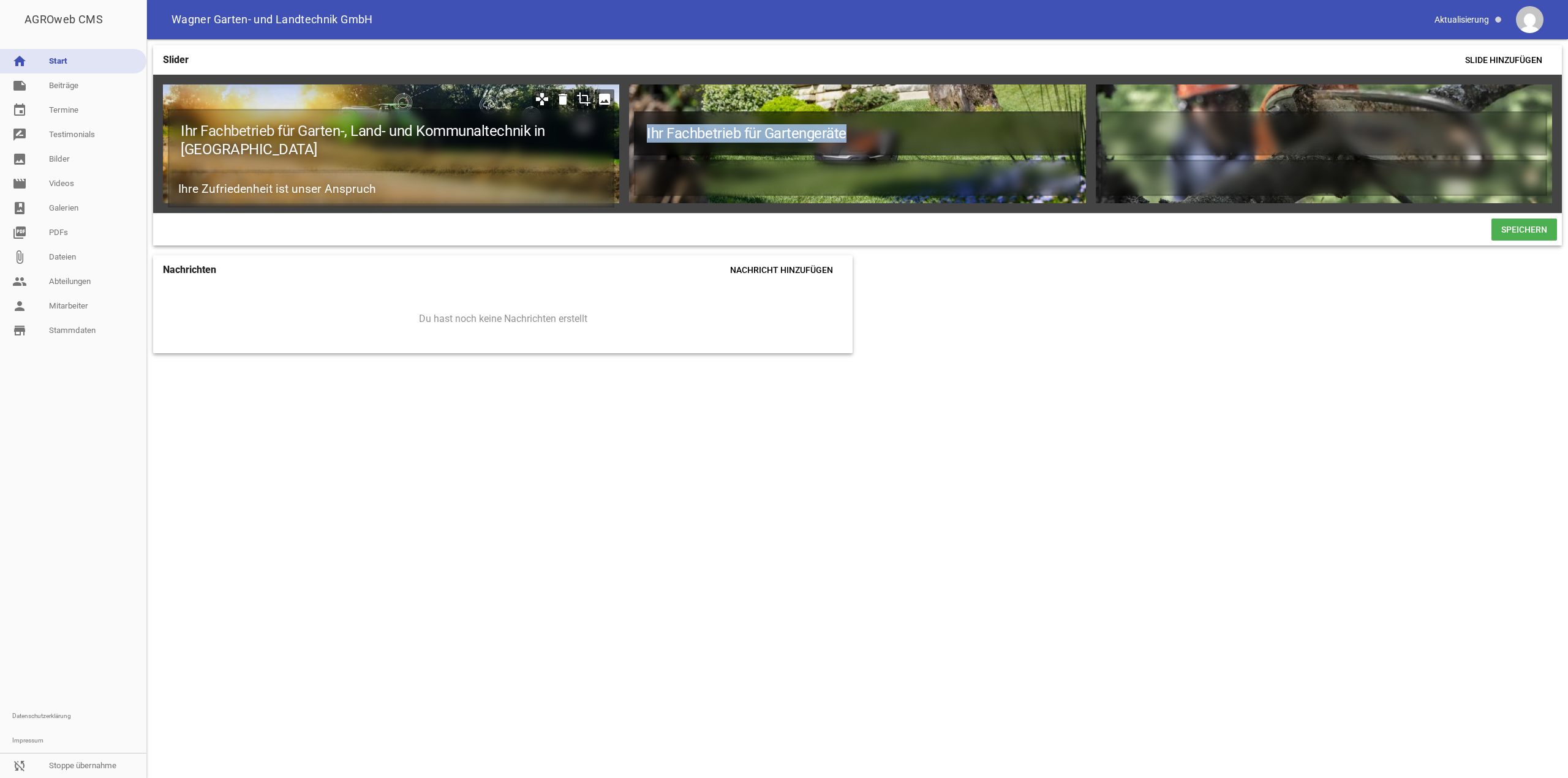
drag, startPoint x: 867, startPoint y: 138, endPoint x: 586, endPoint y: 122, distance: 281.5
click at [586, 122] on div "Ihr Fachbetrieb für Garten-, Land- und Kommunaltechnik in Friedberg Ihre Zufrie…" at bounding box center [858, 143] width 1409 height 138
copy h1 "Ihr Fachbetrieb für Gartengeräte"
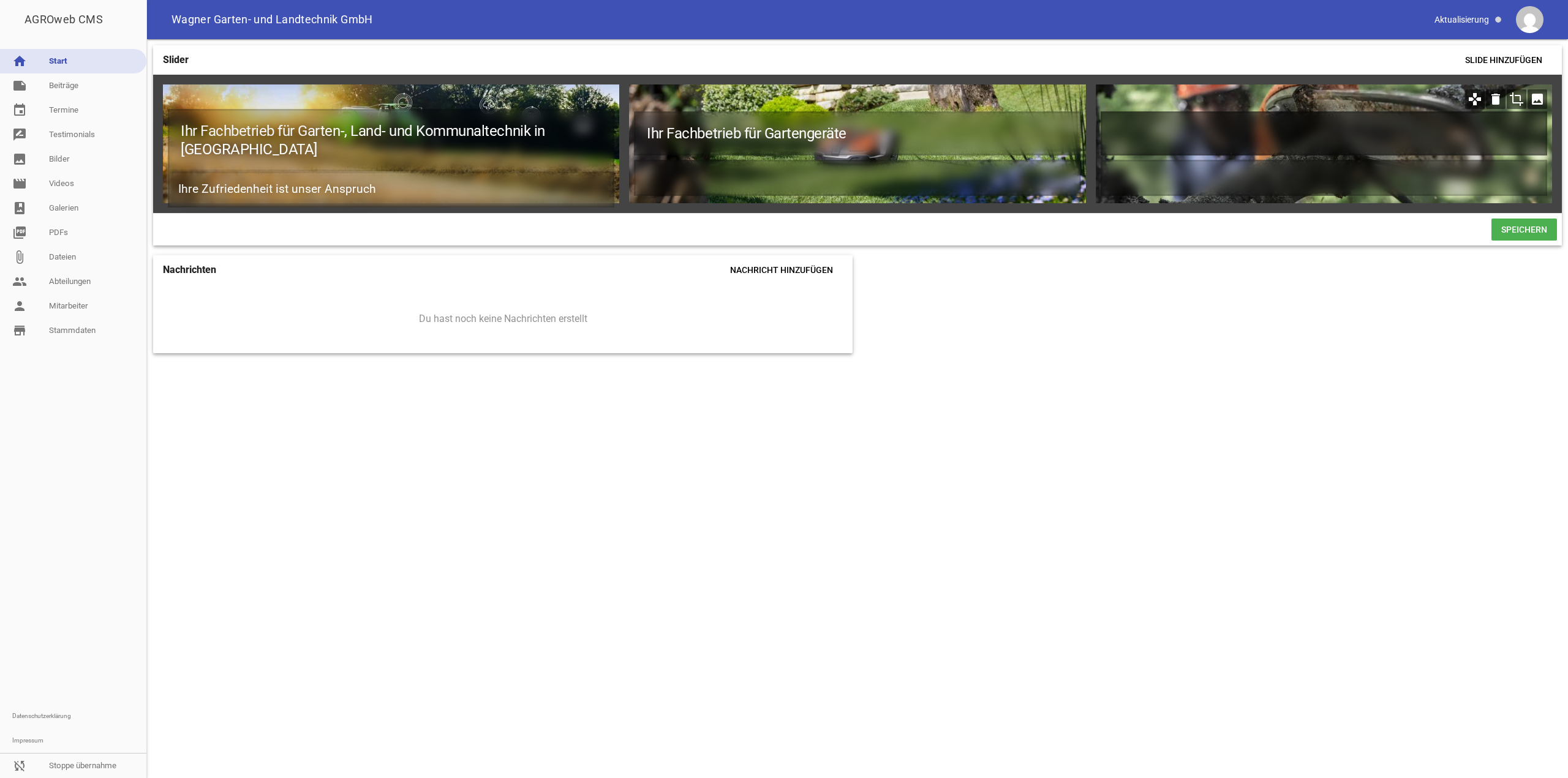
click at [1402, 129] on h1 at bounding box center [1324, 134] width 446 height 44
drag, startPoint x: 1331, startPoint y: 132, endPoint x: 1235, endPoint y: 132, distance: 96.0
click at [1235, 132] on h1 "Ihr Fachbetrieb für Gartengeräte" at bounding box center [1324, 134] width 446 height 44
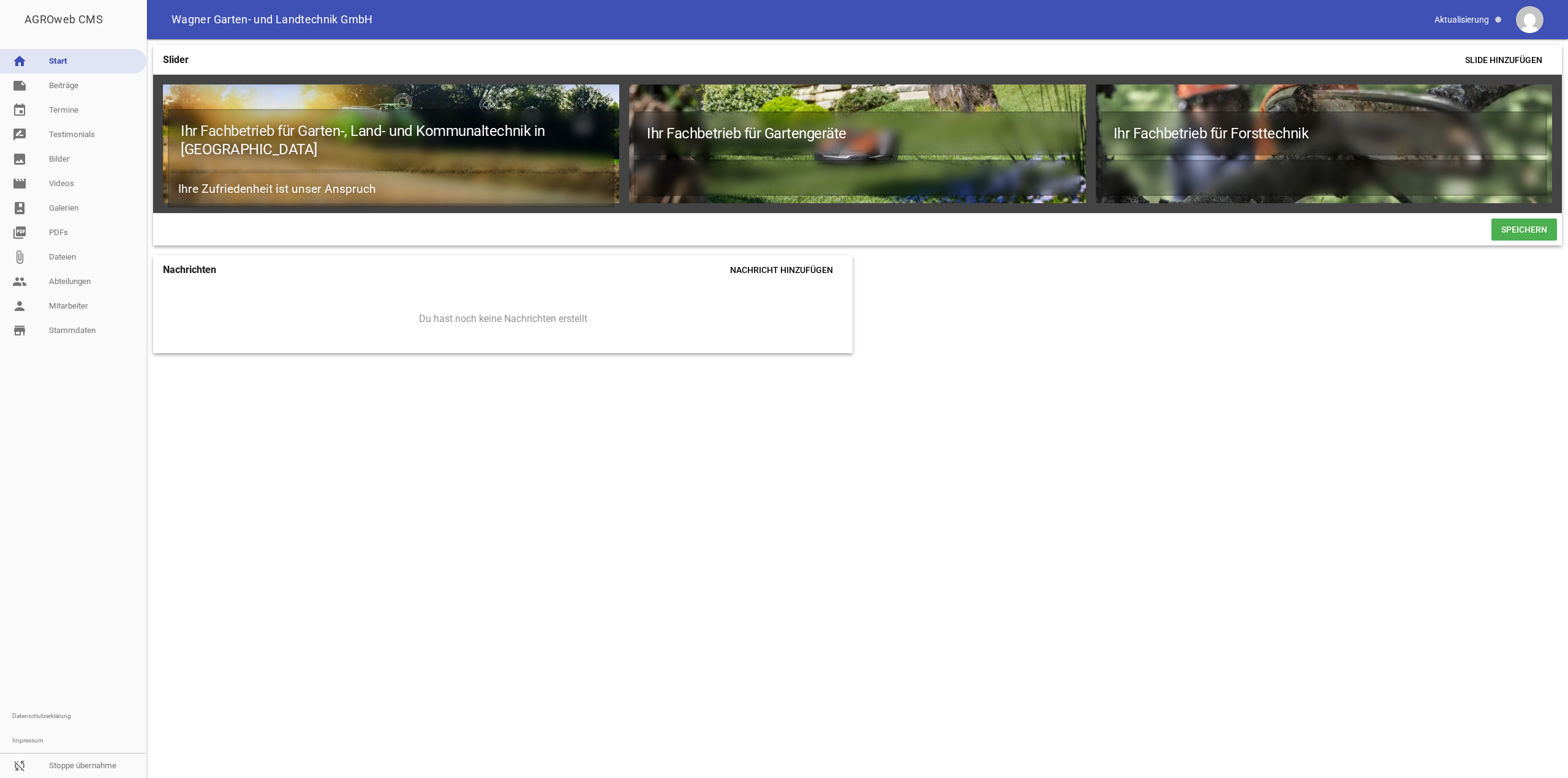
click at [1506, 228] on span "Speichern" at bounding box center [1524, 229] width 66 height 22
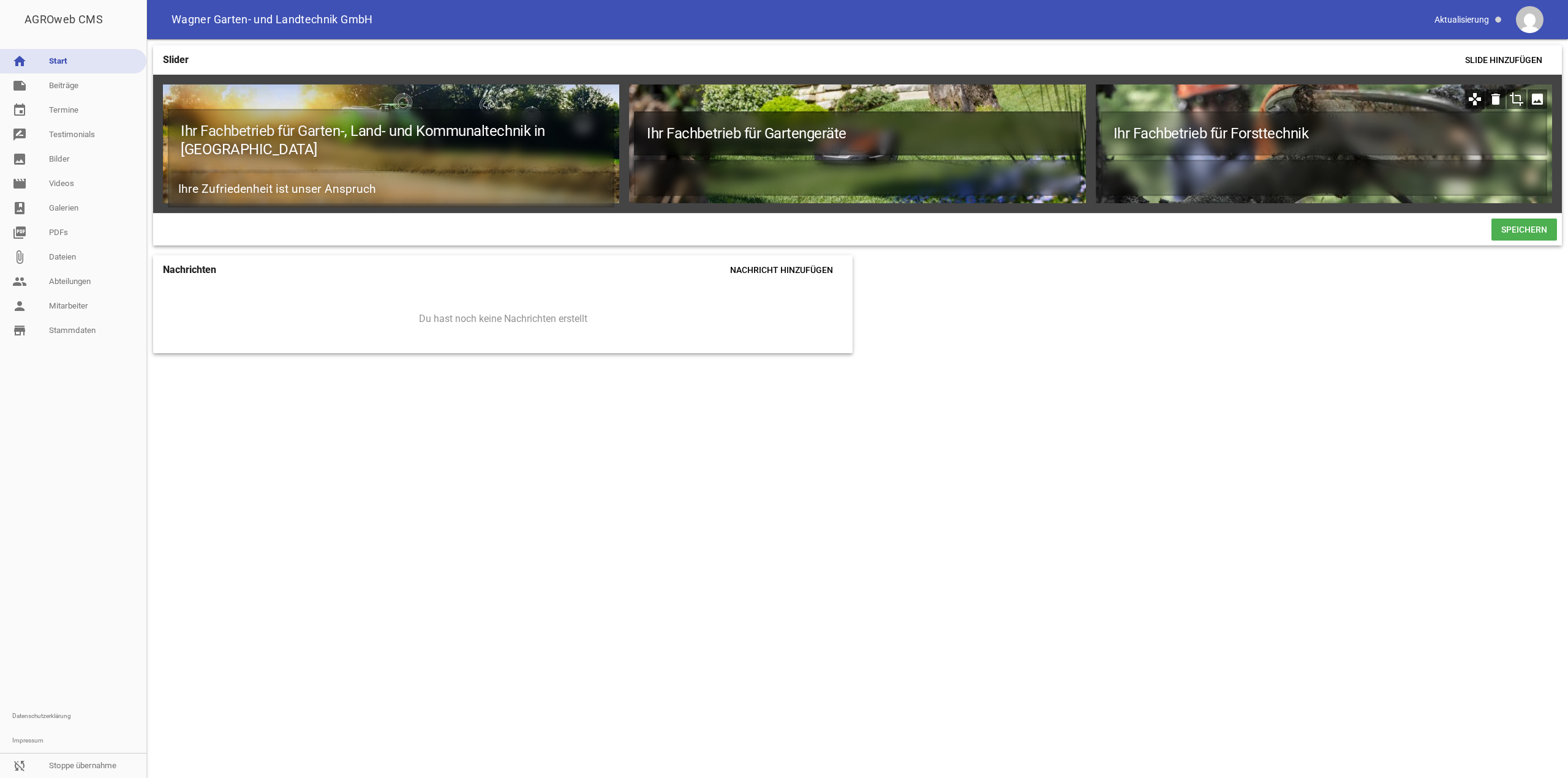
drag, startPoint x: 1003, startPoint y: 139, endPoint x: 1198, endPoint y: 158, distance: 195.9
click at [1198, 158] on div "Ihr Fachbetrieb für Garten-, Land- und Kommunaltechnik in [GEOGRAPHIC_DATA] Ihr…" at bounding box center [858, 143] width 1409 height 138
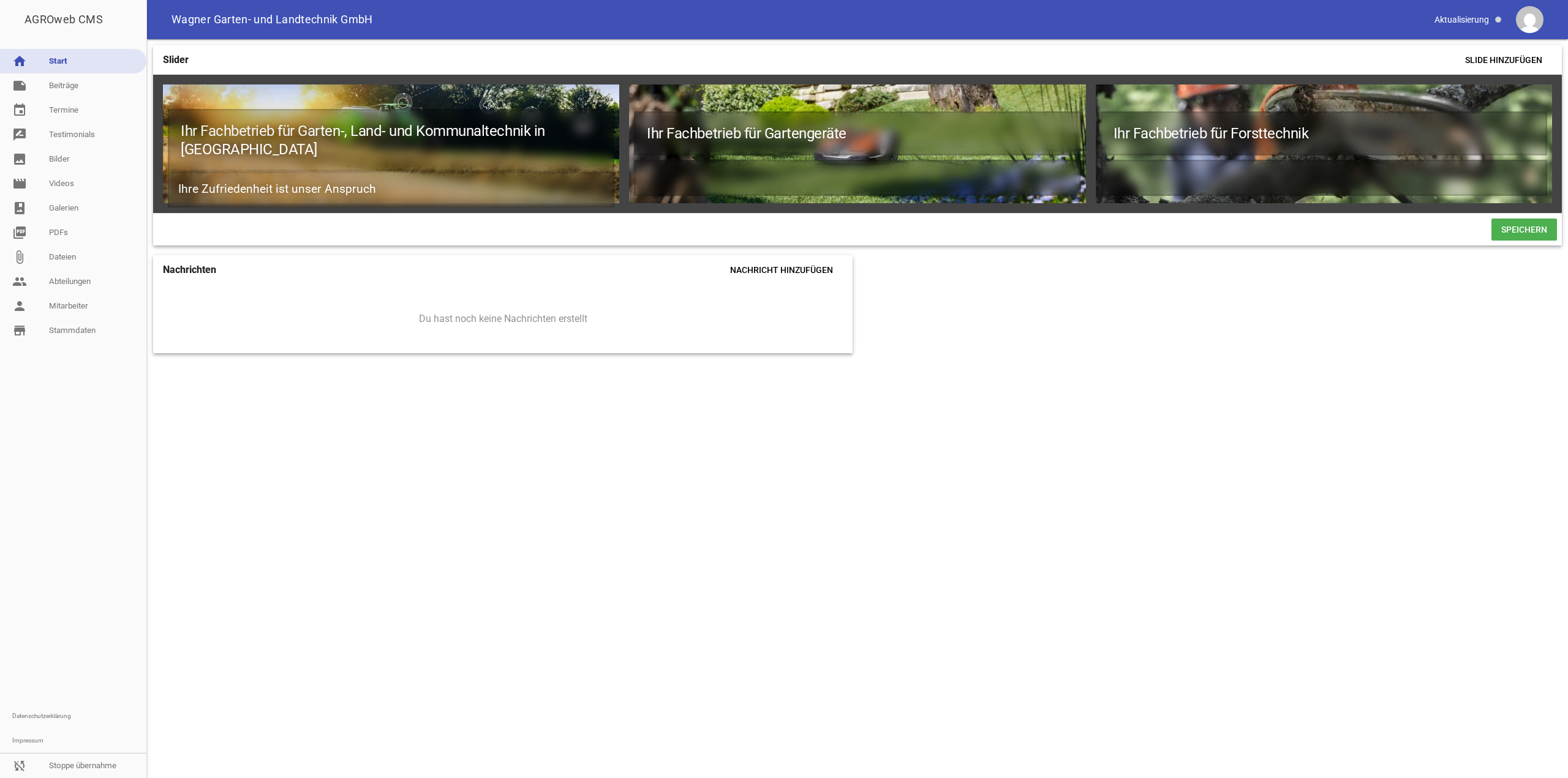
click at [1114, 285] on div "Slider Slide hinzufügen Ihr Fachbetrieb für Garten-, Land- und Kommunaltechnik …" at bounding box center [857, 408] width 1421 height 739
click at [1488, 58] on span "Slide hinzufügen" at bounding box center [1504, 60] width 97 height 22
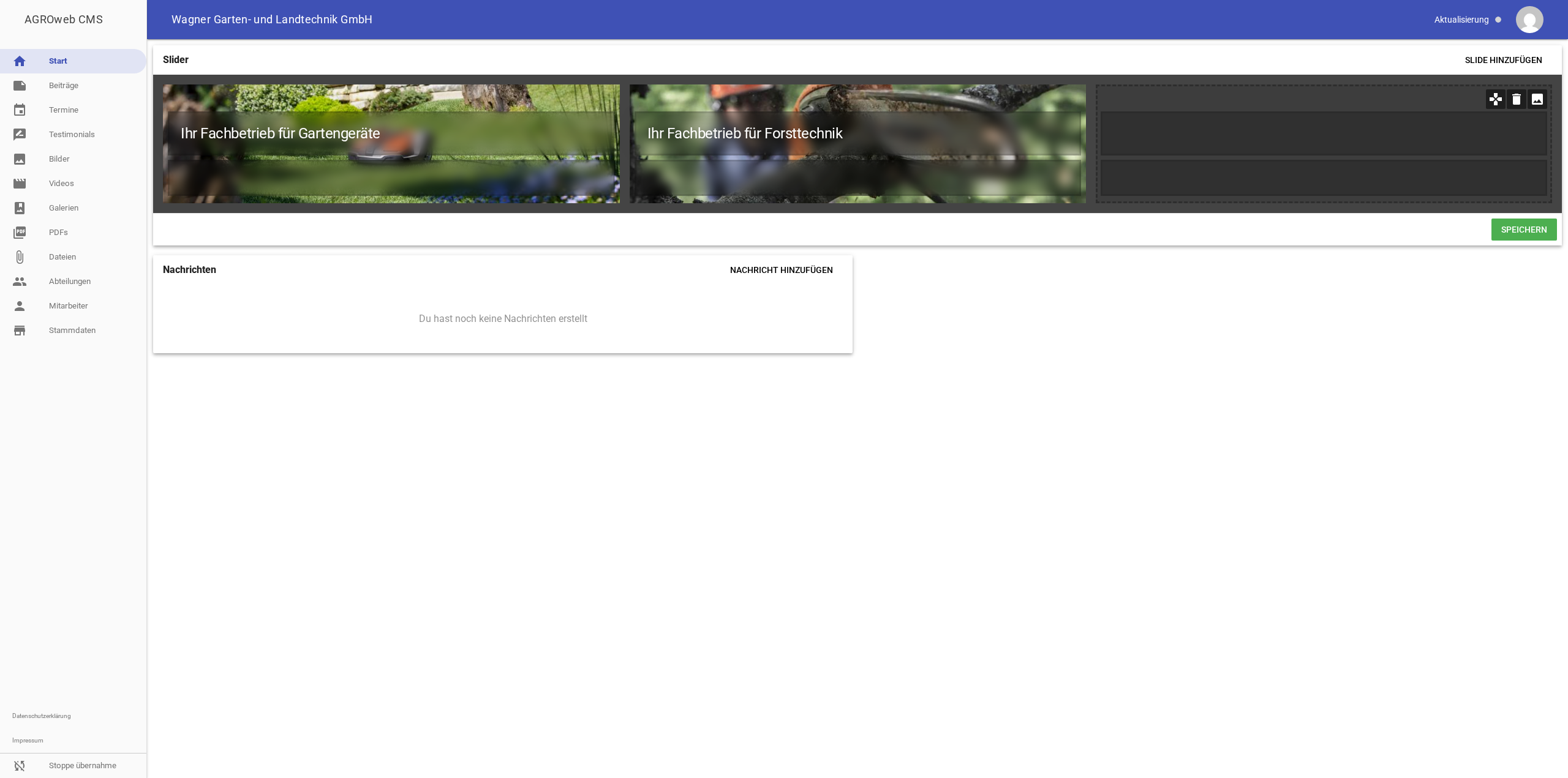
click at [1539, 102] on icon "image" at bounding box center [1537, 99] width 20 height 20
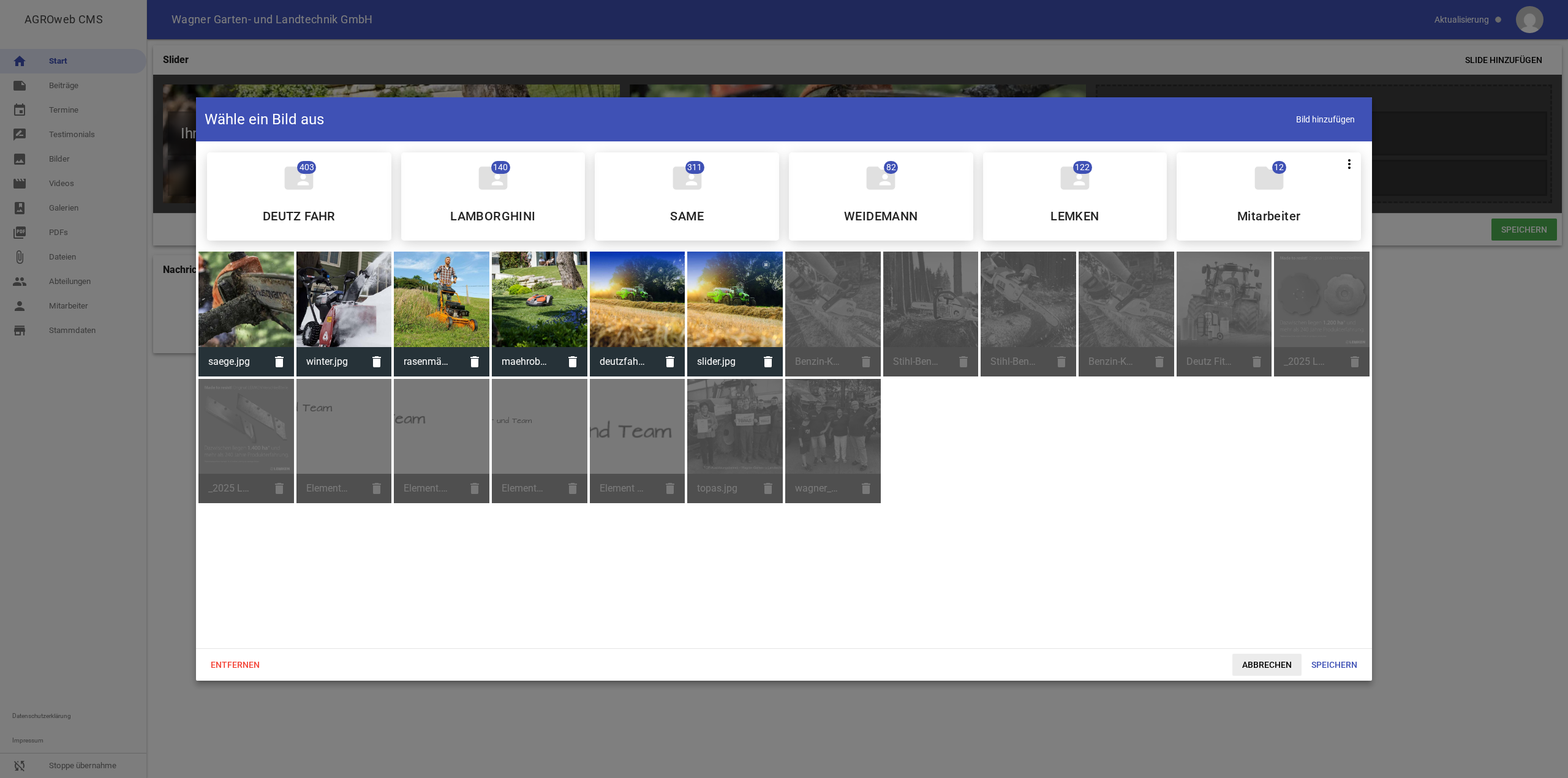
click at [1267, 665] on span "Abbrechen" at bounding box center [1268, 664] width 69 height 22
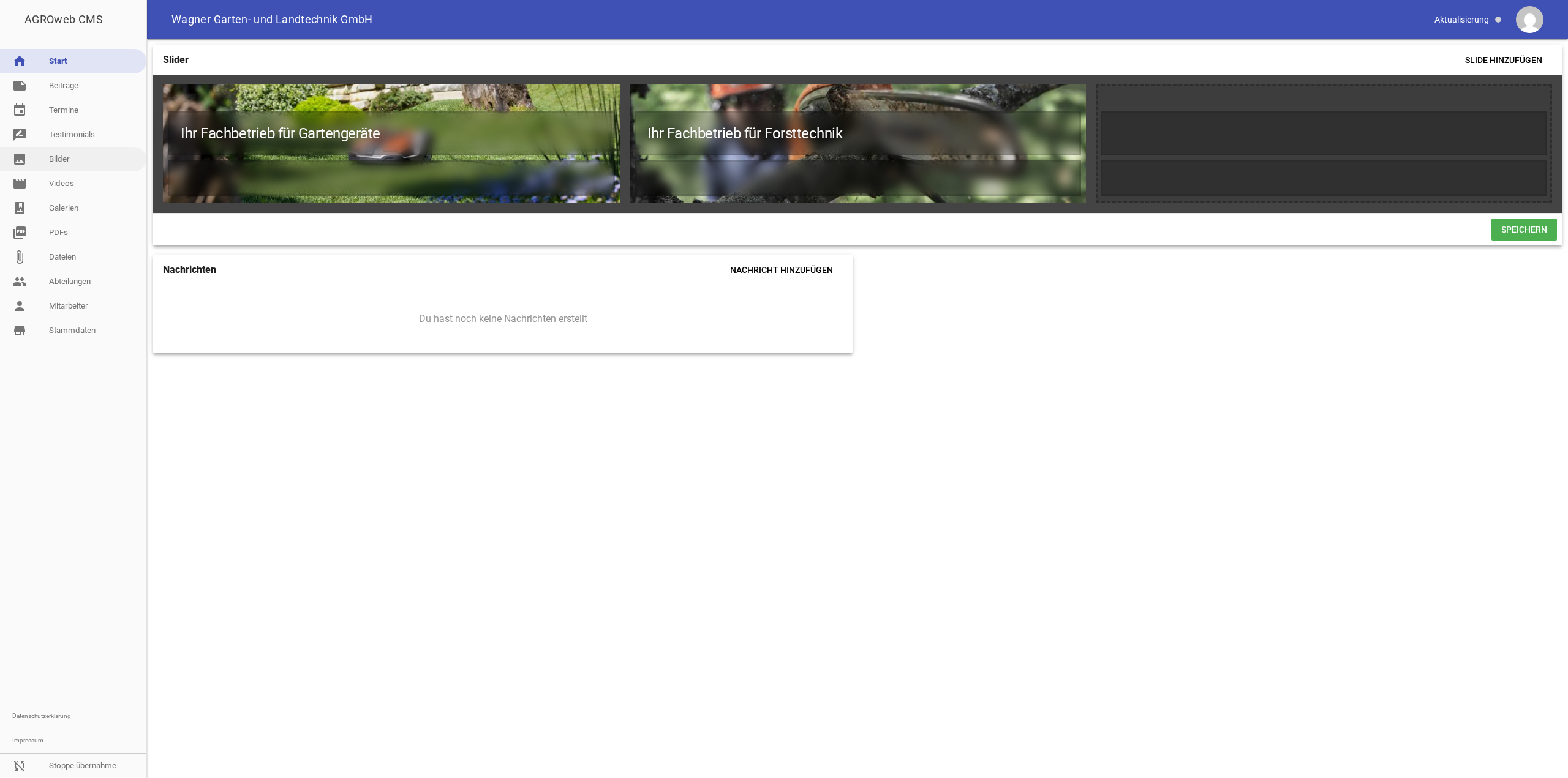
click at [68, 157] on link "image Bilder" at bounding box center [73, 159] width 146 height 25
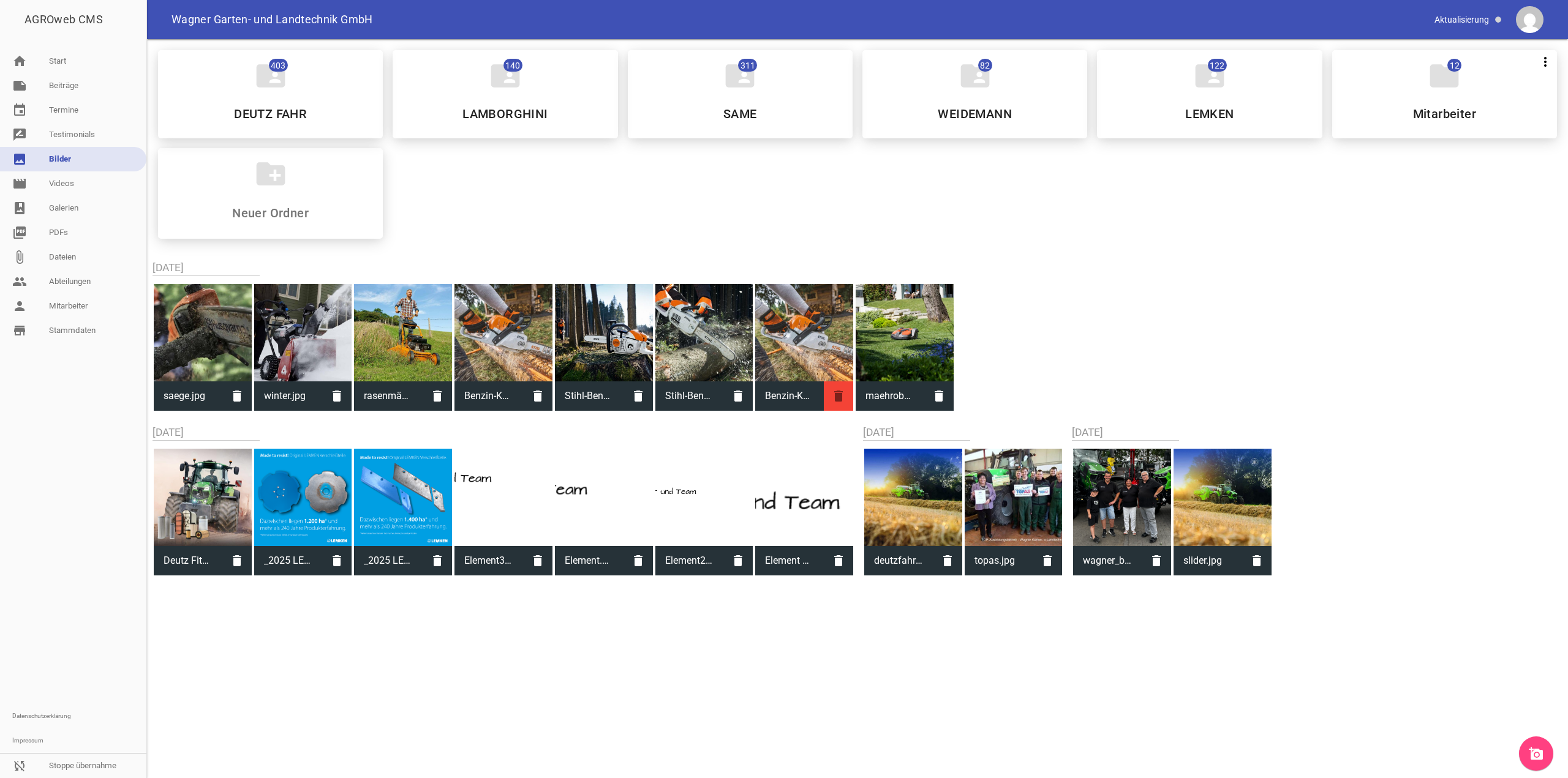
click at [839, 392] on icon "delete" at bounding box center [838, 396] width 30 height 30
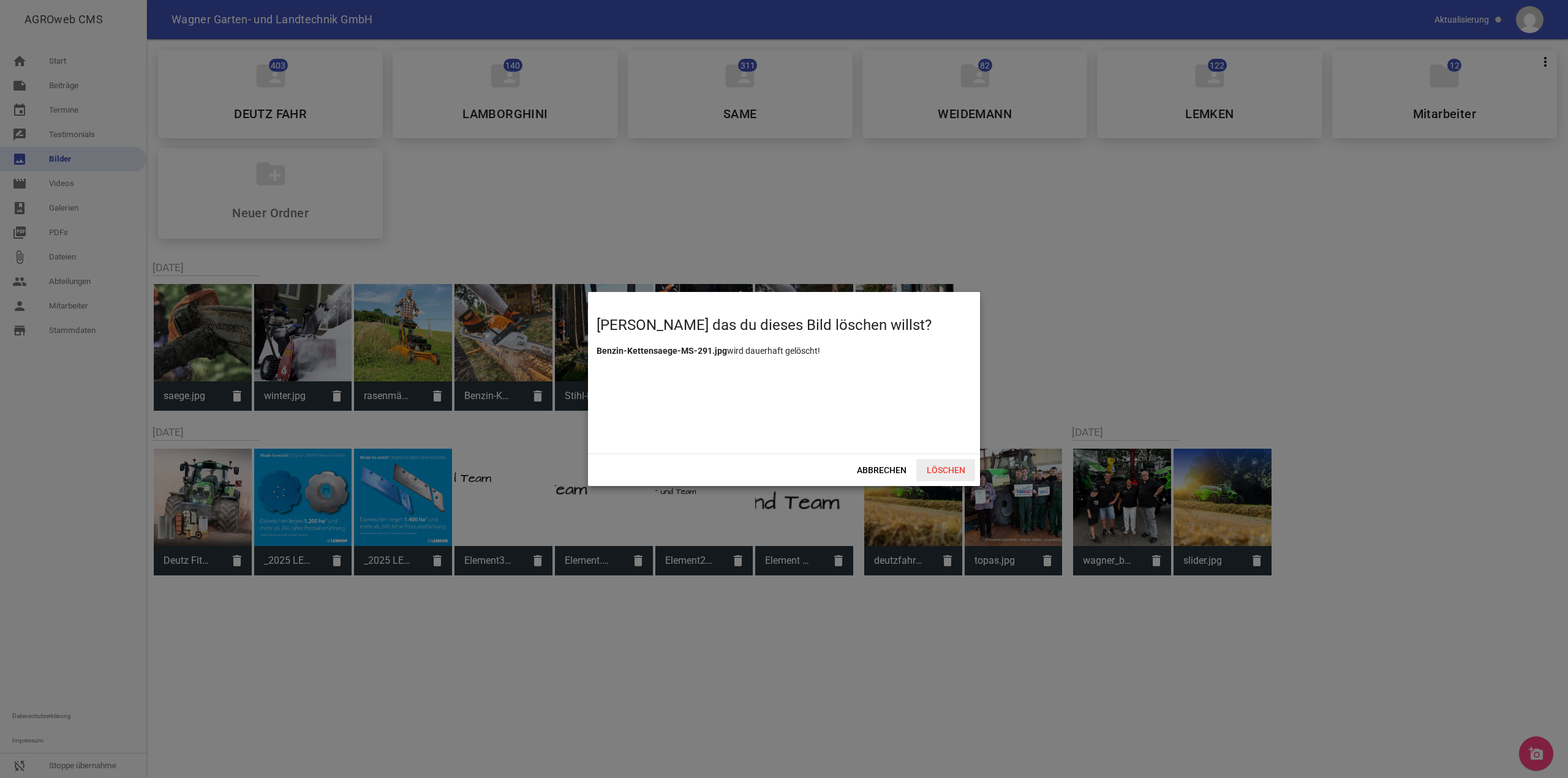
click at [933, 466] on span "Löschen" at bounding box center [946, 470] width 59 height 22
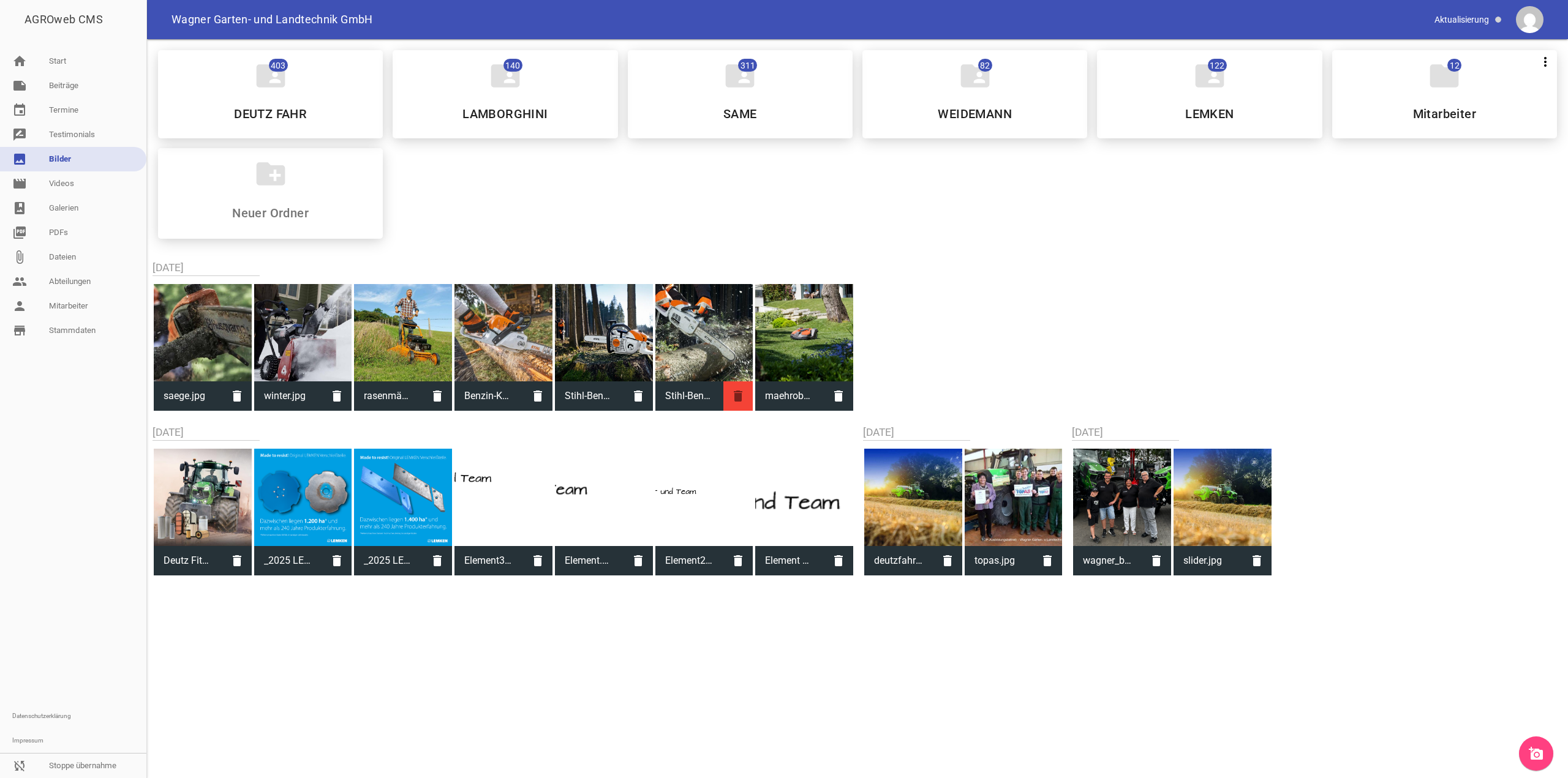
click at [739, 403] on icon "delete" at bounding box center [738, 396] width 30 height 30
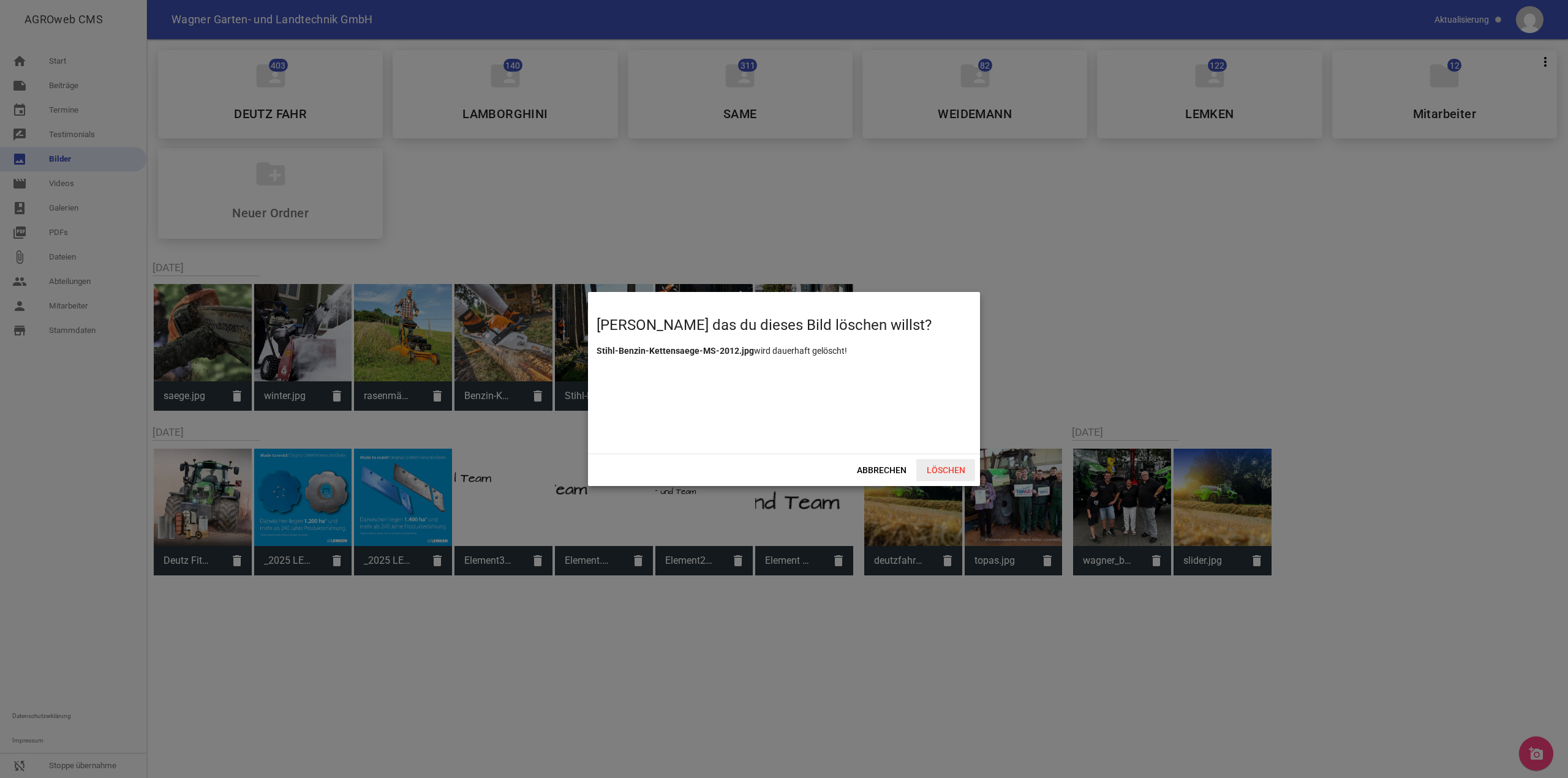
click at [950, 468] on span "Löschen" at bounding box center [946, 470] width 59 height 22
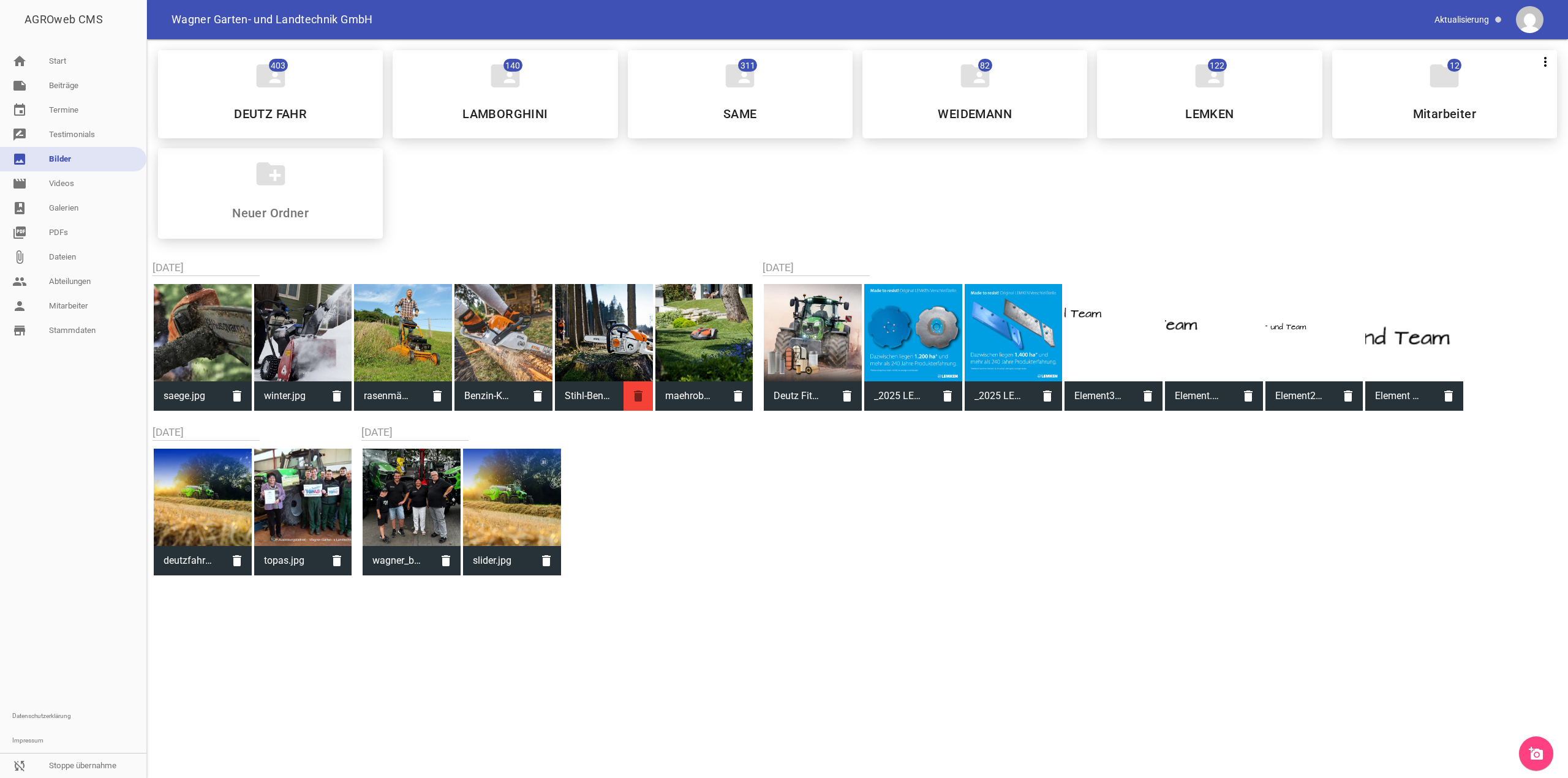
click at [636, 394] on icon "delete" at bounding box center [638, 396] width 30 height 30
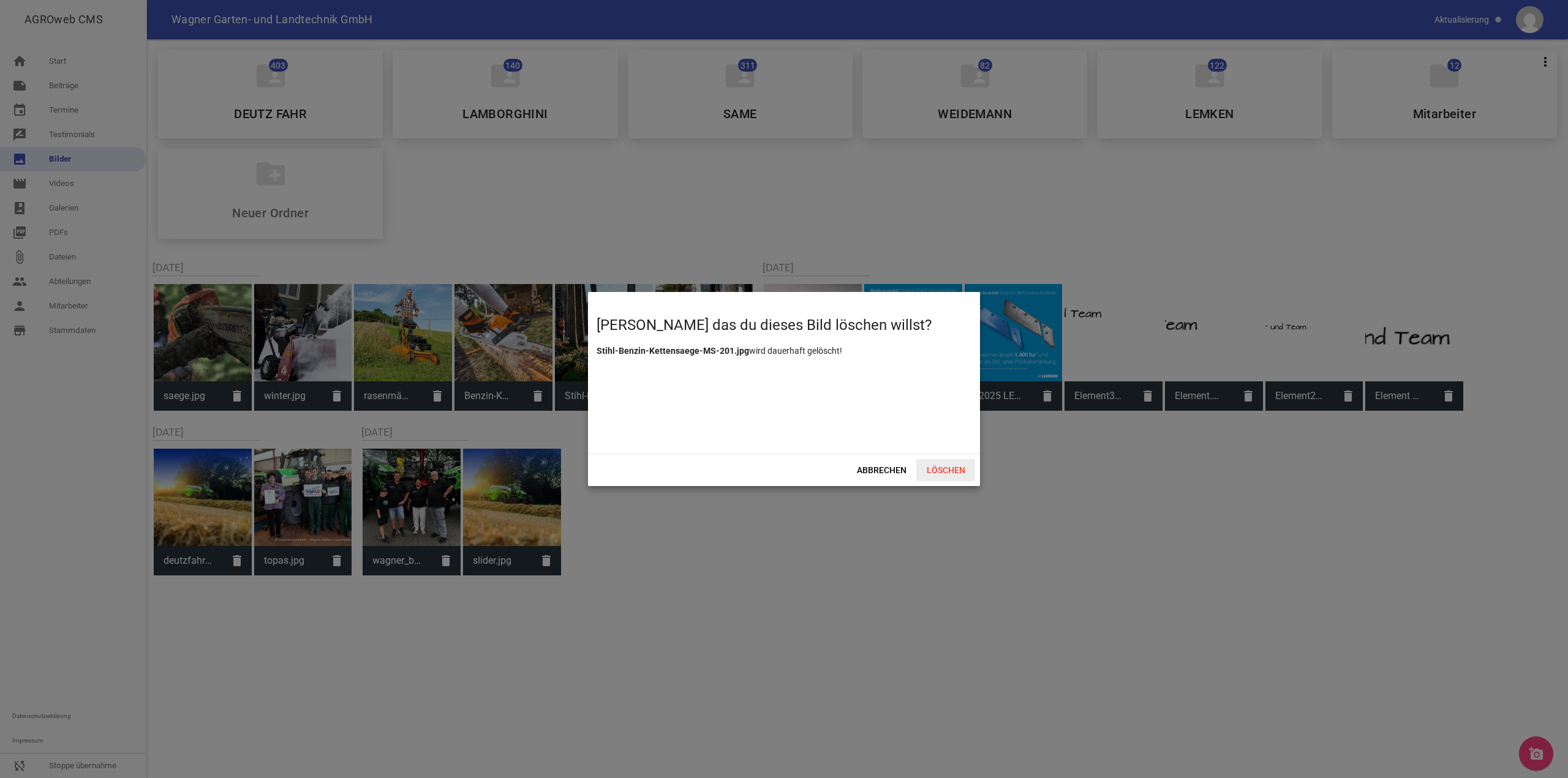
click at [944, 466] on span "Löschen" at bounding box center [946, 470] width 59 height 22
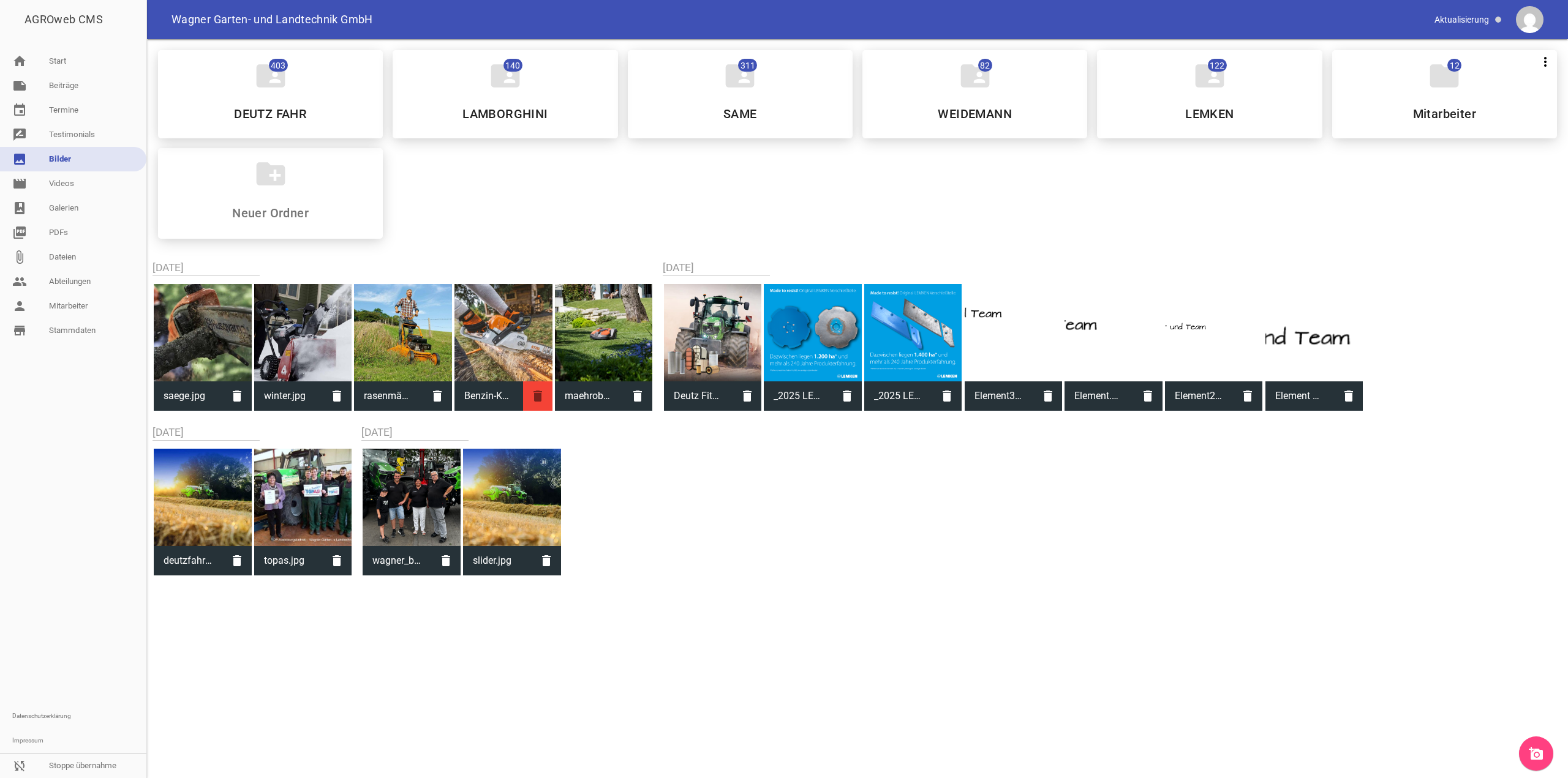
click at [528, 392] on icon "delete" at bounding box center [538, 396] width 30 height 30
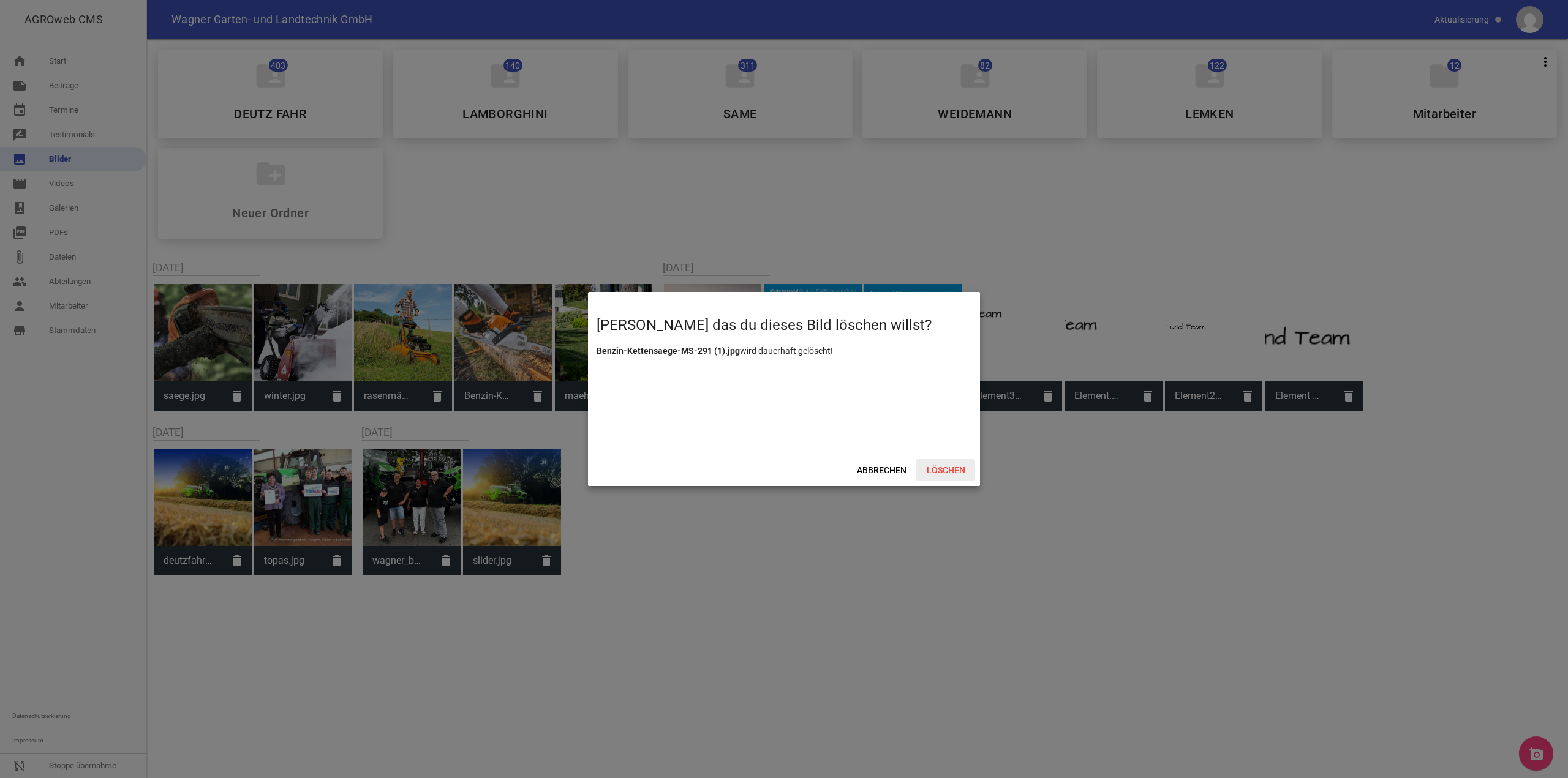
click at [957, 468] on span "Löschen" at bounding box center [946, 470] width 59 height 22
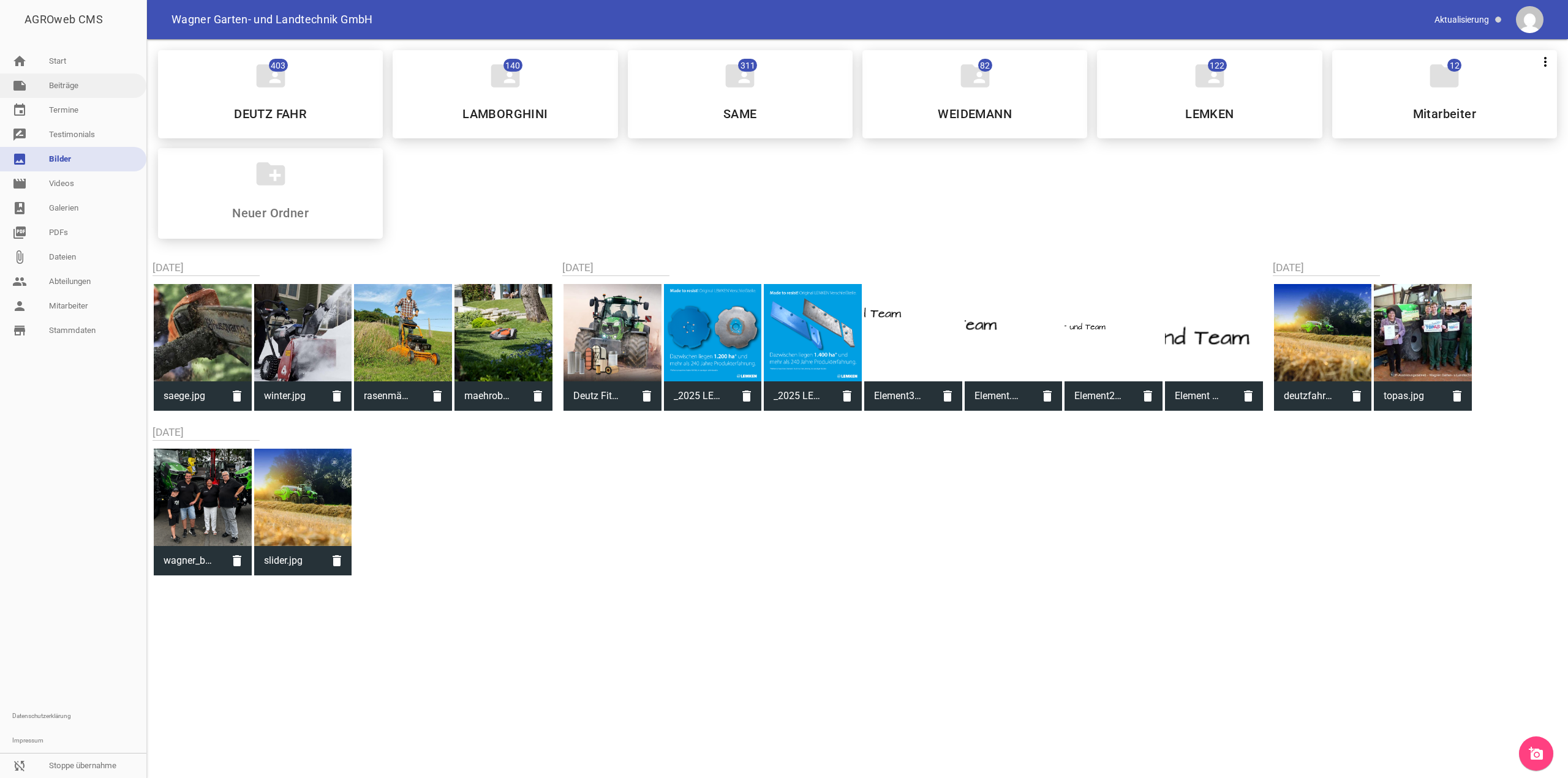
click at [78, 80] on link "note Beiträge" at bounding box center [73, 85] width 146 height 25
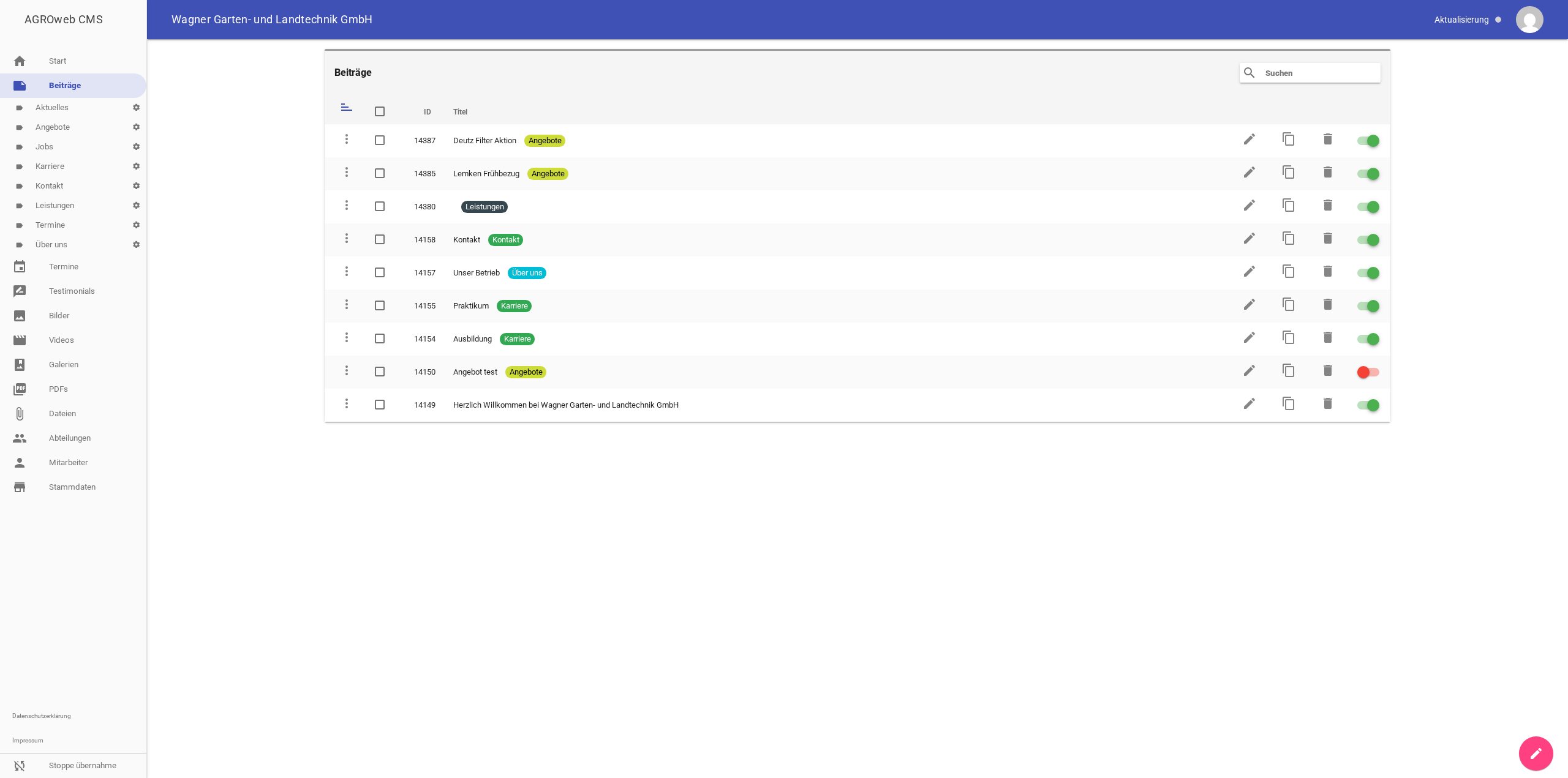
click at [78, 129] on link "label Angebote settings" at bounding box center [73, 127] width 146 height 20
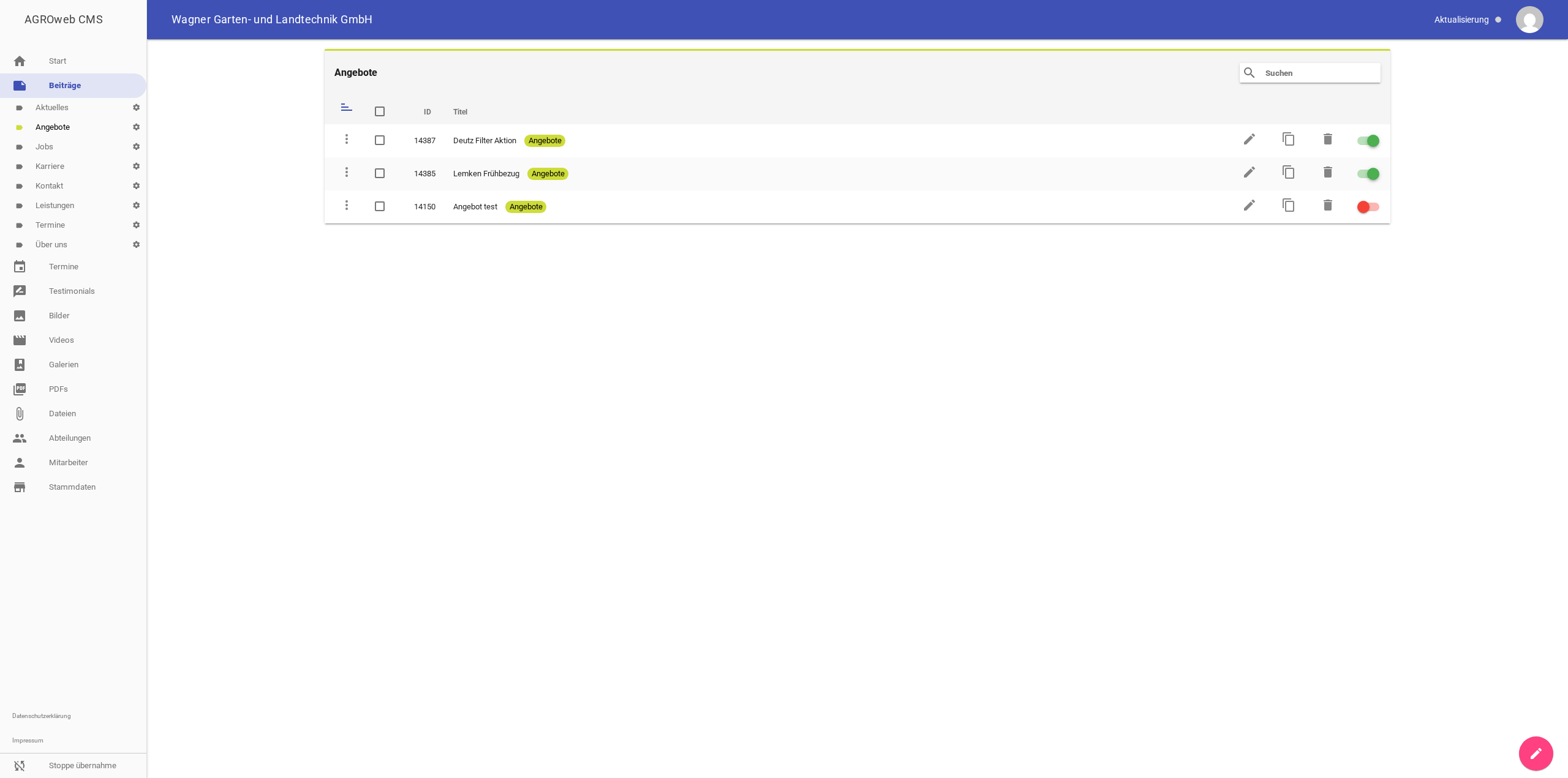
click at [73, 109] on link "label Aktuelles settings" at bounding box center [73, 107] width 146 height 20
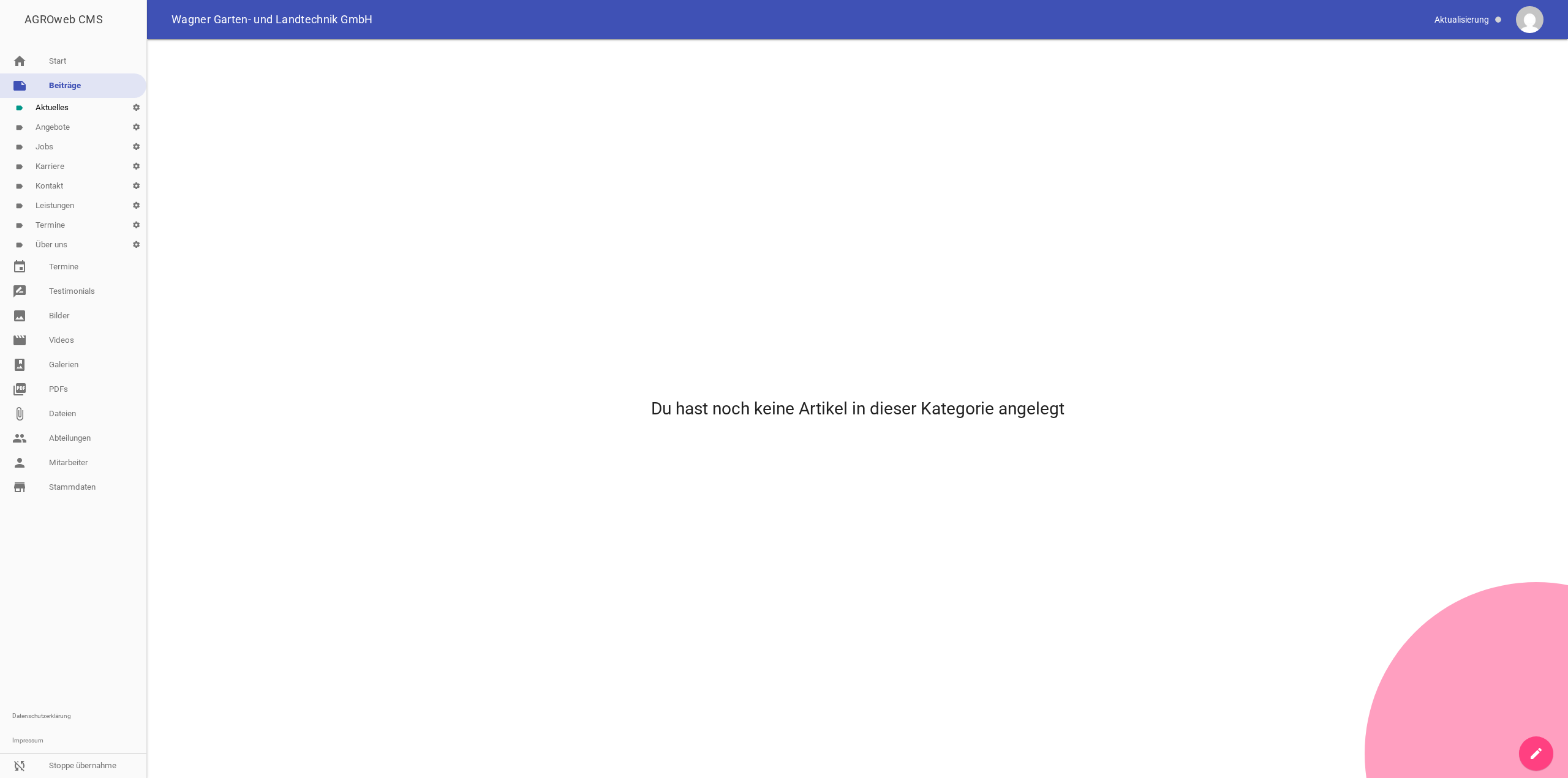
click at [40, 103] on link "label Aktuelles settings" at bounding box center [73, 107] width 146 height 20
click at [1538, 750] on icon "create" at bounding box center [1536, 753] width 15 height 15
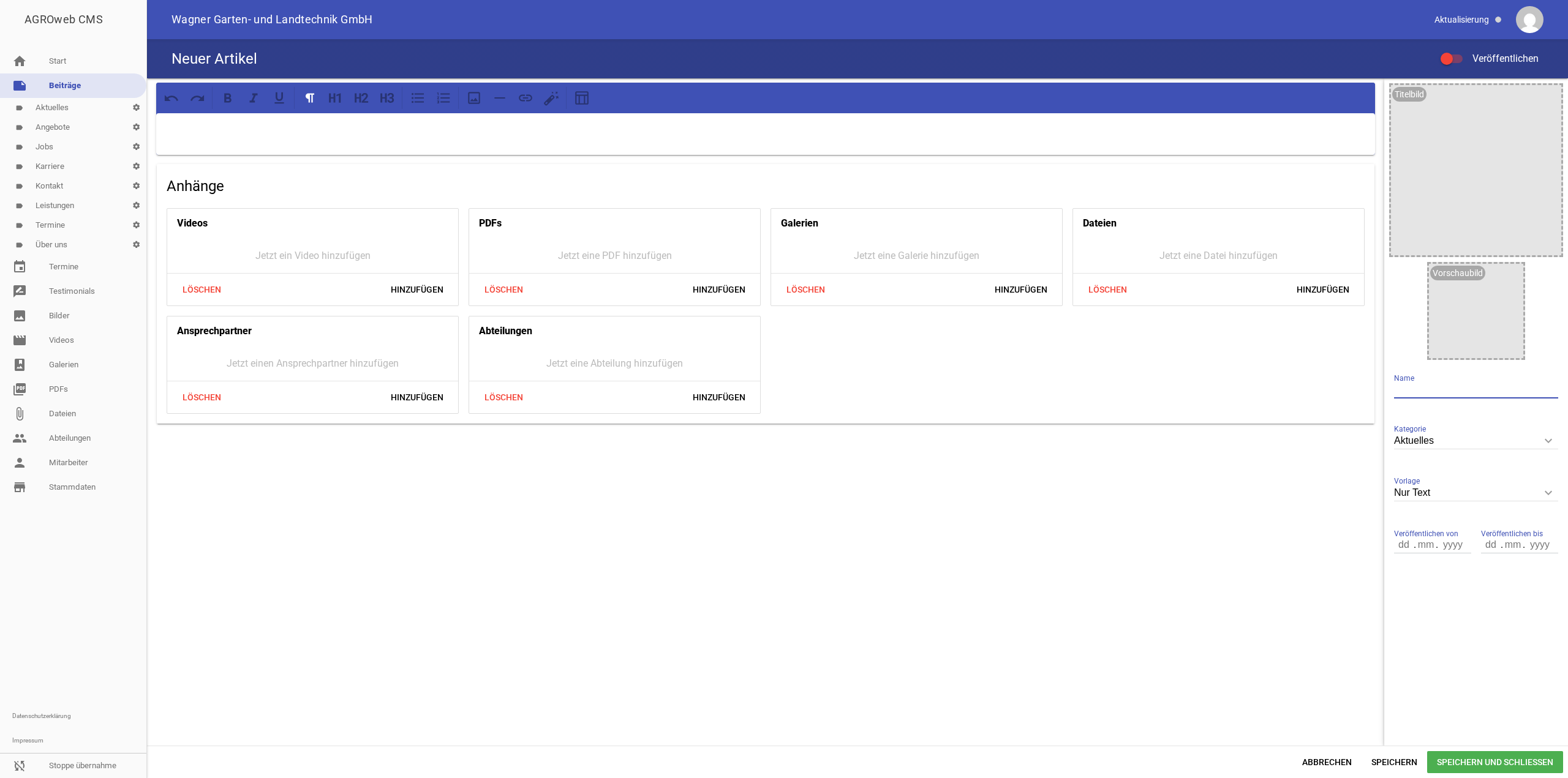
click at [1435, 387] on input "text" at bounding box center [1476, 391] width 164 height 16
type input "Test"
click at [938, 114] on div at bounding box center [765, 134] width 1219 height 42
click at [552, 98] on icon at bounding box center [549, 100] width 11 height 11
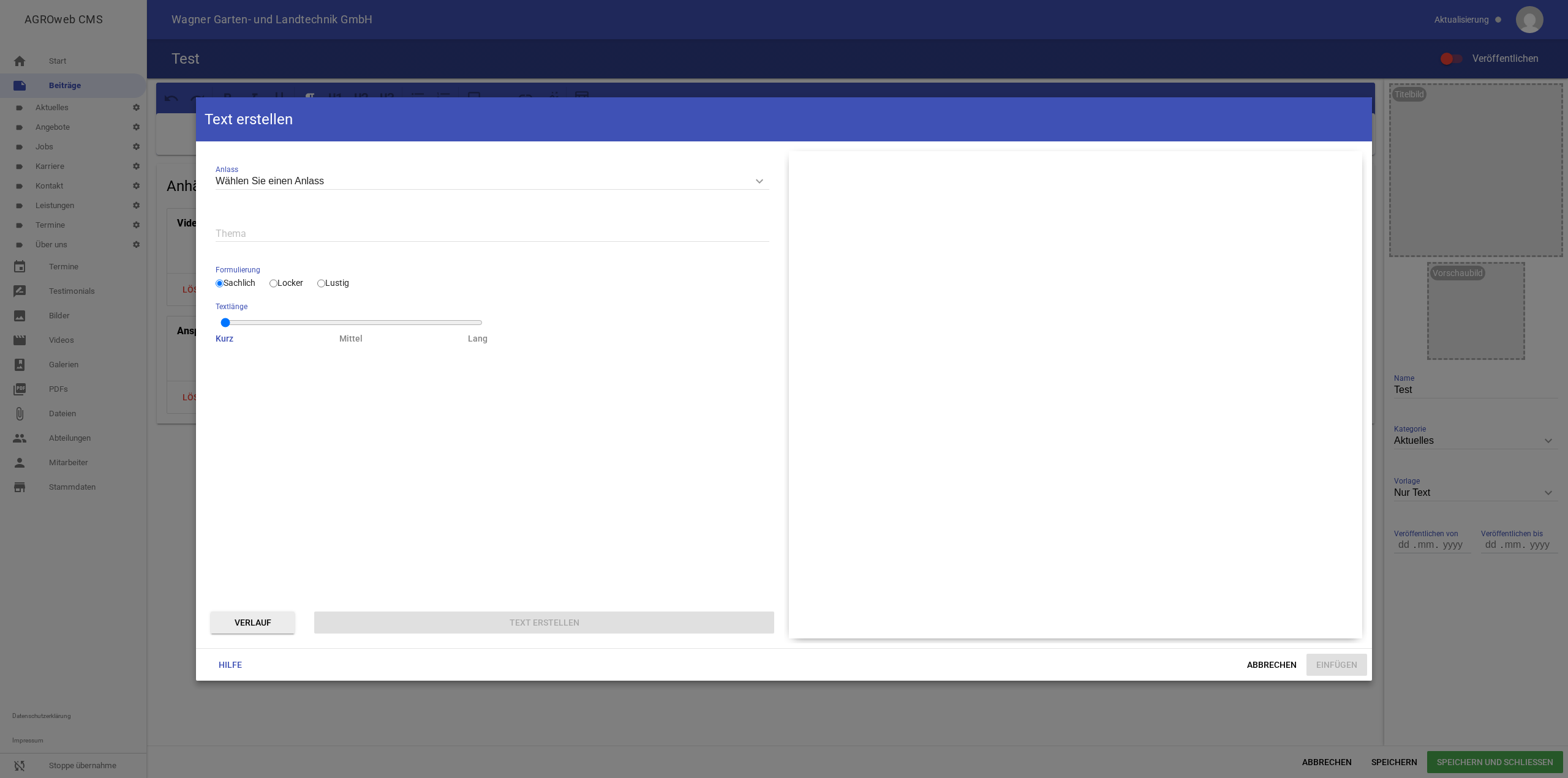
click at [235, 220] on div "Thema" at bounding box center [492, 233] width 554 height 41
click at [242, 233] on input "text" at bounding box center [492, 233] width 554 height 16
type input "rest"
click at [285, 288] on div "Formulierung Sachlich Locker Lustig" at bounding box center [492, 277] width 554 height 27
click at [282, 285] on label "Locker" at bounding box center [286, 283] width 33 height 10
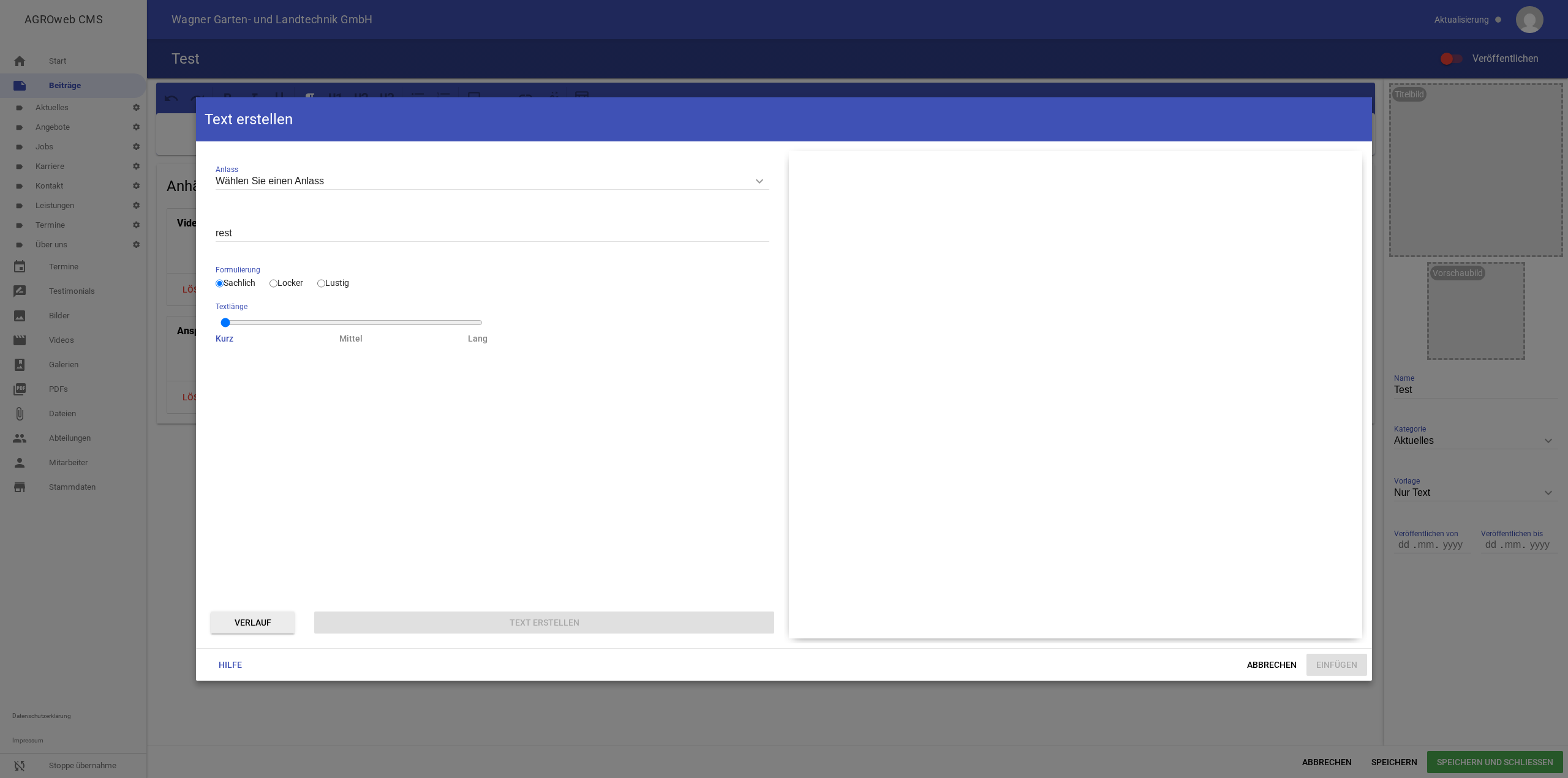
click at [278, 285] on input "Locker" at bounding box center [273, 283] width 8 height 15
radio input "true"
drag, startPoint x: 282, startPoint y: 305, endPoint x: 324, endPoint y: 326, distance: 47.0
click at [290, 313] on div "Textlänge" at bounding box center [352, 306] width 272 height 12
drag, startPoint x: 324, startPoint y: 326, endPoint x: 357, endPoint y: 331, distance: 33.4
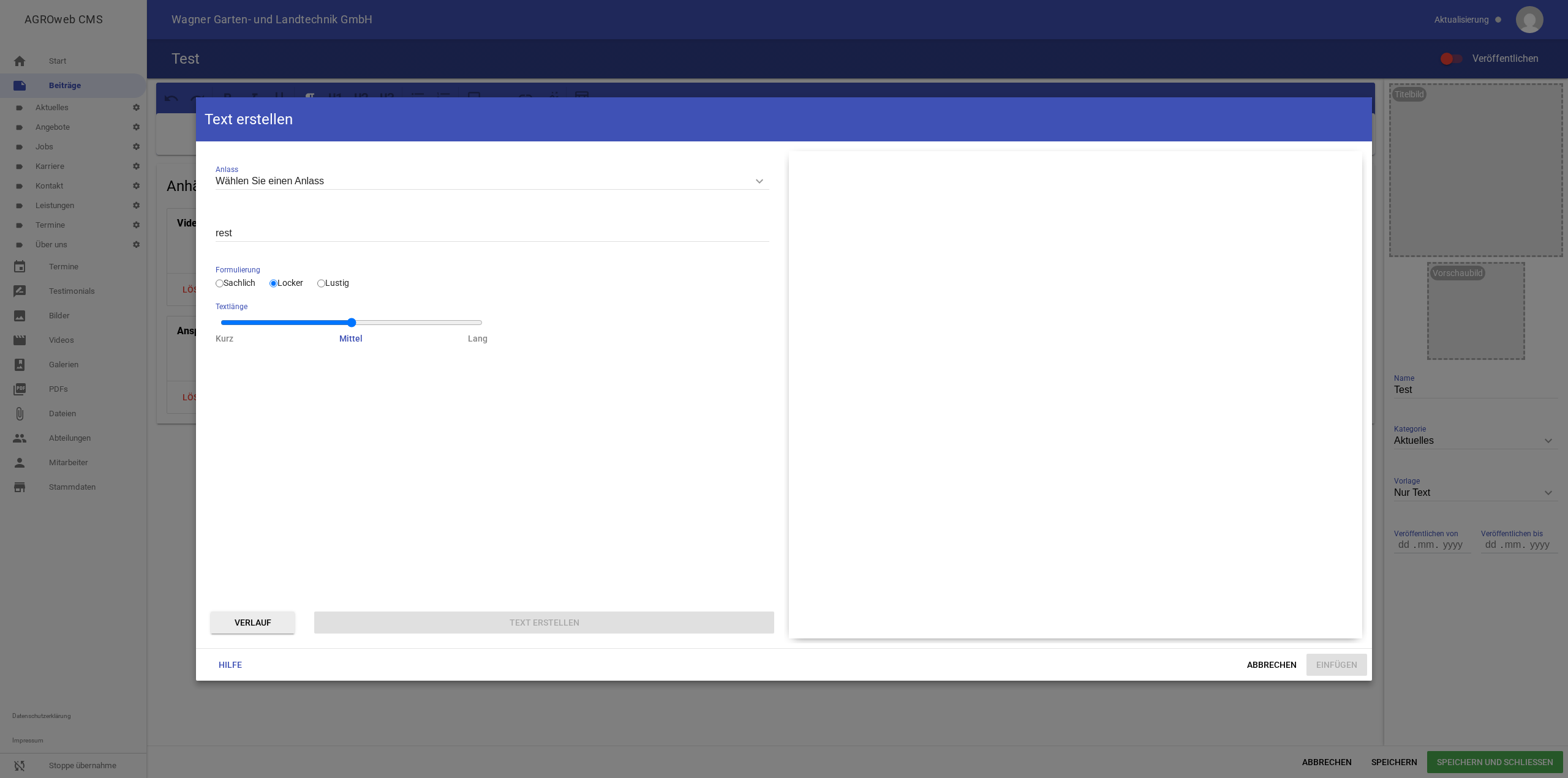
type input "1"
click at [357, 327] on input "range" at bounding box center [351, 323] width 262 height 10
click at [360, 177] on input "Wählen Sie einen Anlass" at bounding box center [492, 182] width 554 height 16
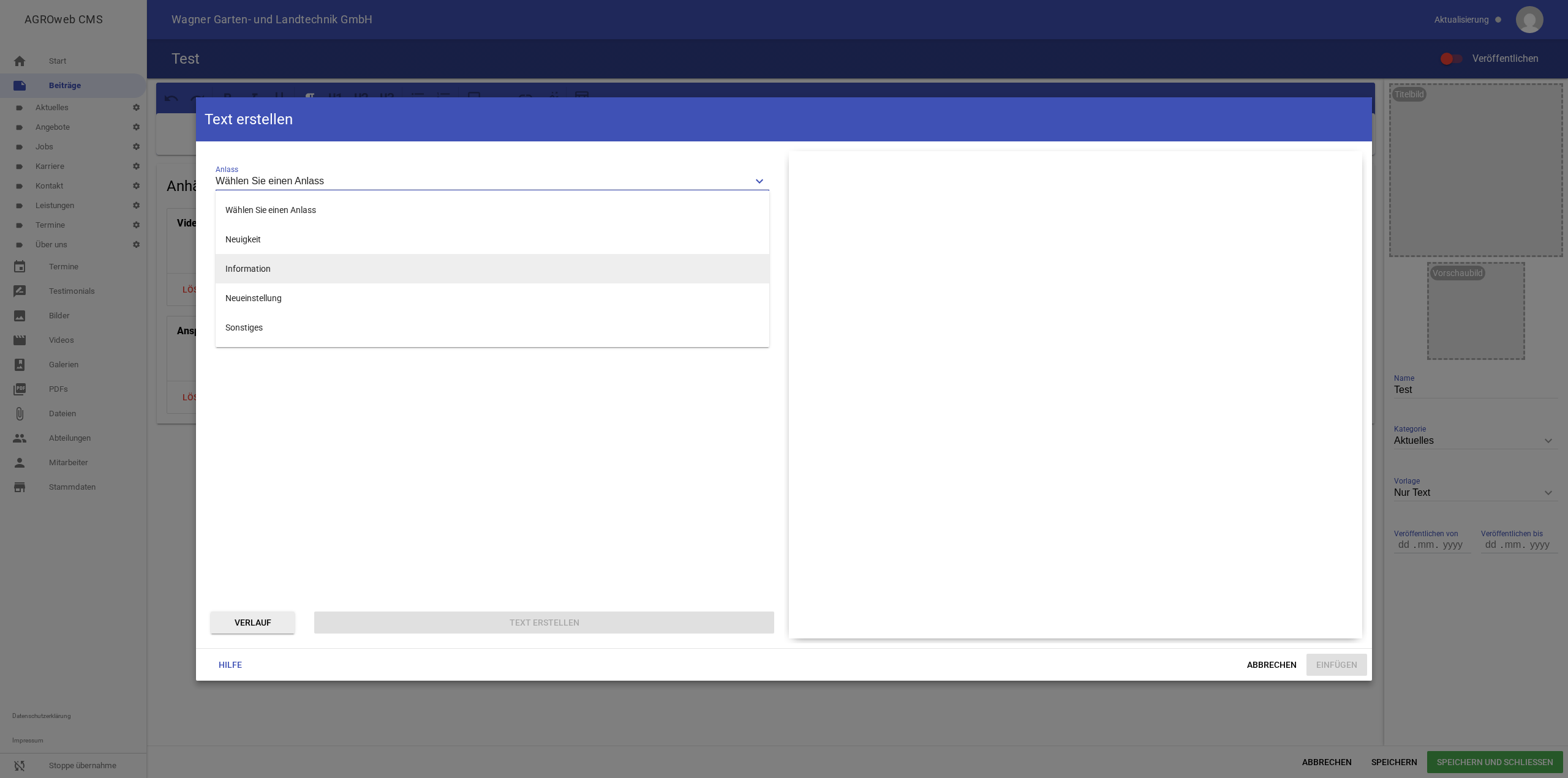
drag, startPoint x: 311, startPoint y: 256, endPoint x: 318, endPoint y: 255, distance: 7.1
click at [311, 255] on li "Information" at bounding box center [492, 269] width 554 height 30
type input "Information"
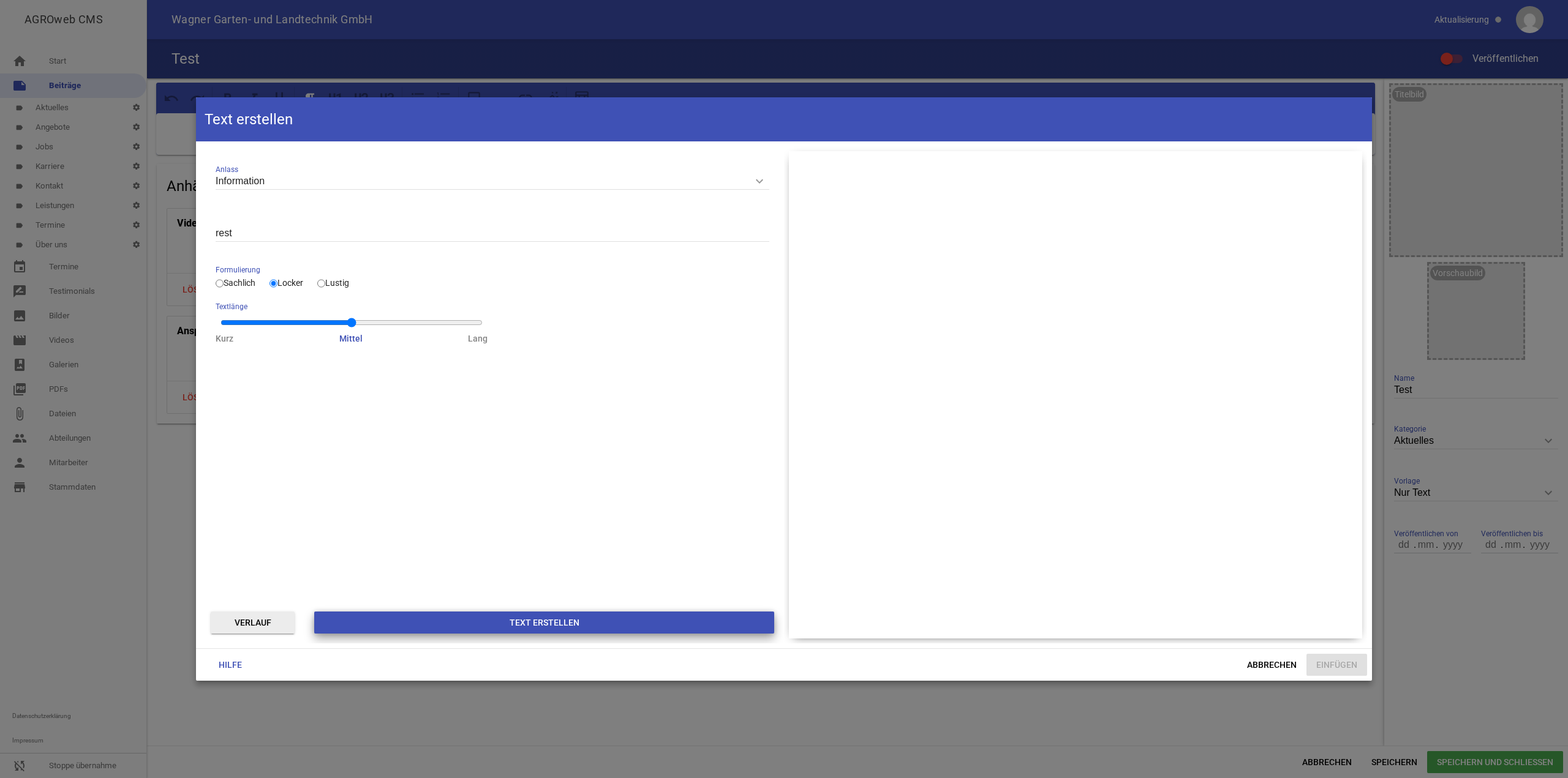
click at [525, 627] on button "Text erstellen" at bounding box center [544, 622] width 460 height 22
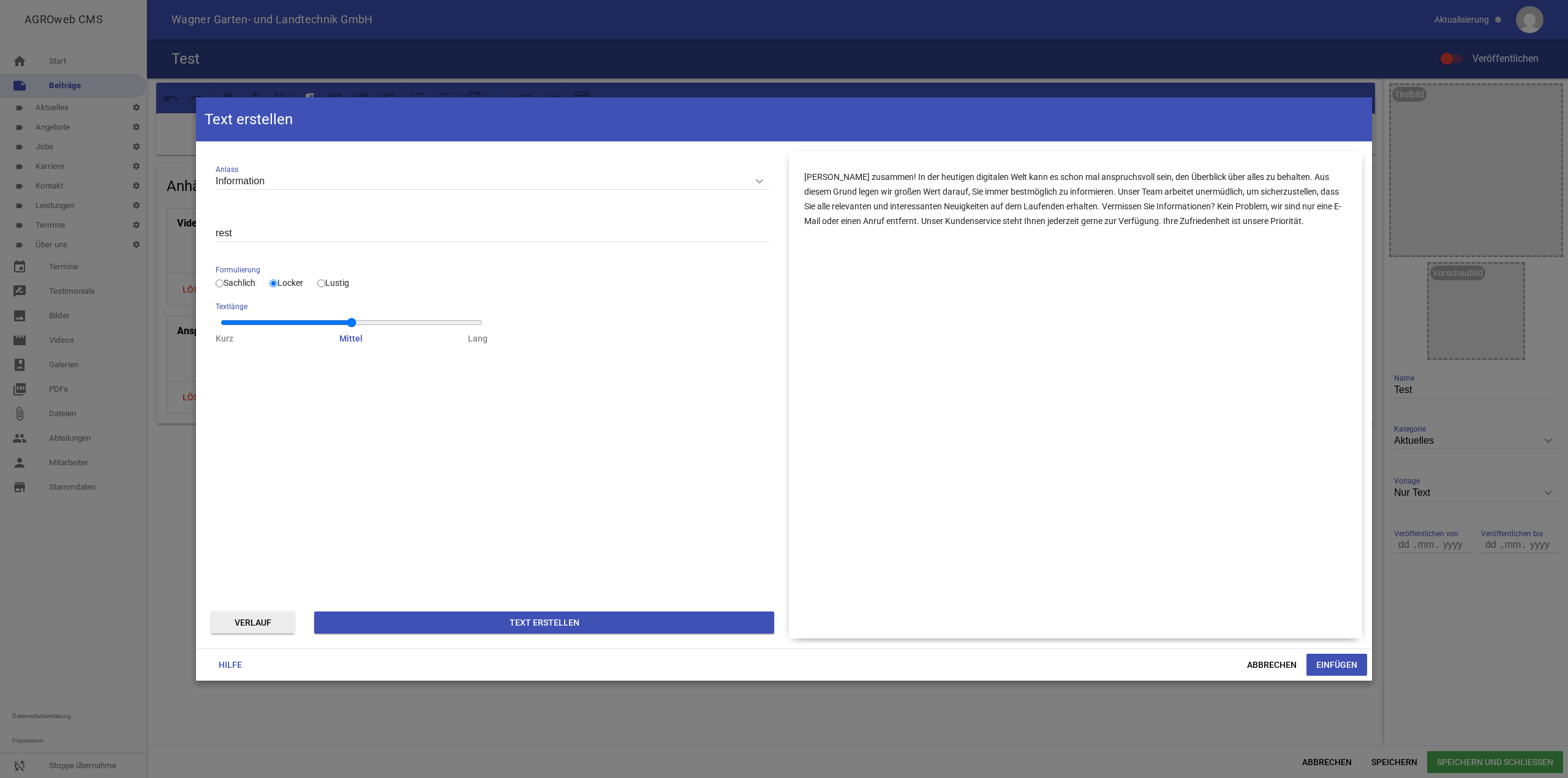
click at [1330, 672] on button "Einfügen" at bounding box center [1337, 664] width 61 height 22
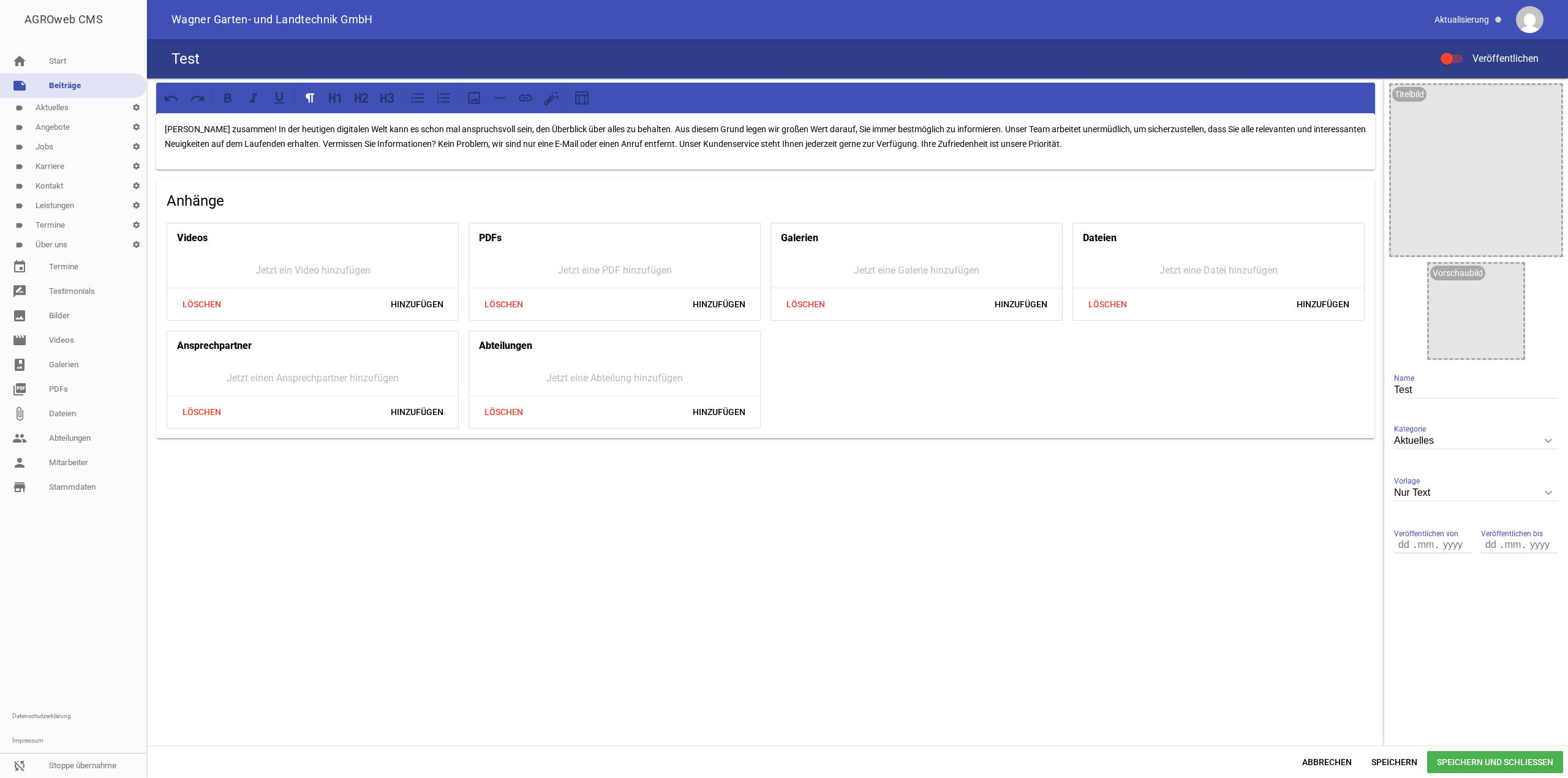
click at [1444, 57] on span at bounding box center [1447, 59] width 5 height 5
click at [1458, 52] on input "Veröffentlichen" at bounding box center [1458, 52] width 0 height 0
click at [1393, 767] on span "Speichern" at bounding box center [1394, 762] width 66 height 22
click at [1521, 272] on div at bounding box center [1476, 310] width 94 height 94
click at [1515, 273] on icon "image" at bounding box center [1511, 276] width 20 height 20
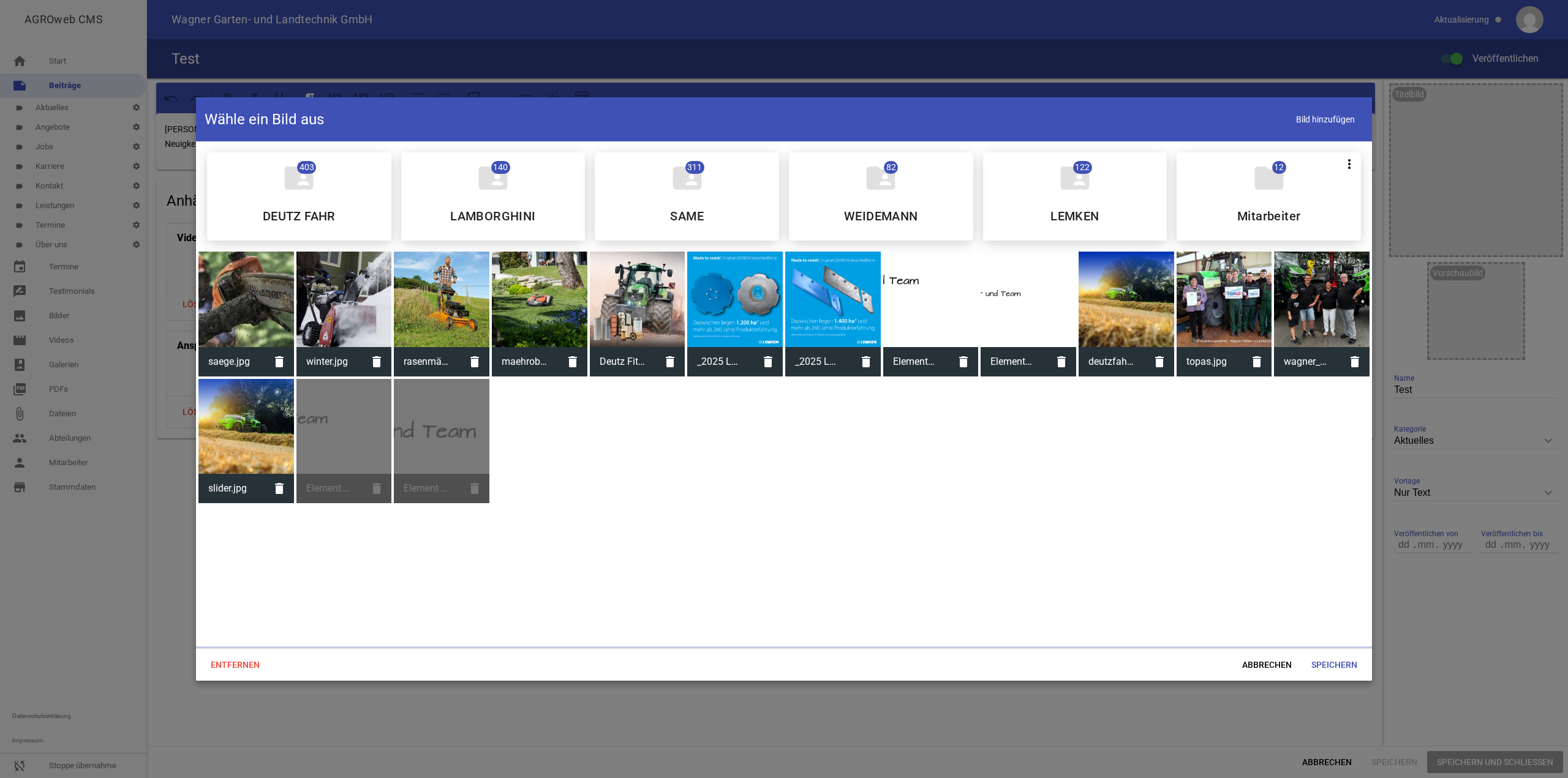
drag, startPoint x: 254, startPoint y: 266, endPoint x: 284, endPoint y: 277, distance: 32.0
click at [254, 265] on div at bounding box center [246, 299] width 95 height 95
click at [1310, 654] on span "Speichern" at bounding box center [1334, 664] width 66 height 22
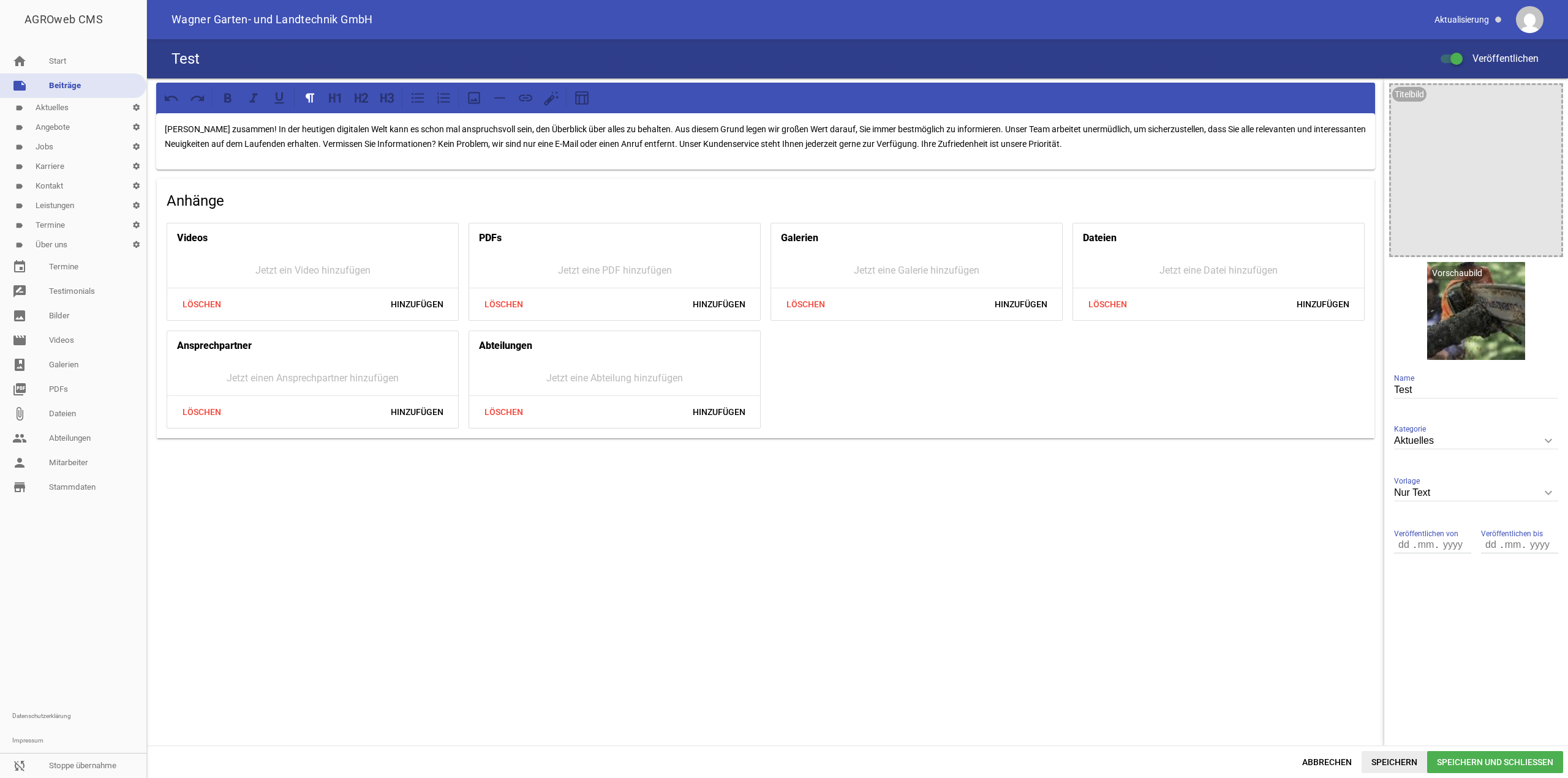
click at [1403, 771] on span "Speichern" at bounding box center [1394, 762] width 66 height 22
click at [1451, 64] on label "Veröffentlichen" at bounding box center [1489, 59] width 98 height 15
click at [1458, 52] on input "Veröffentlichen" at bounding box center [1458, 52] width 0 height 0
click at [1336, 760] on span "Abbrechen" at bounding box center [1327, 762] width 69 height 22
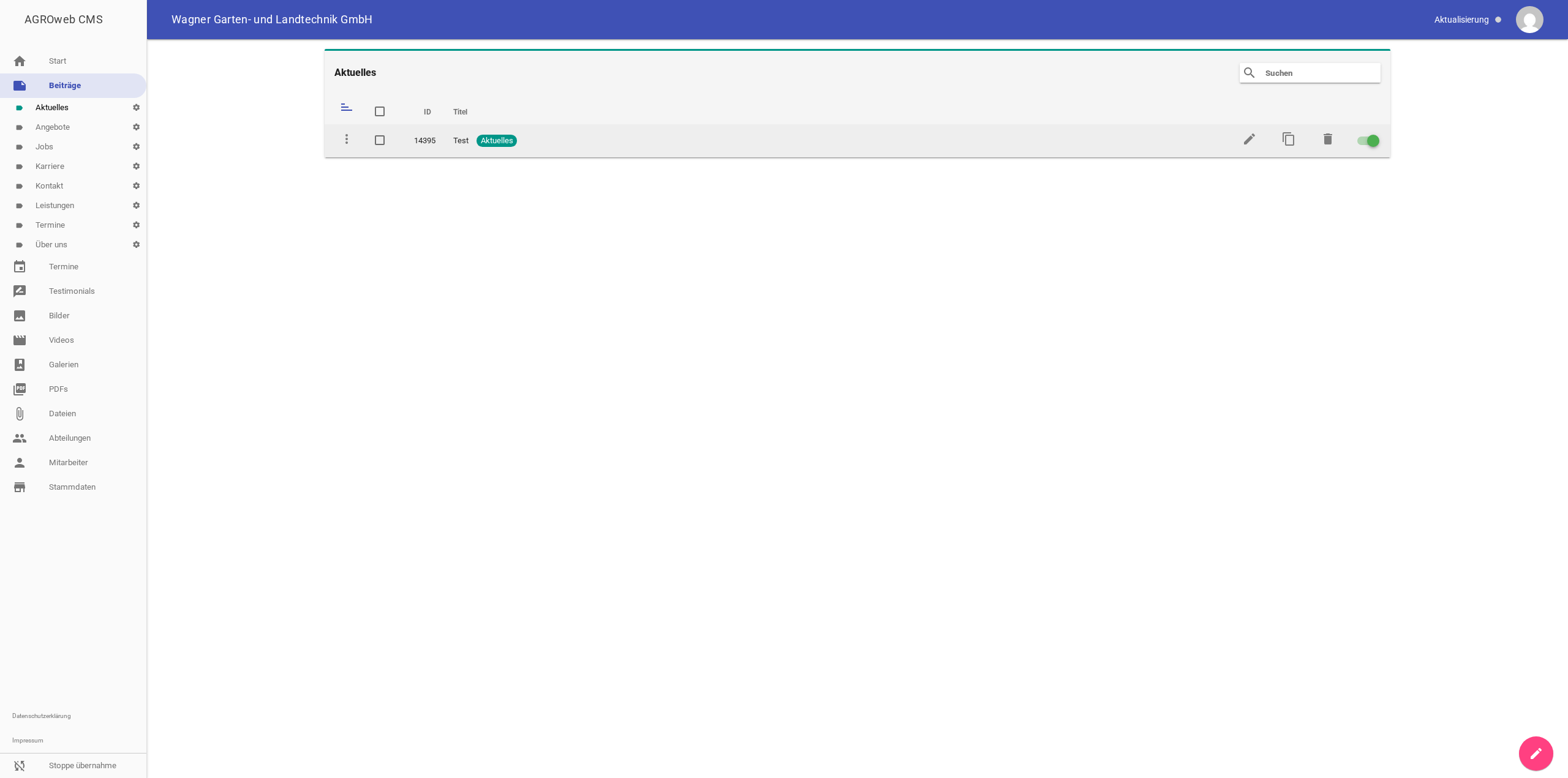
click at [1319, 133] on td "delete" at bounding box center [1327, 141] width 39 height 33
click at [1327, 140] on icon "delete" at bounding box center [1327, 139] width 15 height 15
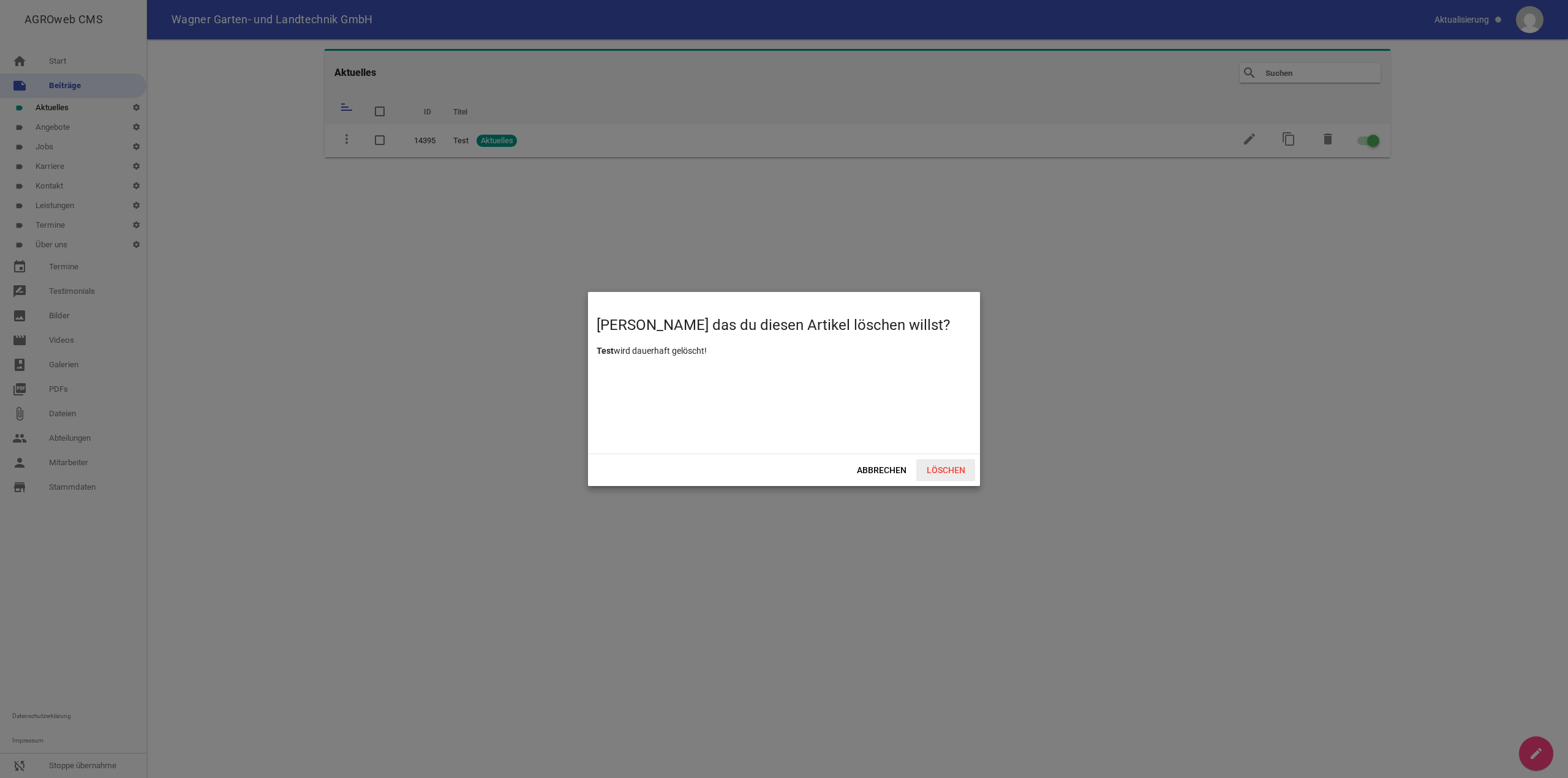
click at [949, 467] on span "Löschen" at bounding box center [946, 470] width 59 height 22
